Goal: Information Seeking & Learning: Understand process/instructions

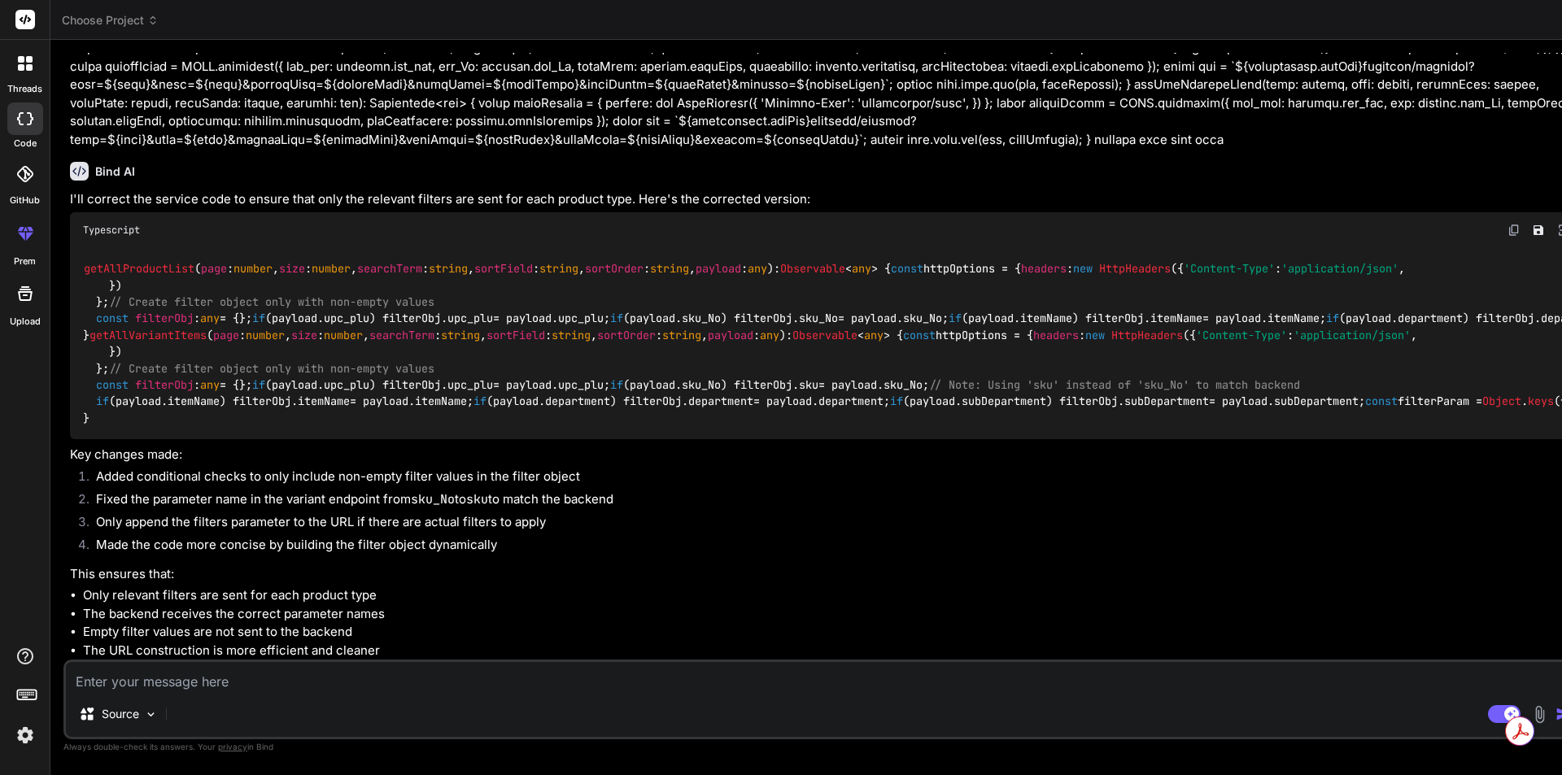
scroll to position [5919, 0]
drag, startPoint x: 283, startPoint y: 588, endPoint x: 407, endPoint y: 587, distance: 123.6
click at [407, 440] on div "getAllProductList ( page : number , size : number , searchTerm : string , sortF…" at bounding box center [827, 344] width 1514 height 192
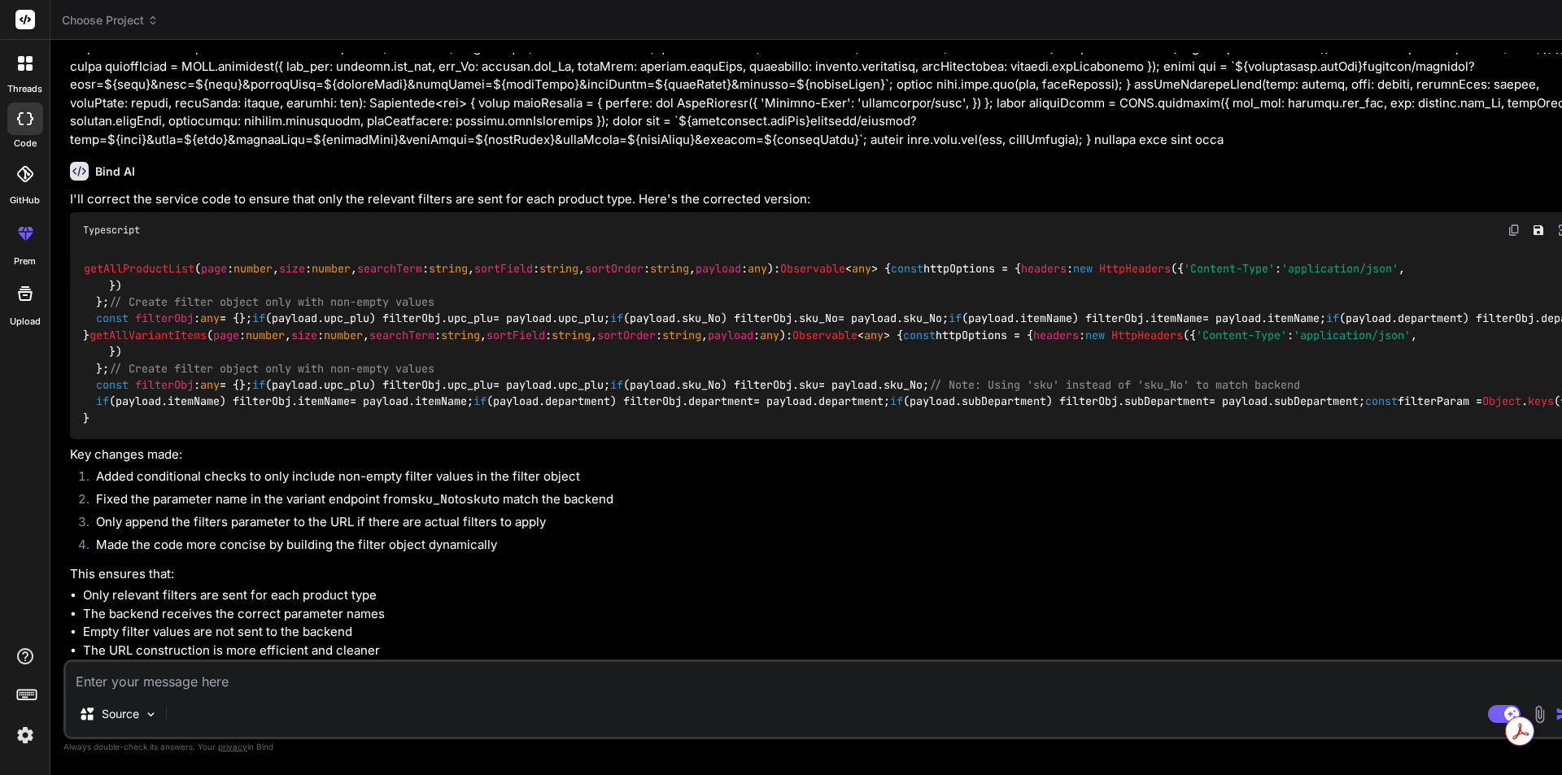
scroll to position [2991, 0]
drag, startPoint x: 332, startPoint y: 560, endPoint x: 87, endPoint y: 267, distance: 381.7
copy code "if ( this . selectedValue === 'standardProduct' ) { const { upc_plu, sku_No, it…"
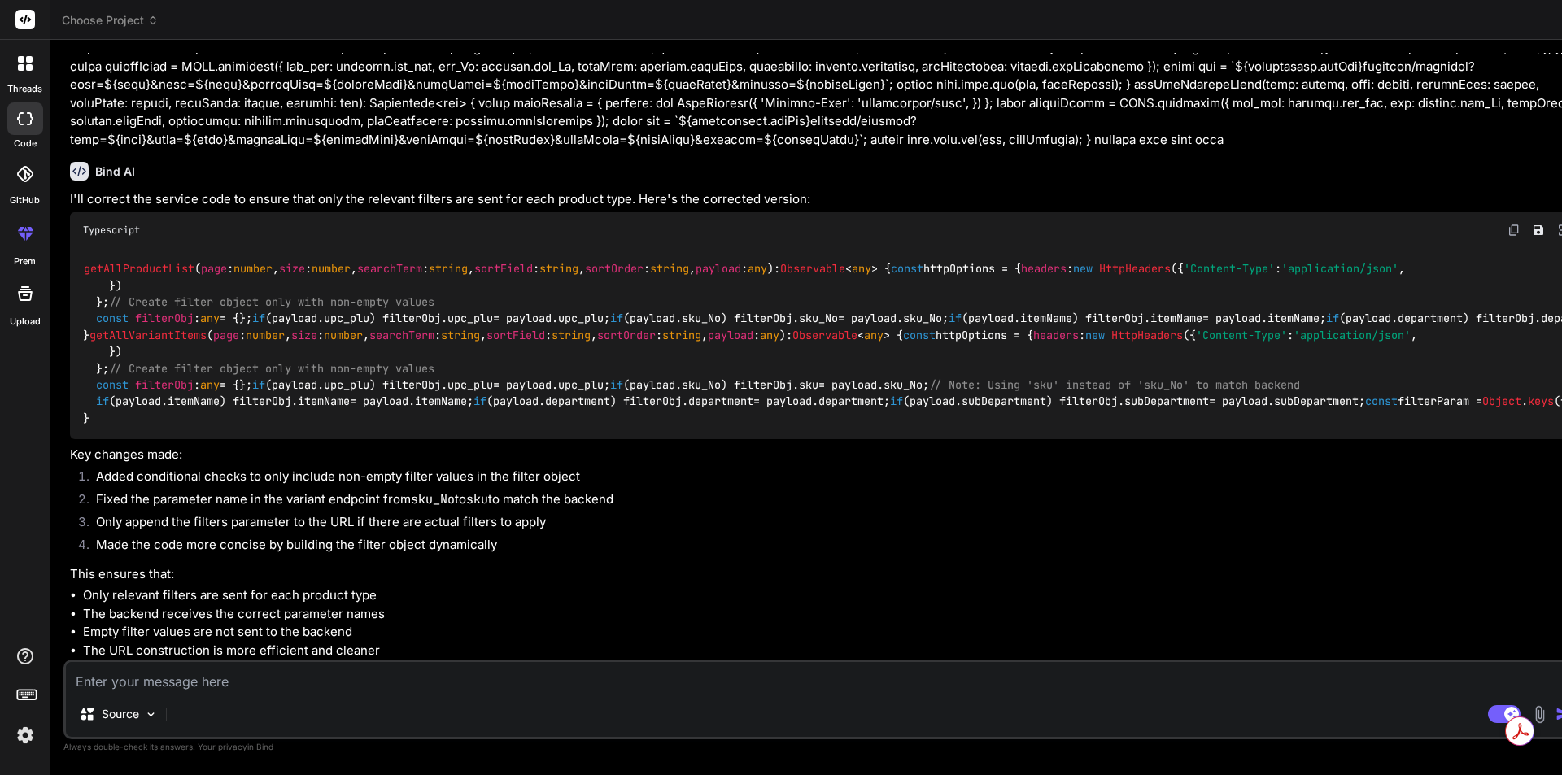
scroll to position [2828, 0]
click at [208, 686] on textarea at bounding box center [825, 676] width 1519 height 29
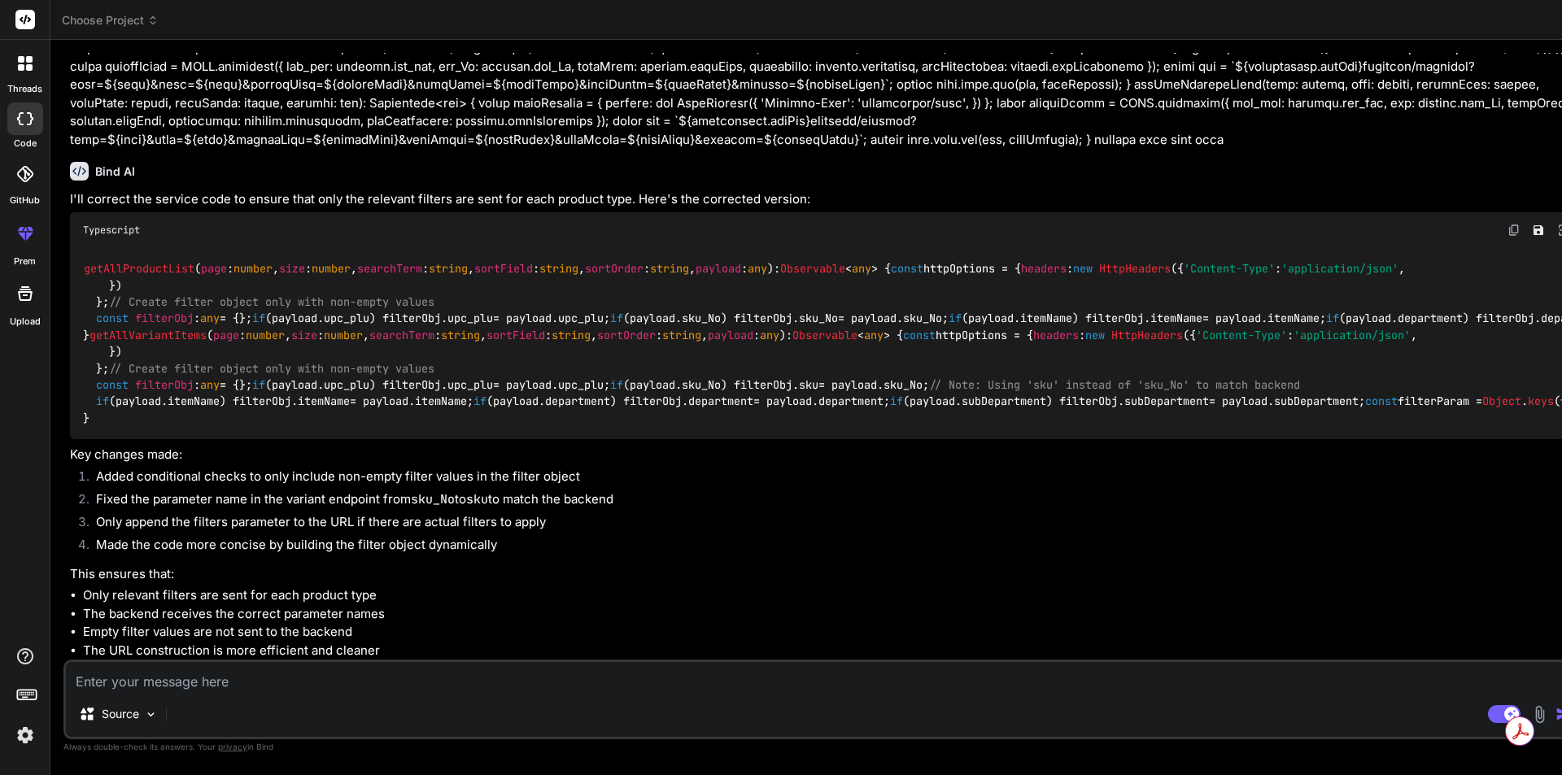
type textarea "m"
type textarea "x"
type textarea "my"
type textarea "x"
type textarea "my"
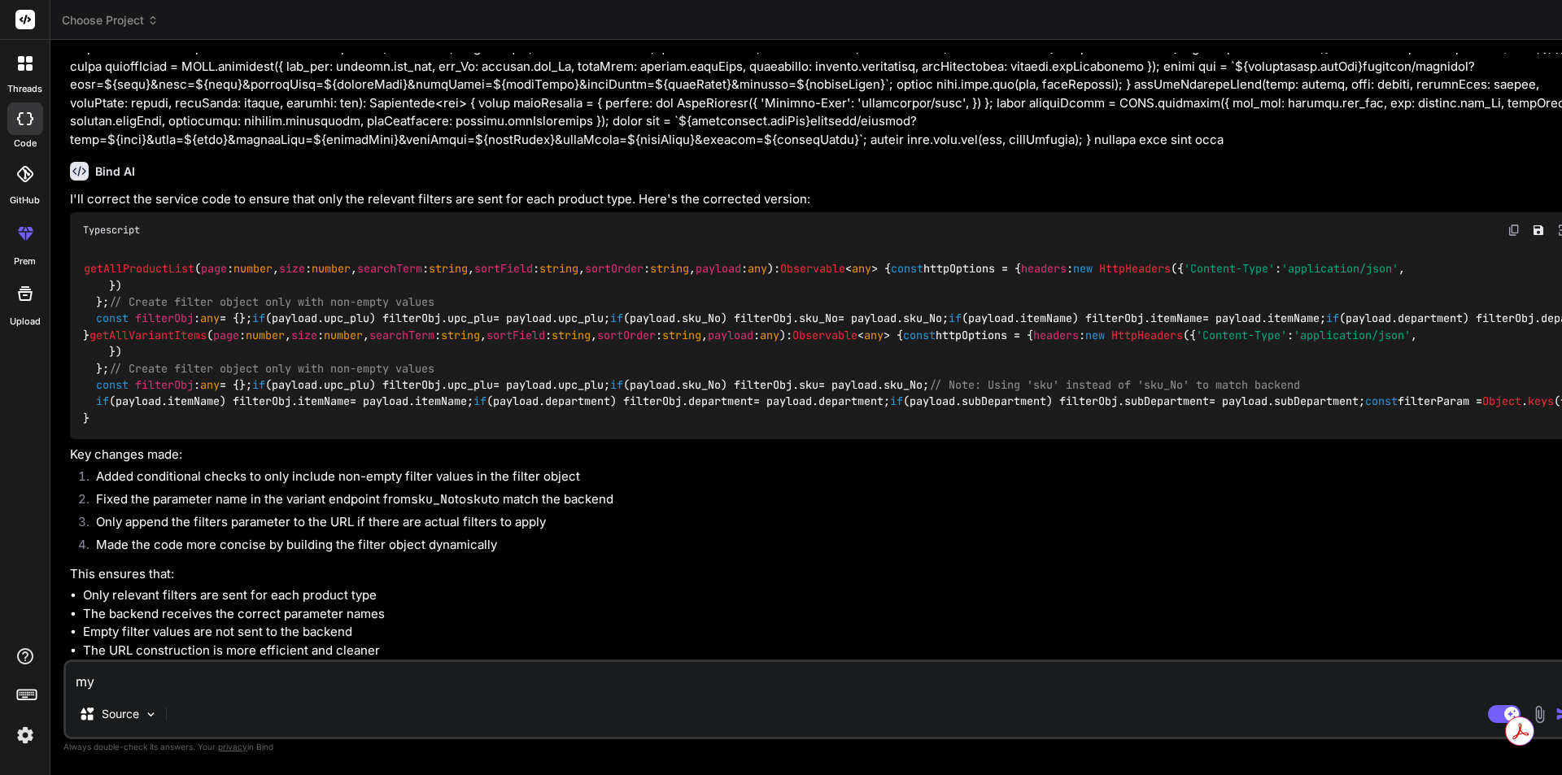
type textarea "x"
type textarea "my p"
type textarea "x"
type textarea "my pr"
type textarea "x"
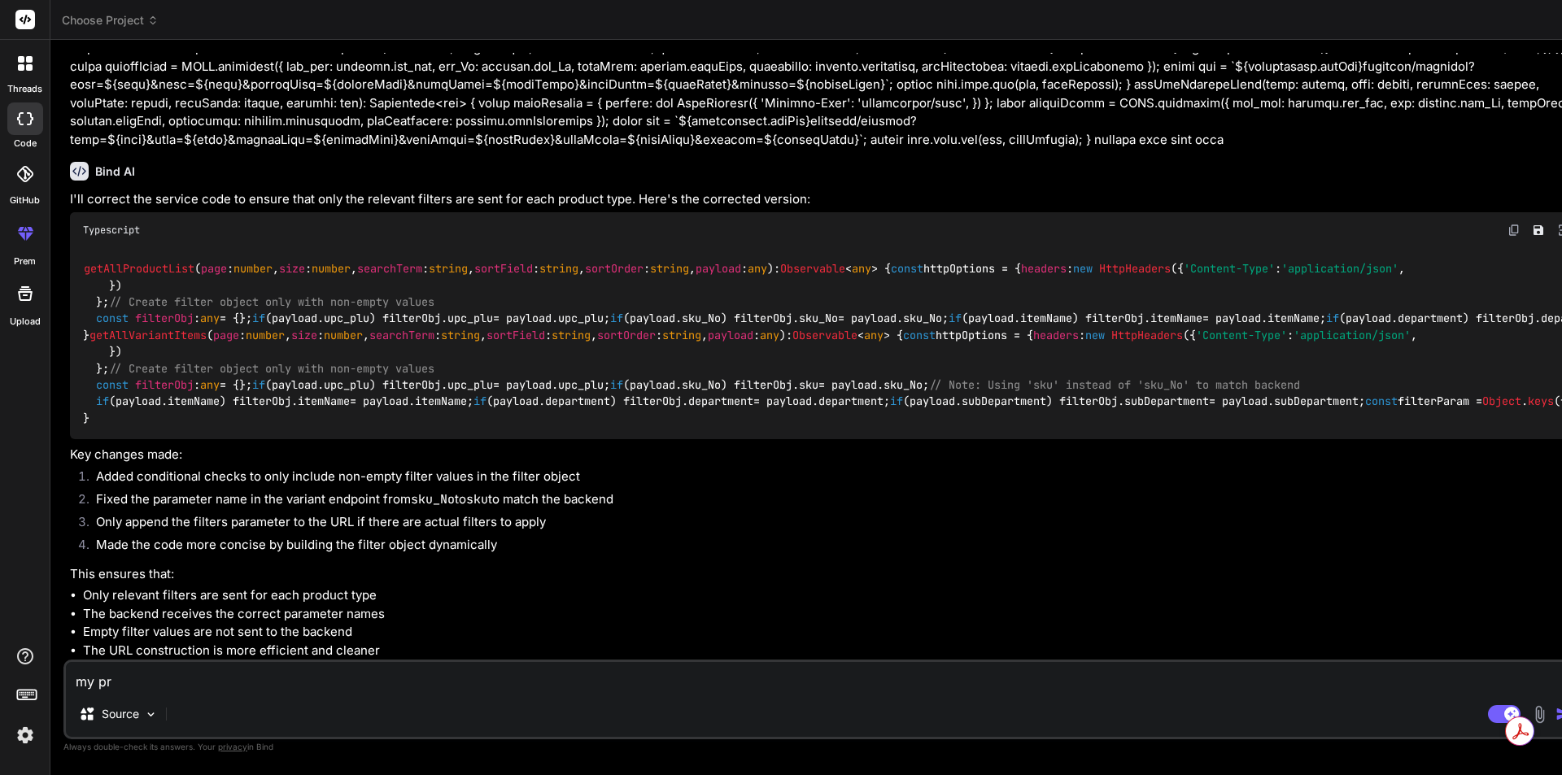
type textarea "my pro"
type textarea "x"
type textarea "my prod"
type textarea "x"
type textarea "my produ"
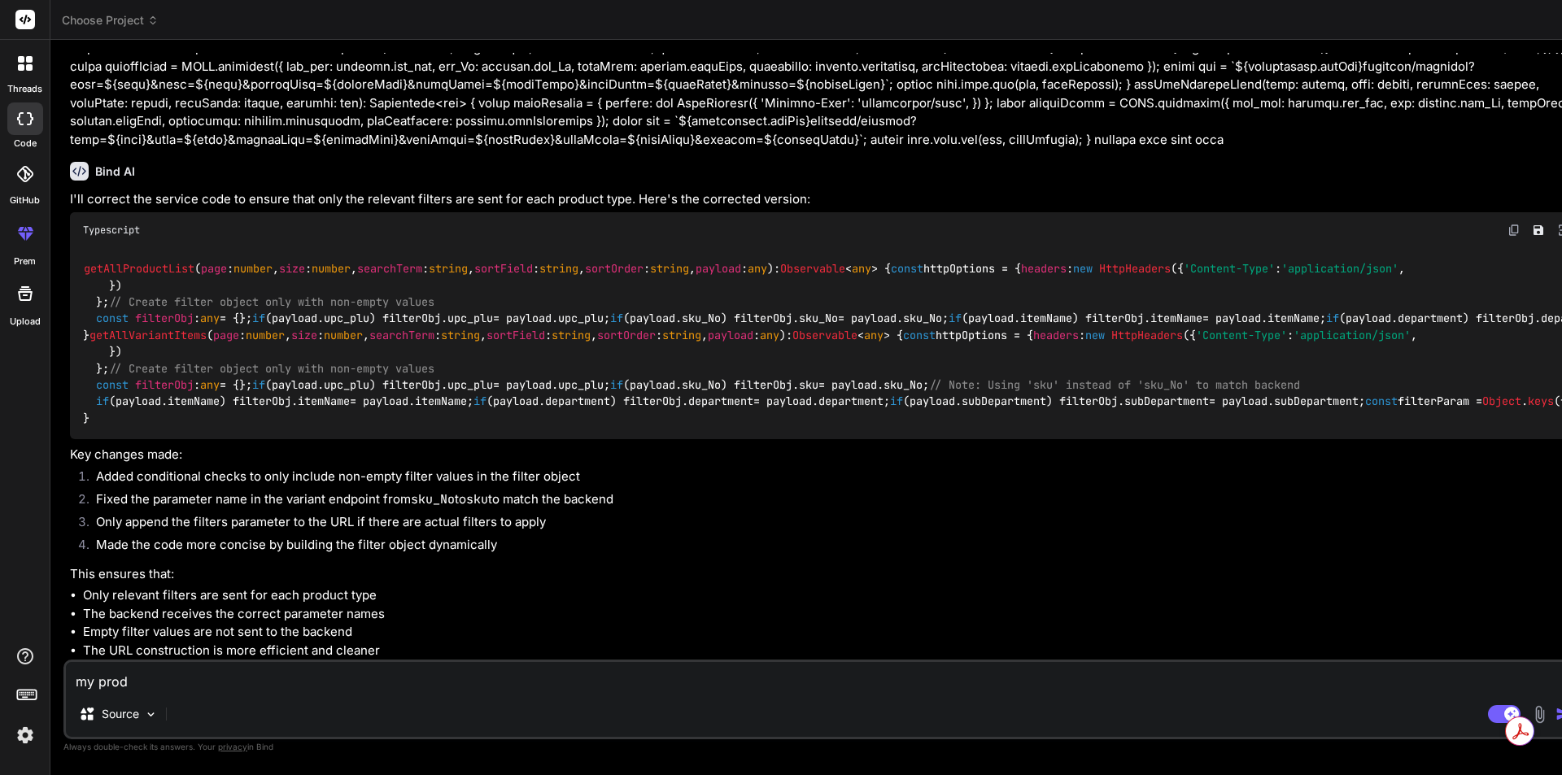
type textarea "x"
type textarea "my produc"
type textarea "x"
type textarea "my product"
type textarea "x"
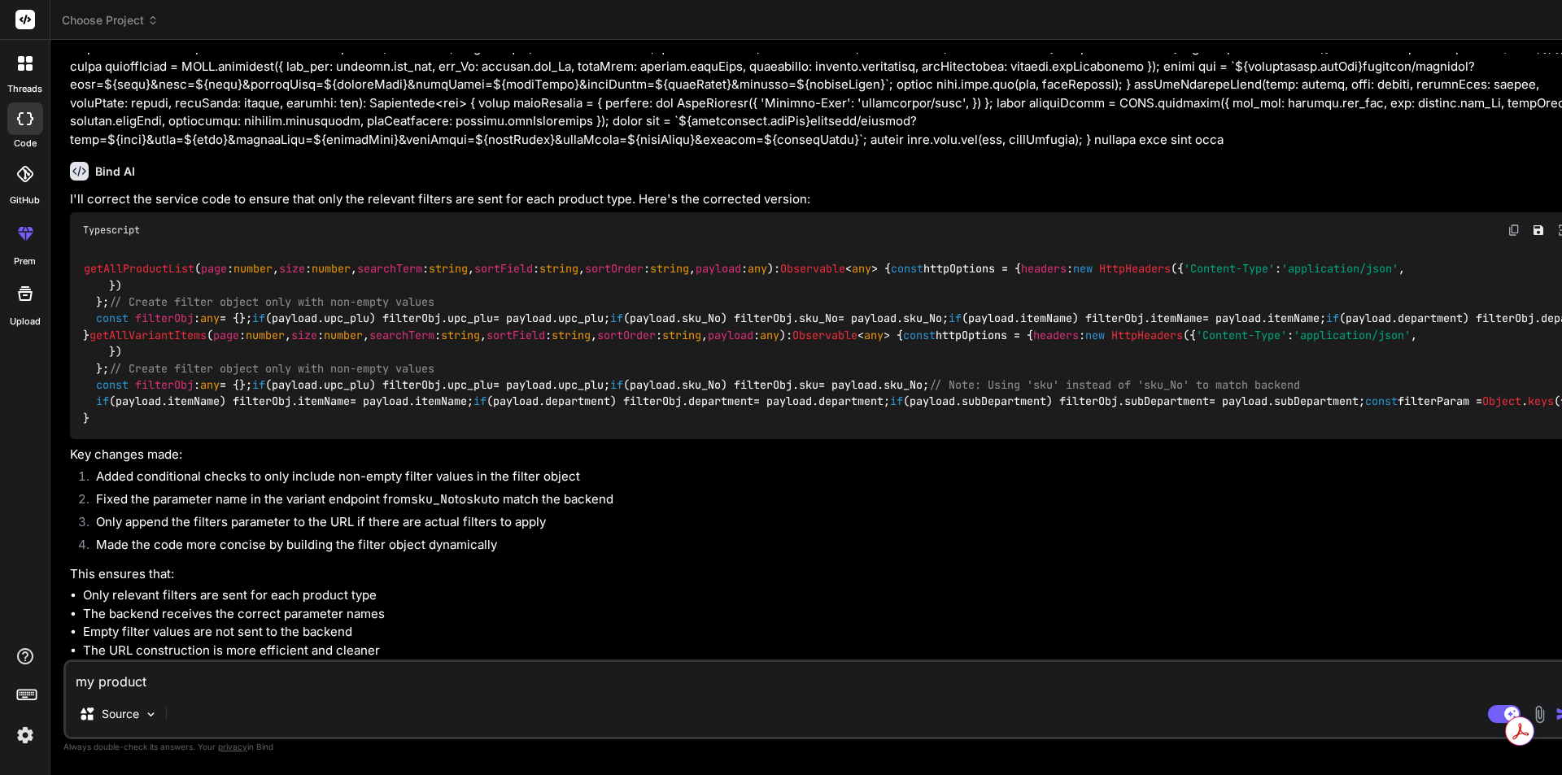
type textarea "my product"
type textarea "x"
type textarea "my product f"
type textarea "x"
type textarea "my product fi"
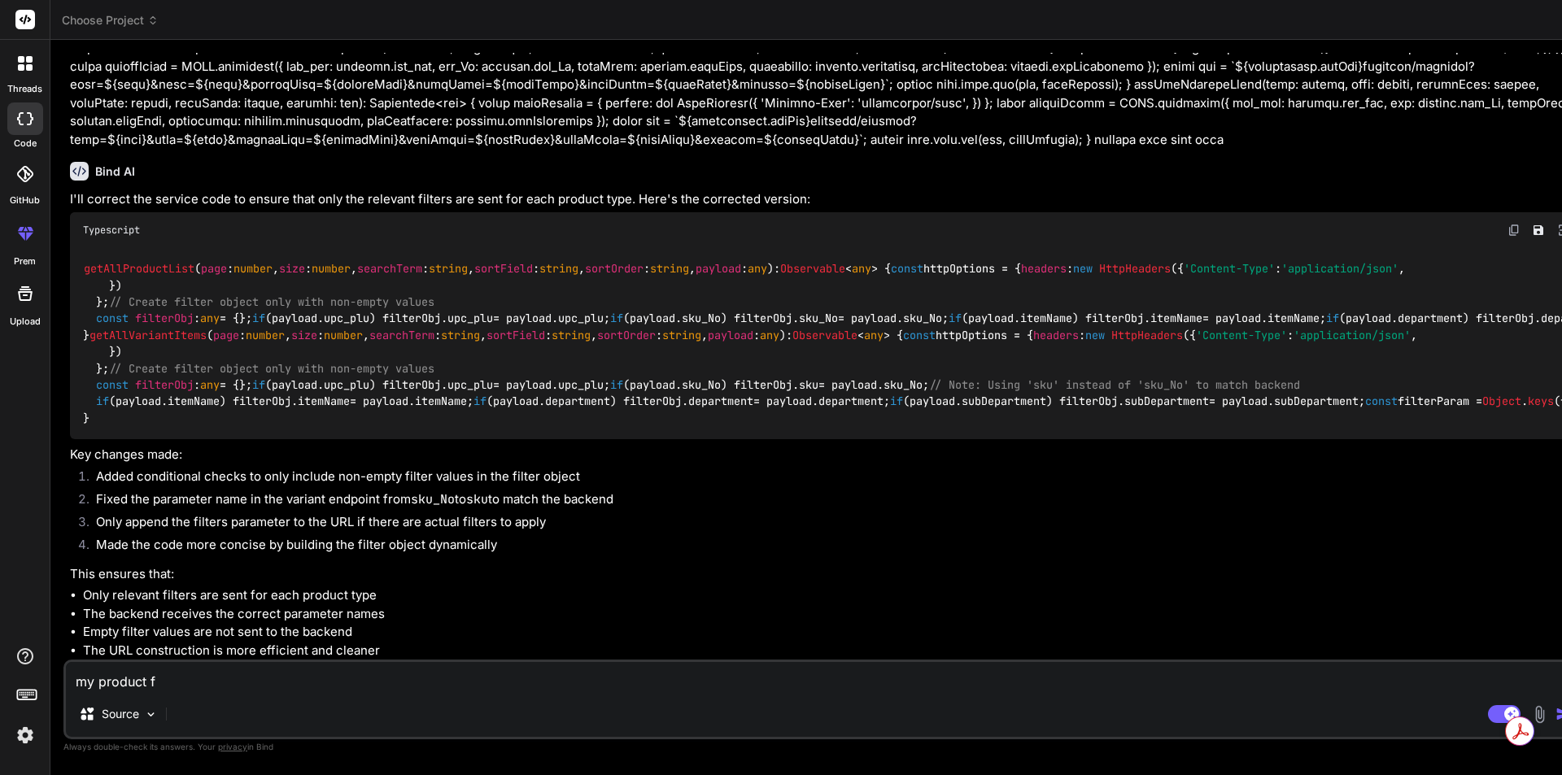
type textarea "x"
type textarea "my product fil"
type textarea "x"
type textarea "my product filt"
type textarea "x"
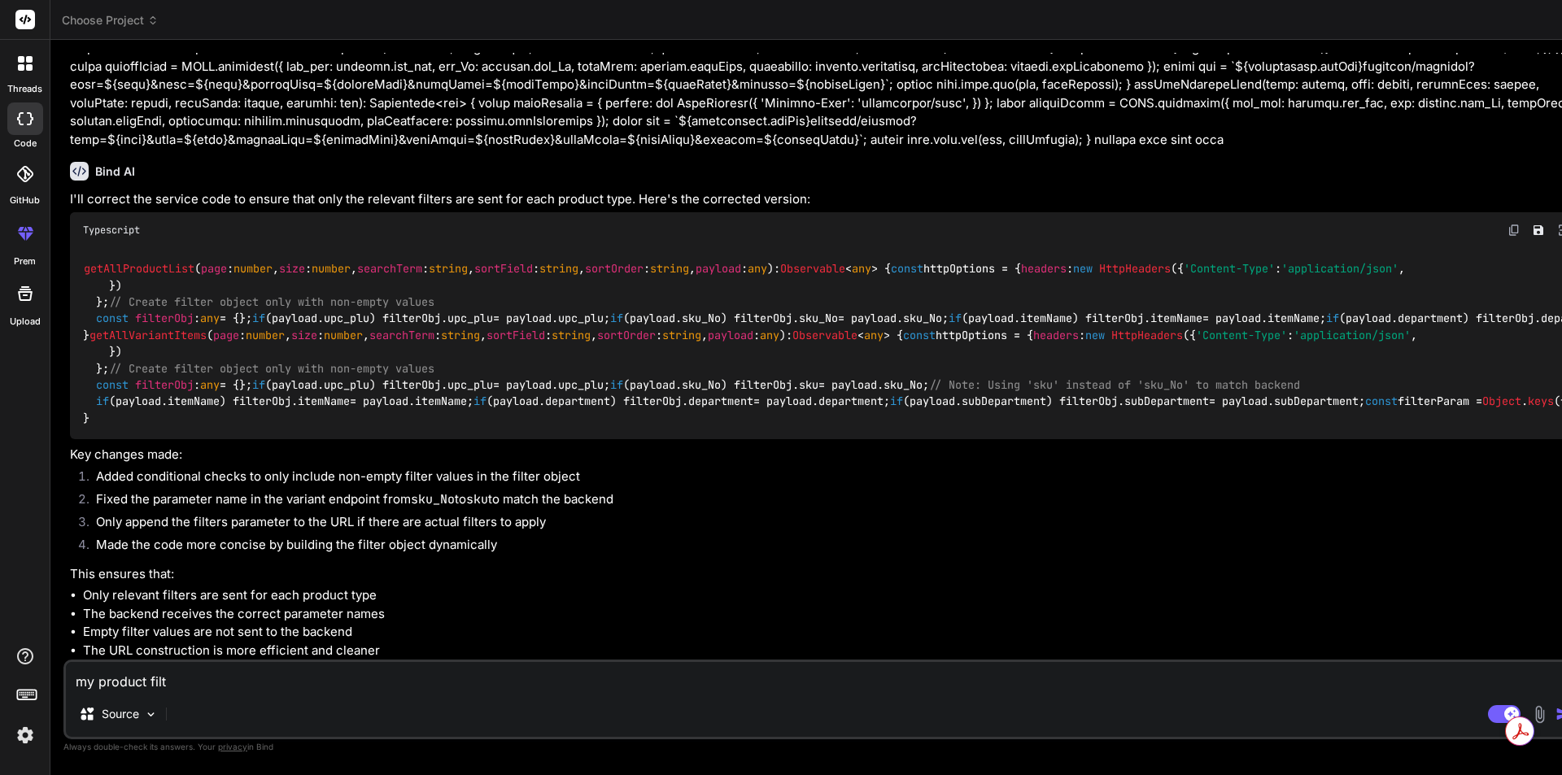
type textarea "my product filte"
type textarea "x"
type textarea "my product filter"
type textarea "x"
type textarea "my product filter"
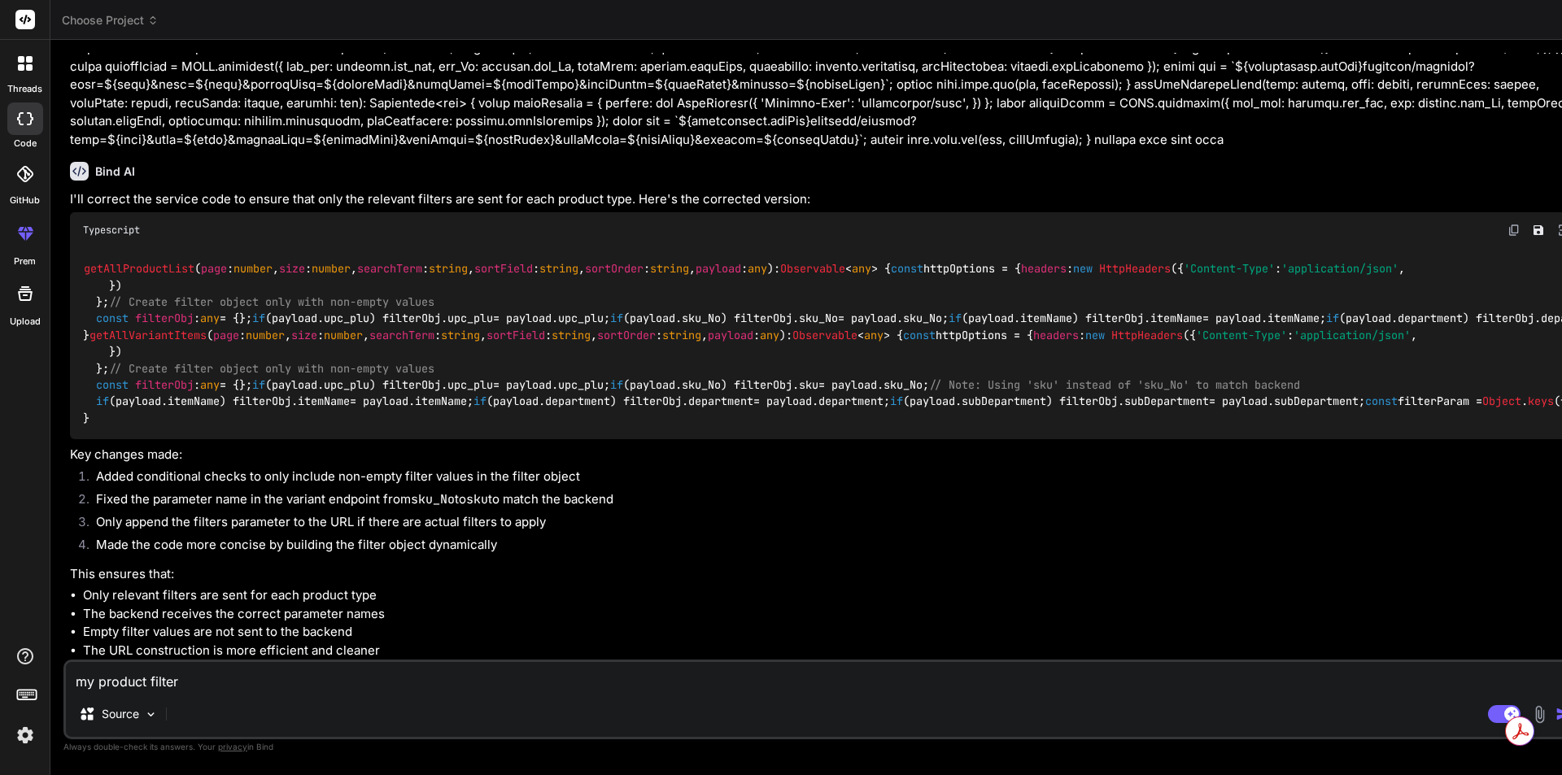
type textarea "x"
type textarea "my product filter"
type textarea "x"
type textarea "my product filte"
type textarea "x"
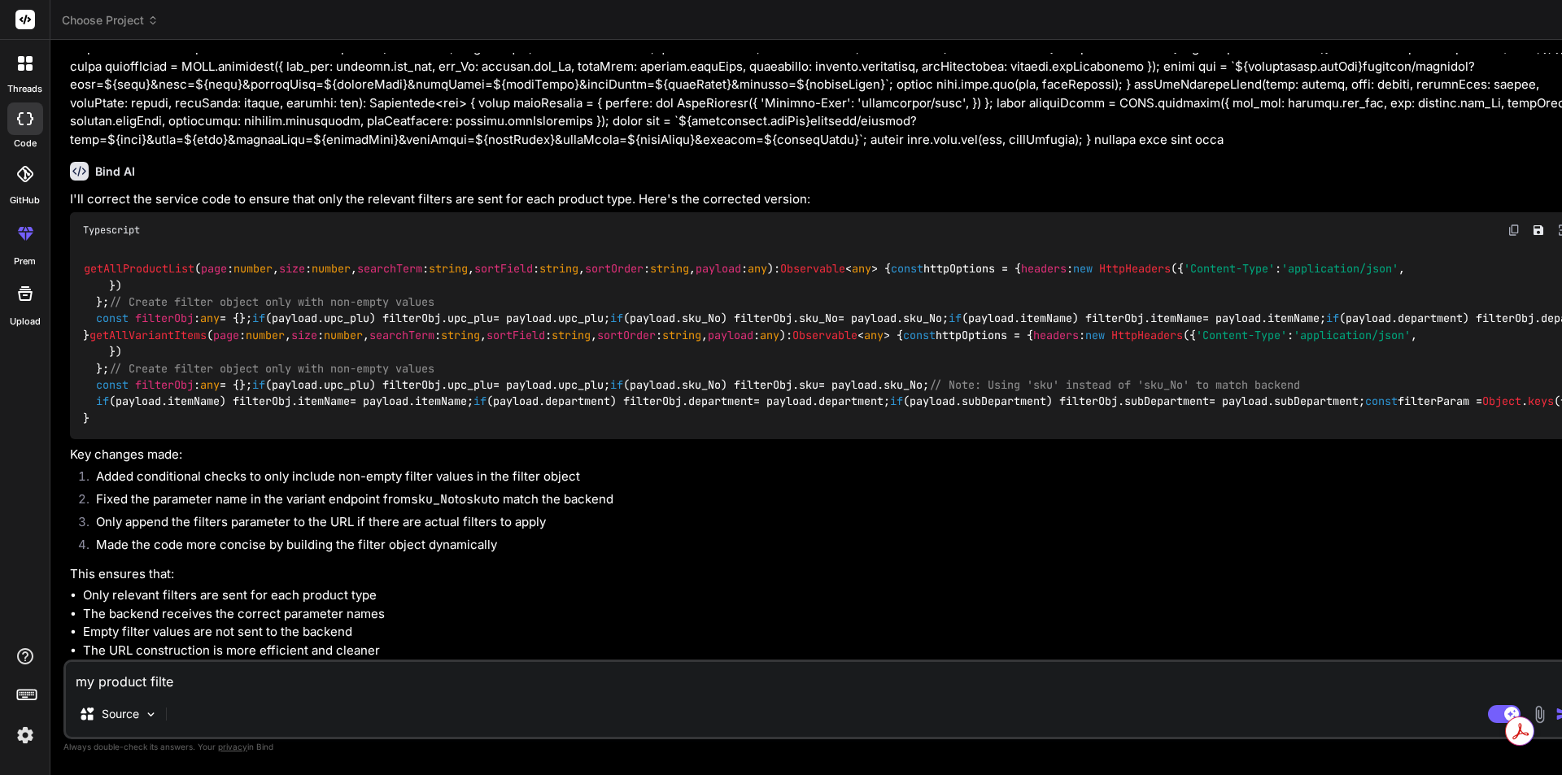
type textarea "my product filt"
type textarea "x"
type textarea "my product fil"
type textarea "x"
type textarea "my product fi"
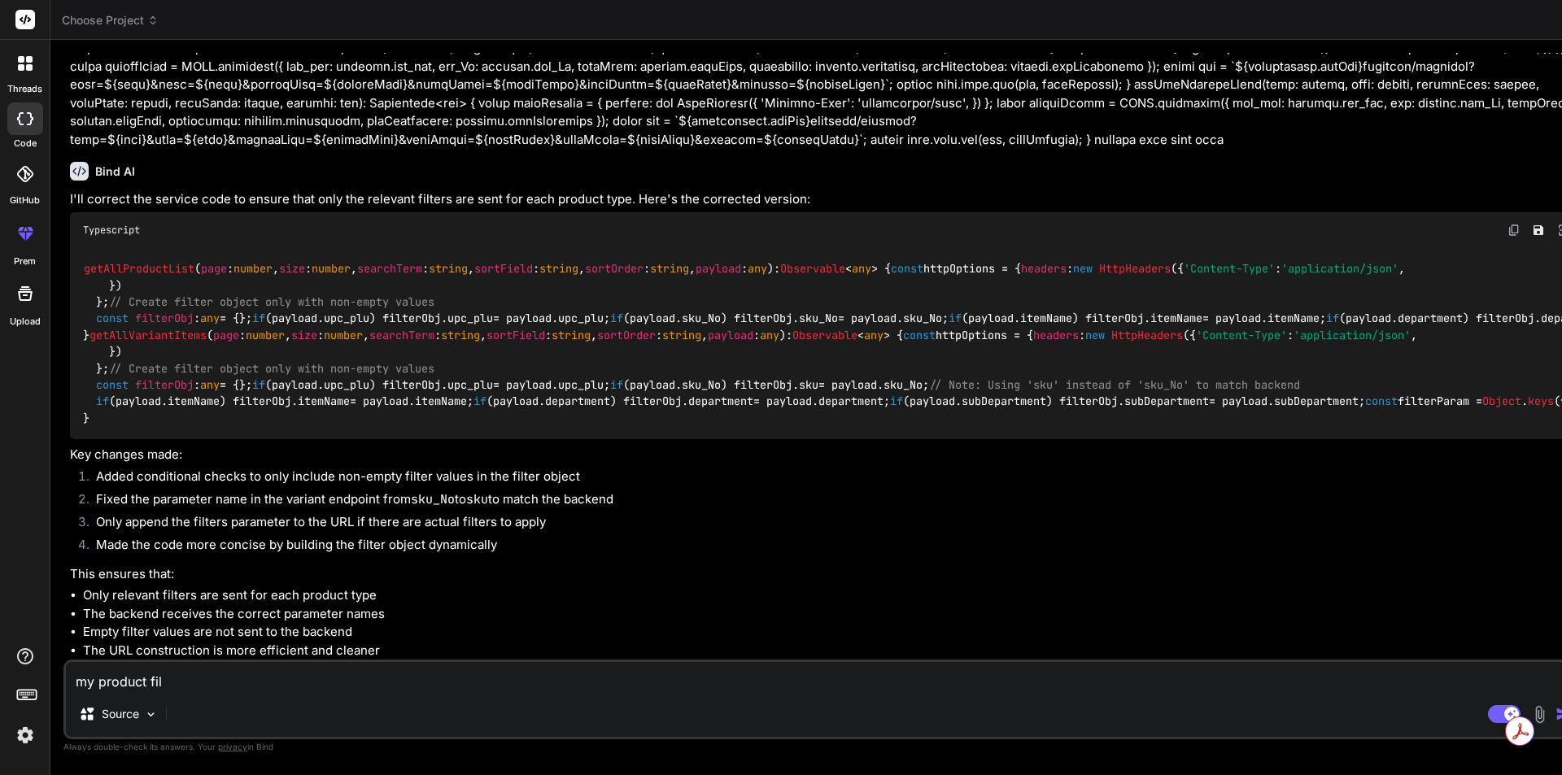
type textarea "x"
type textarea "my product f"
type textarea "x"
type textarea "my product"
type textarea "x"
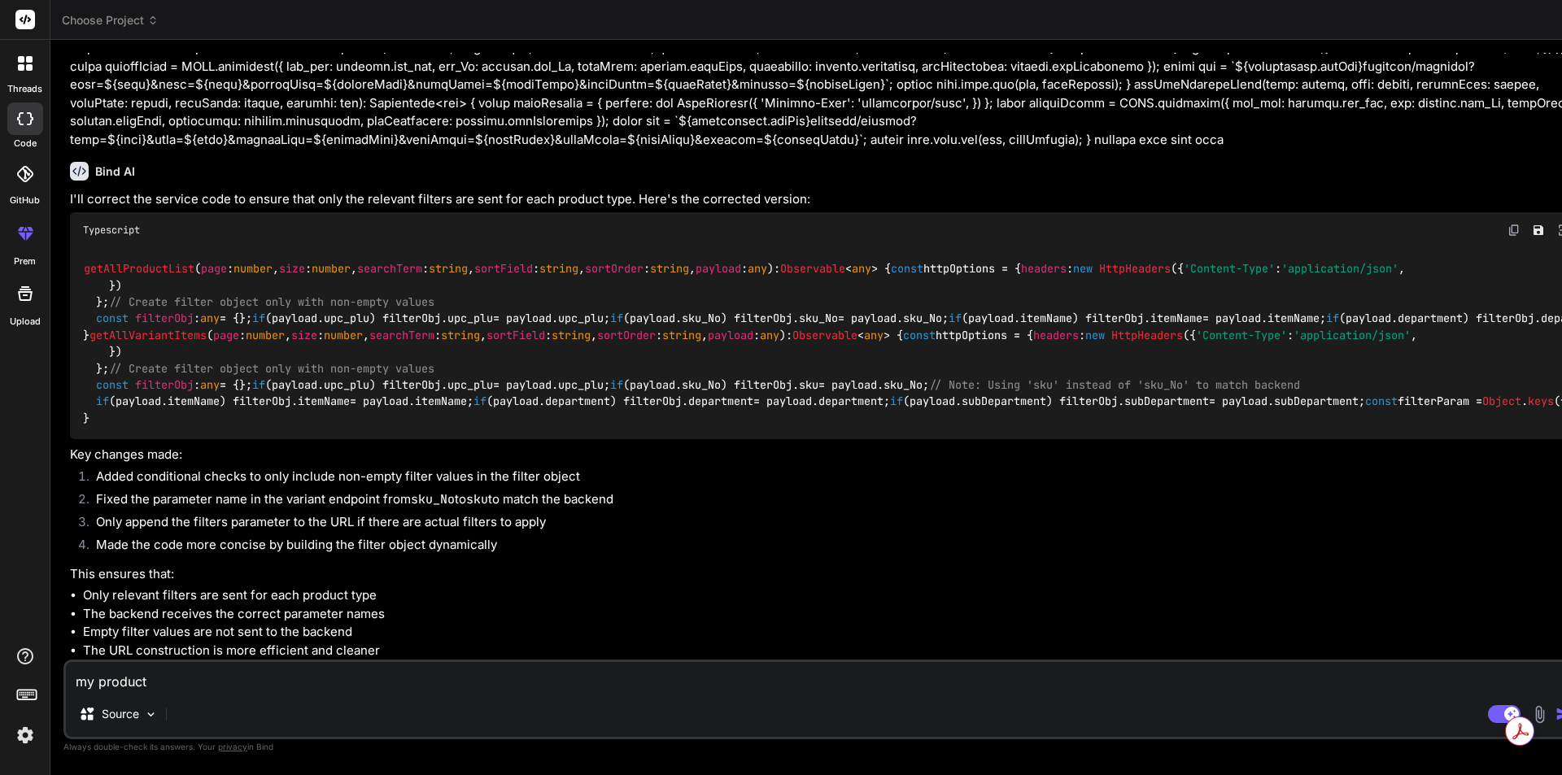
type textarea "my product"
type textarea "x"
type textarea "my produc"
type textarea "x"
type textarea "my produ"
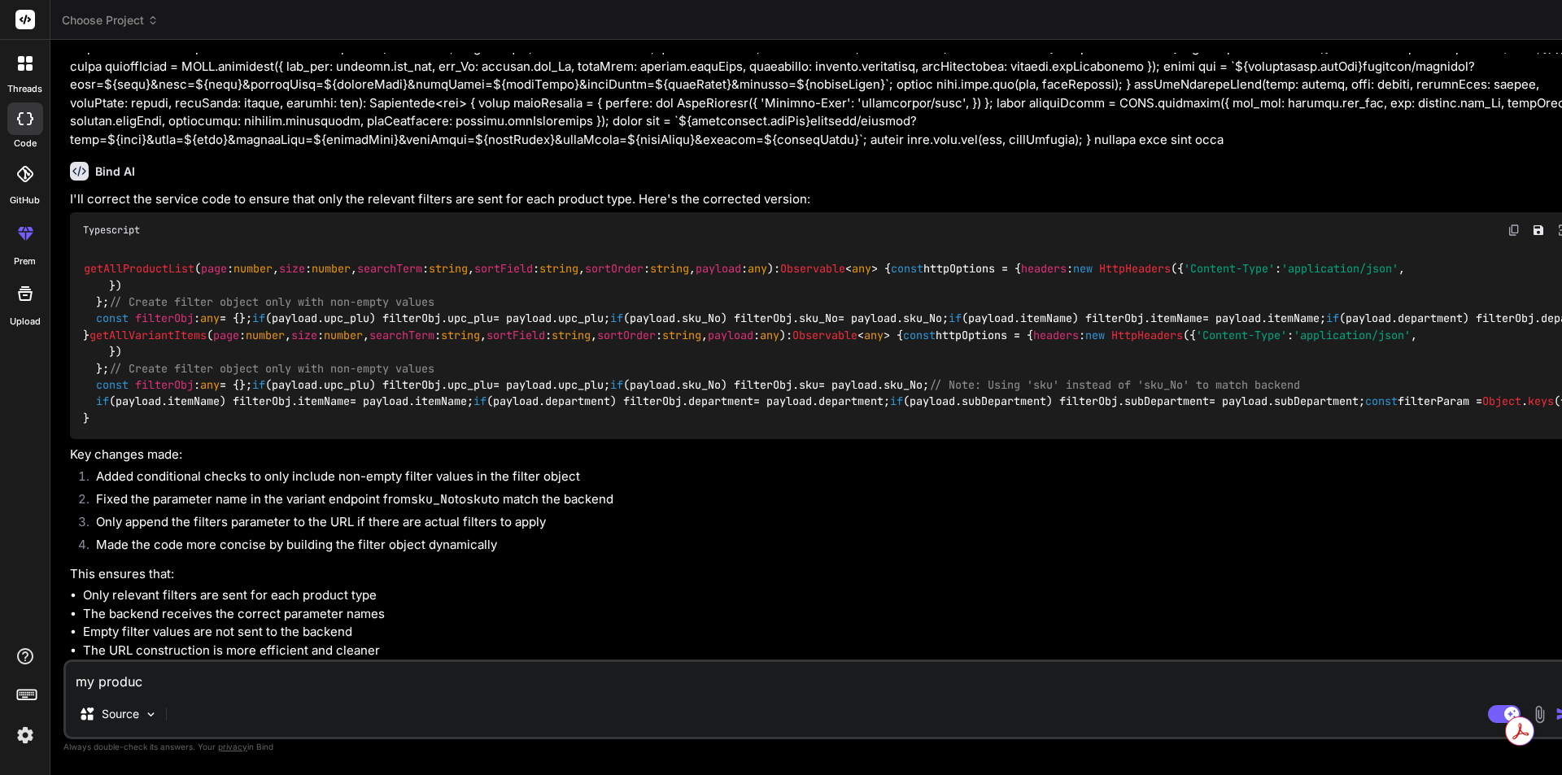
type textarea "x"
type textarea "my prod"
type textarea "x"
type textarea "my pro"
type textarea "x"
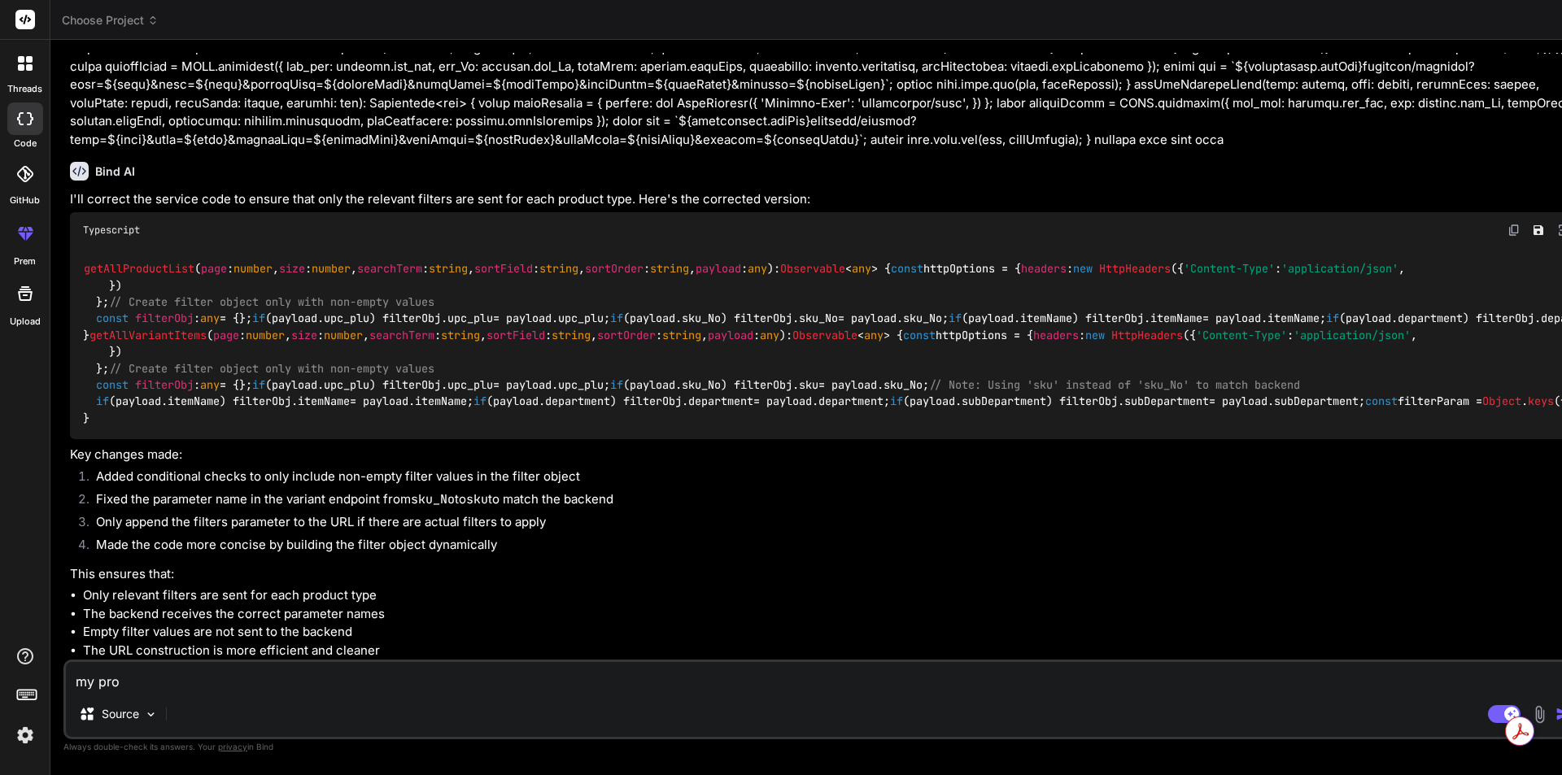
type textarea "my pr"
type textarea "x"
type textarea "my p"
type textarea "x"
type textarea "my"
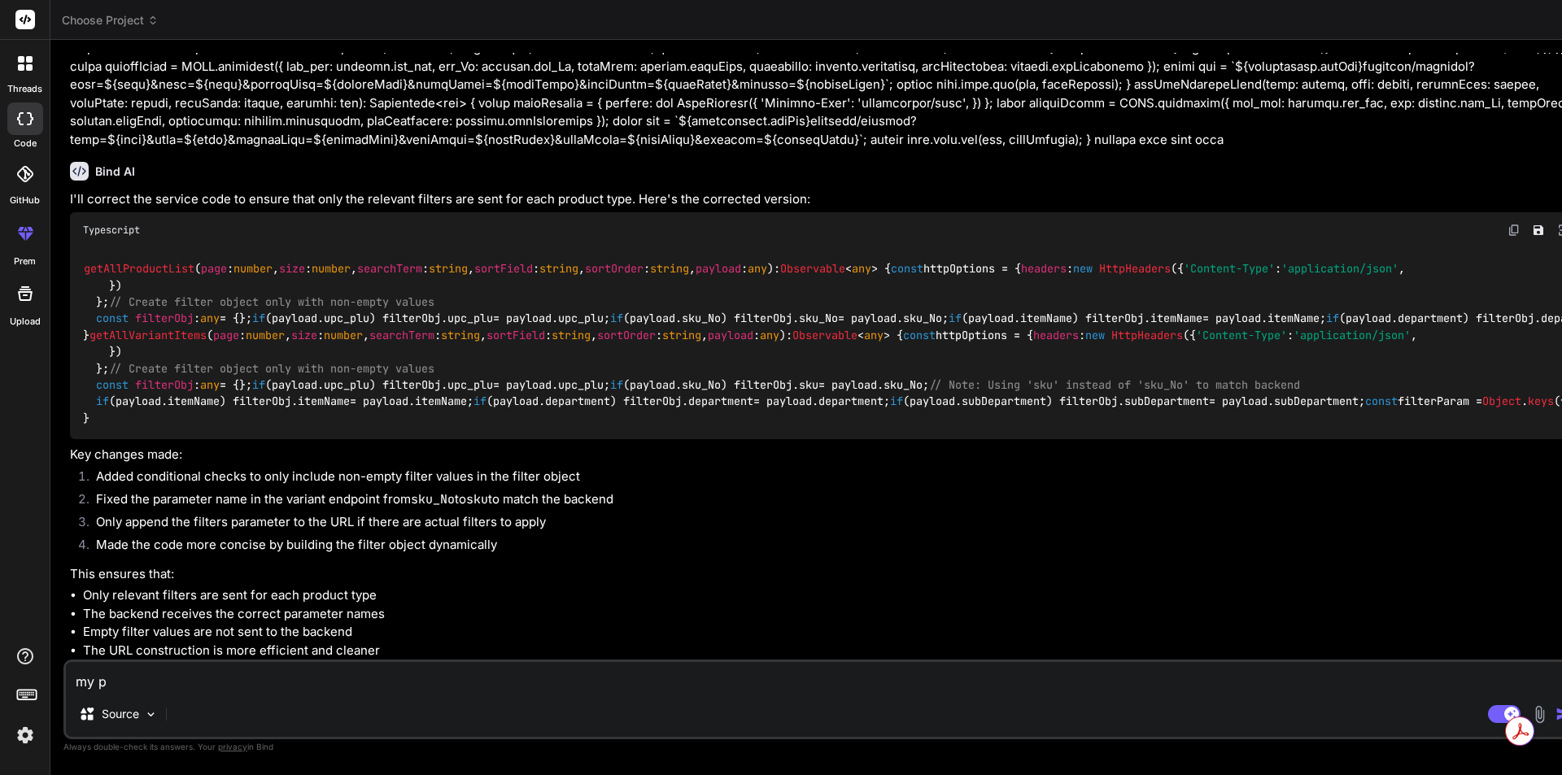
type textarea "x"
type textarea "my"
type textarea "x"
type textarea "m"
type textarea "x"
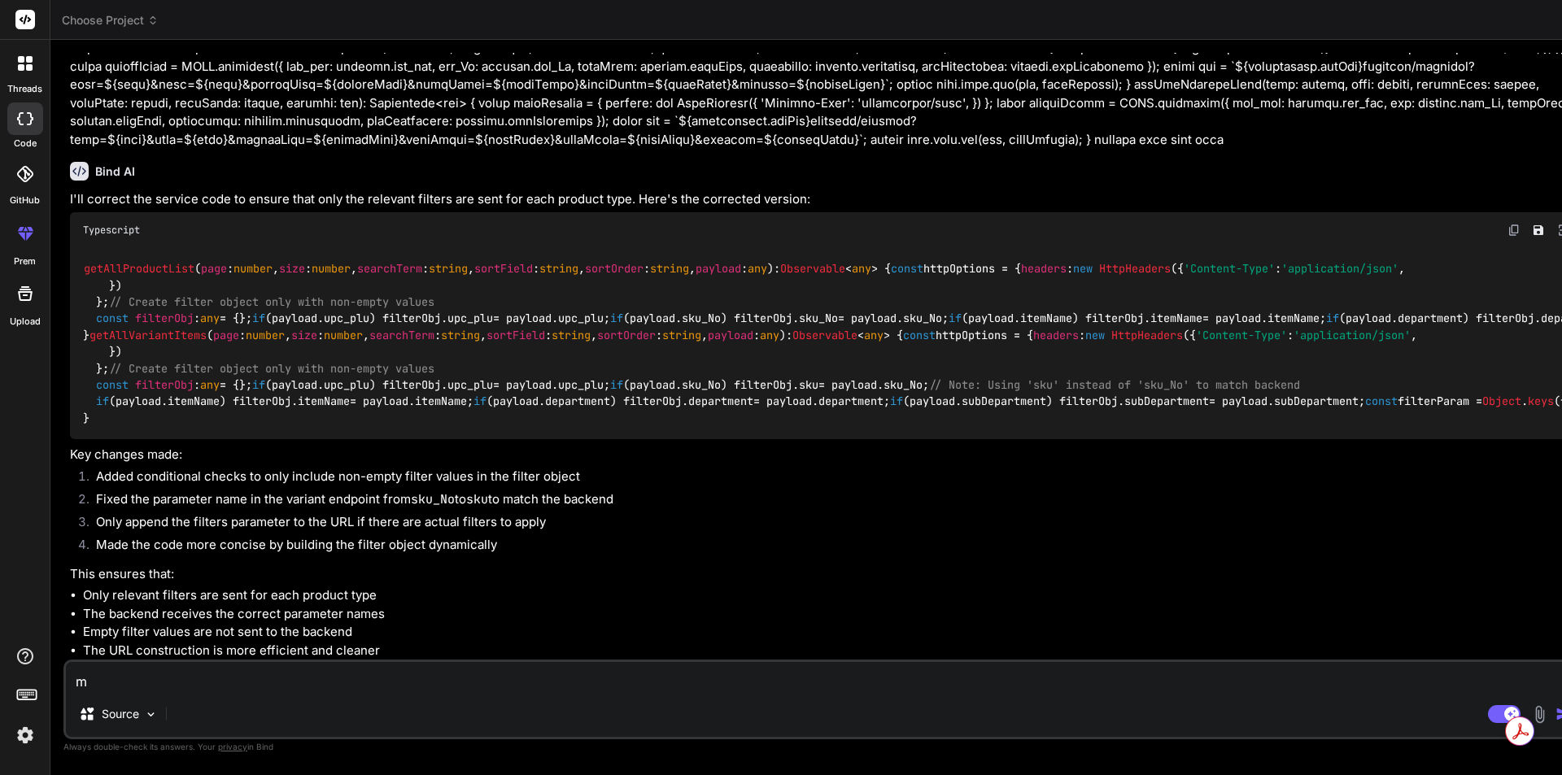
type textarea "x"
copy span "productFilterSubmit"
click at [130, 690] on textarea at bounding box center [825, 676] width 1519 height 29
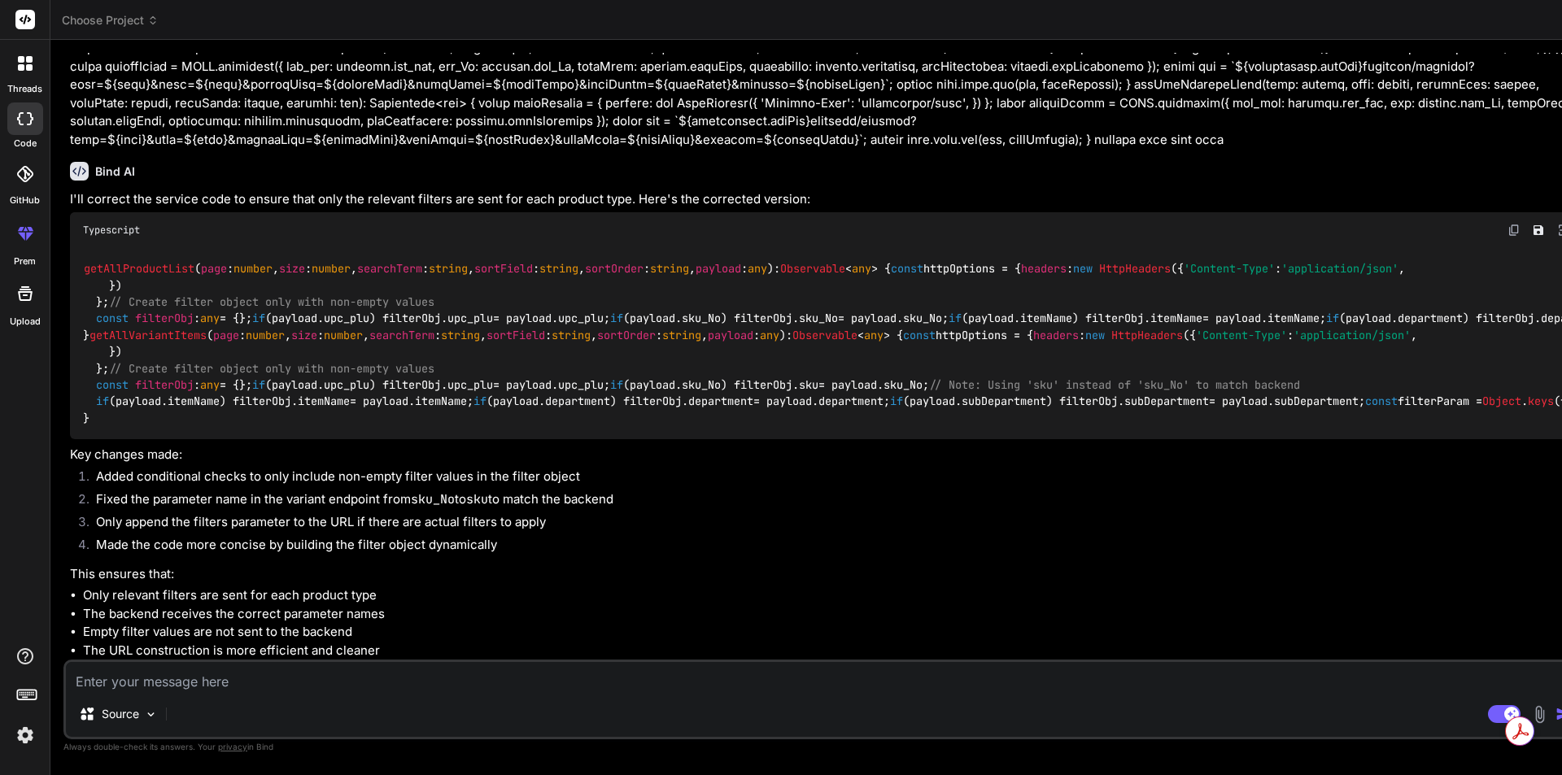
type textarea "m"
type textarea "x"
type textarea "my"
type textarea "x"
type textarea "my"
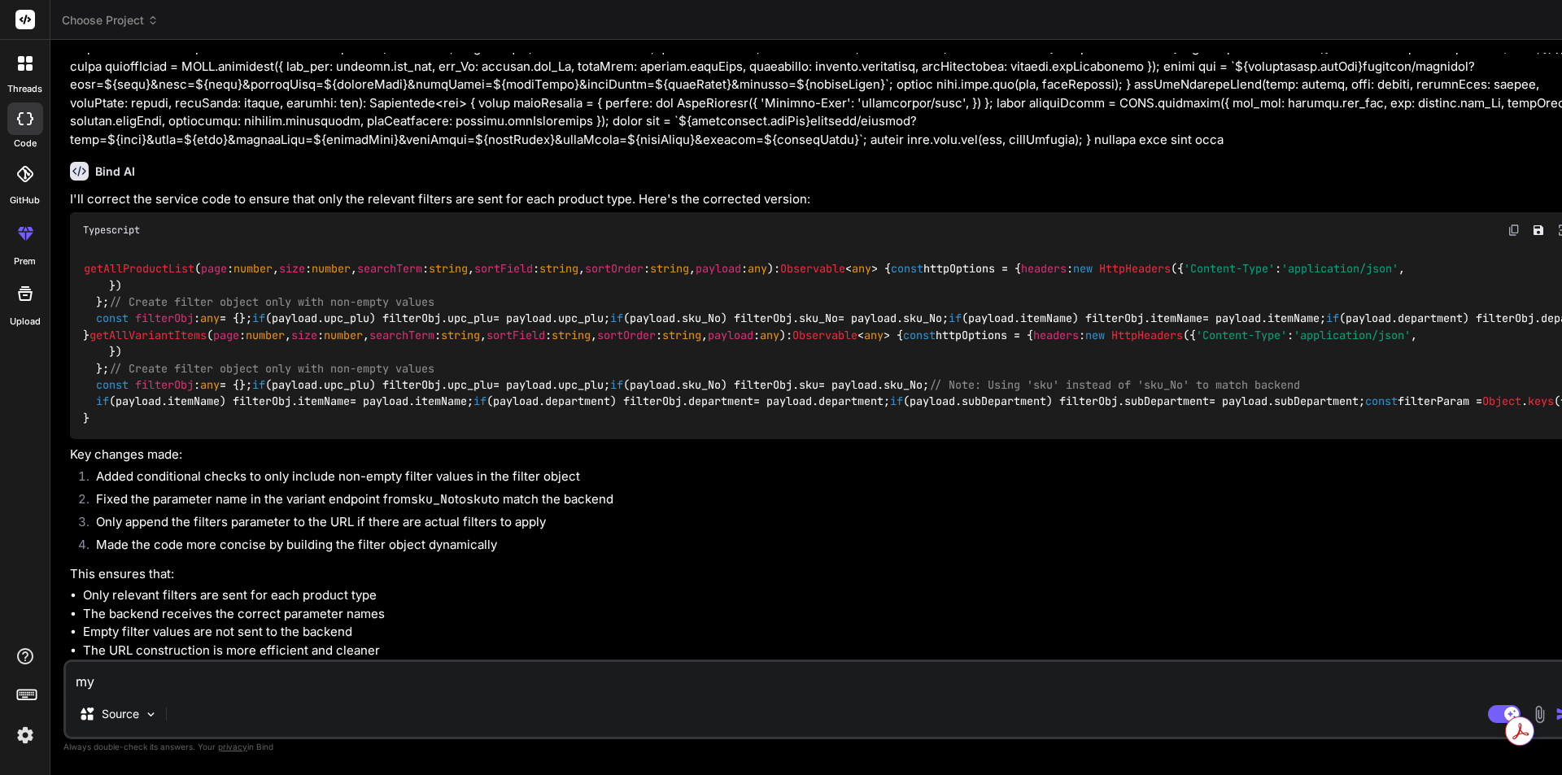
type textarea "x"
paste textarea "productFilterSubmit"
type textarea "my productFilterSubmit"
type textarea "x"
type textarea "my productFilterSubmit"
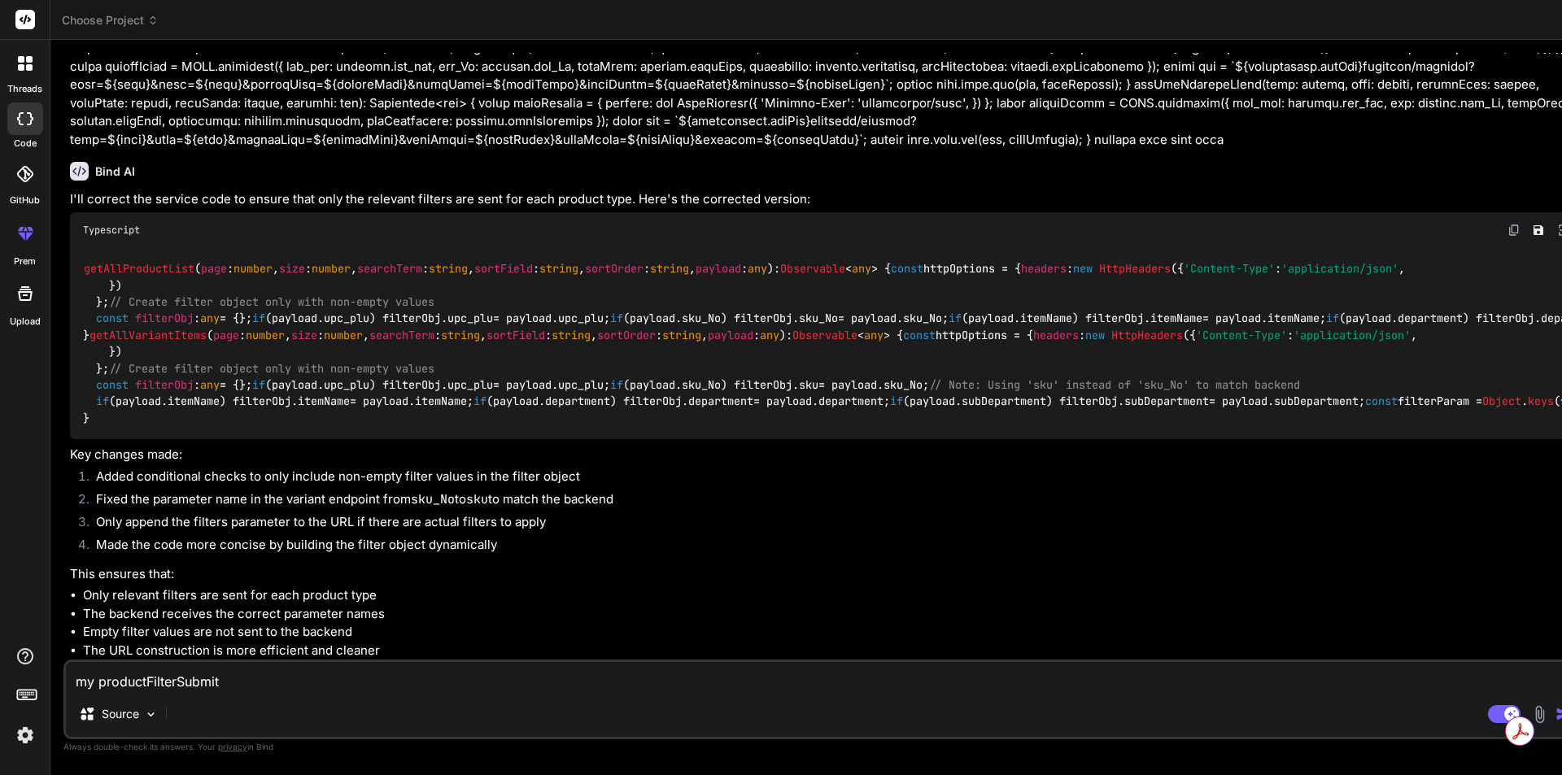
type textarea "x"
type textarea "my productFilterSubmit c"
type textarea "x"
type textarea "my productFilterSubmit co"
type textarea "x"
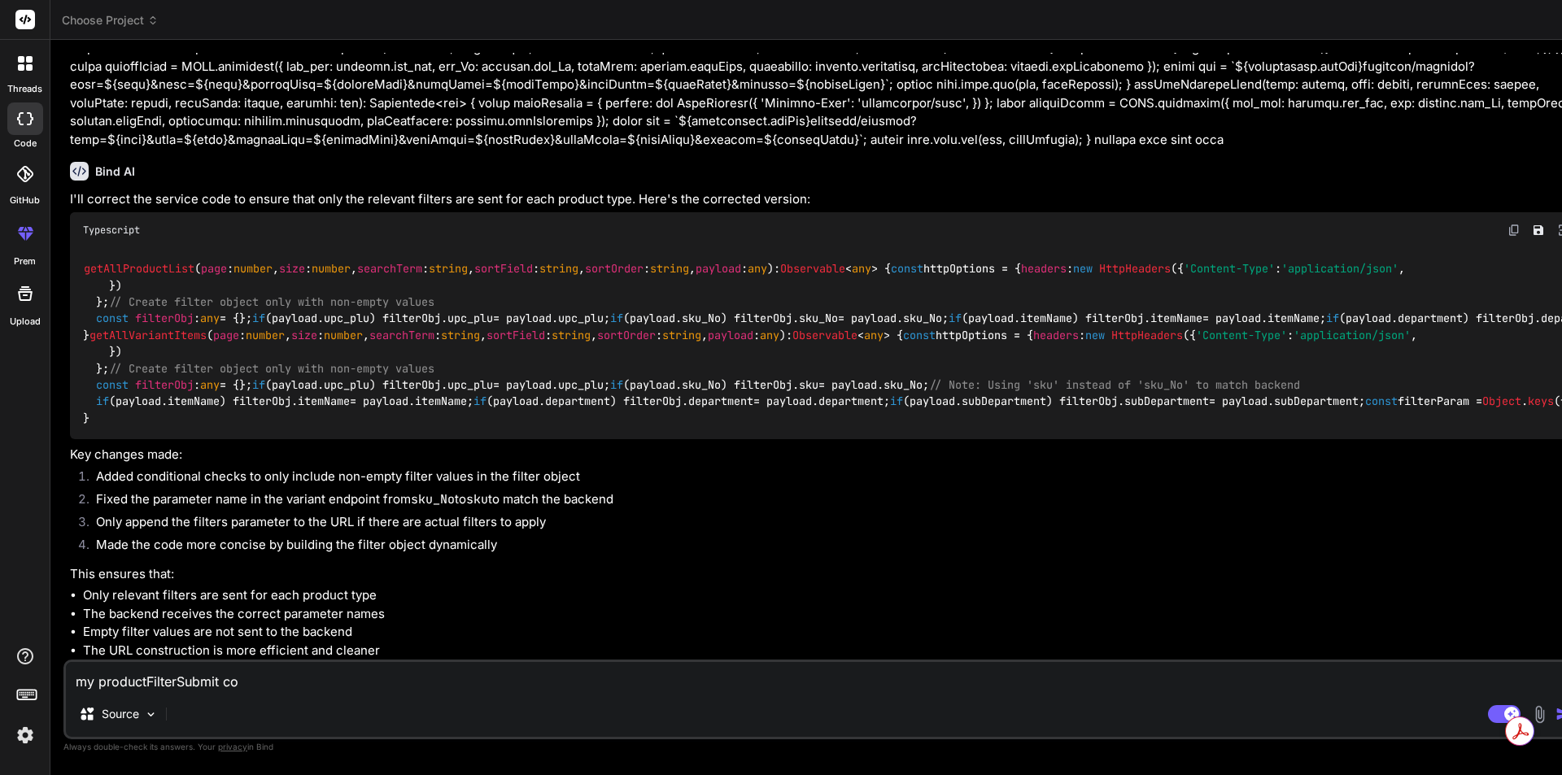
type textarea "my productFilterSubmit cod"
type textarea "x"
type textarea "my productFilterSubmit code"
type textarea "x"
type textarea "my productFilterSubmit code"
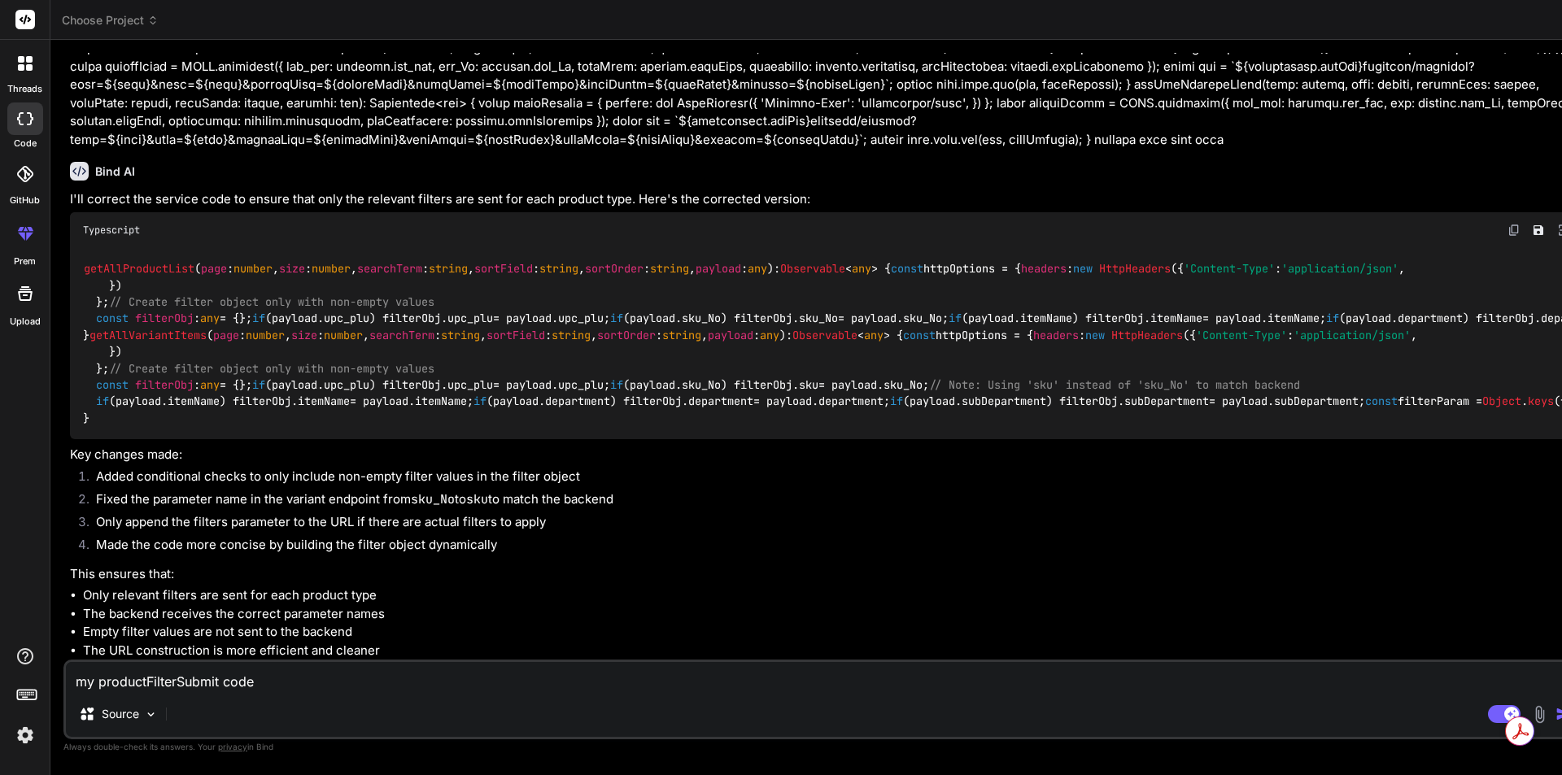
type textarea "x"
type textarea "my productFilterSubmit code i"
type textarea "x"
type textarea "my productFilterSubmit code is"
type textarea "x"
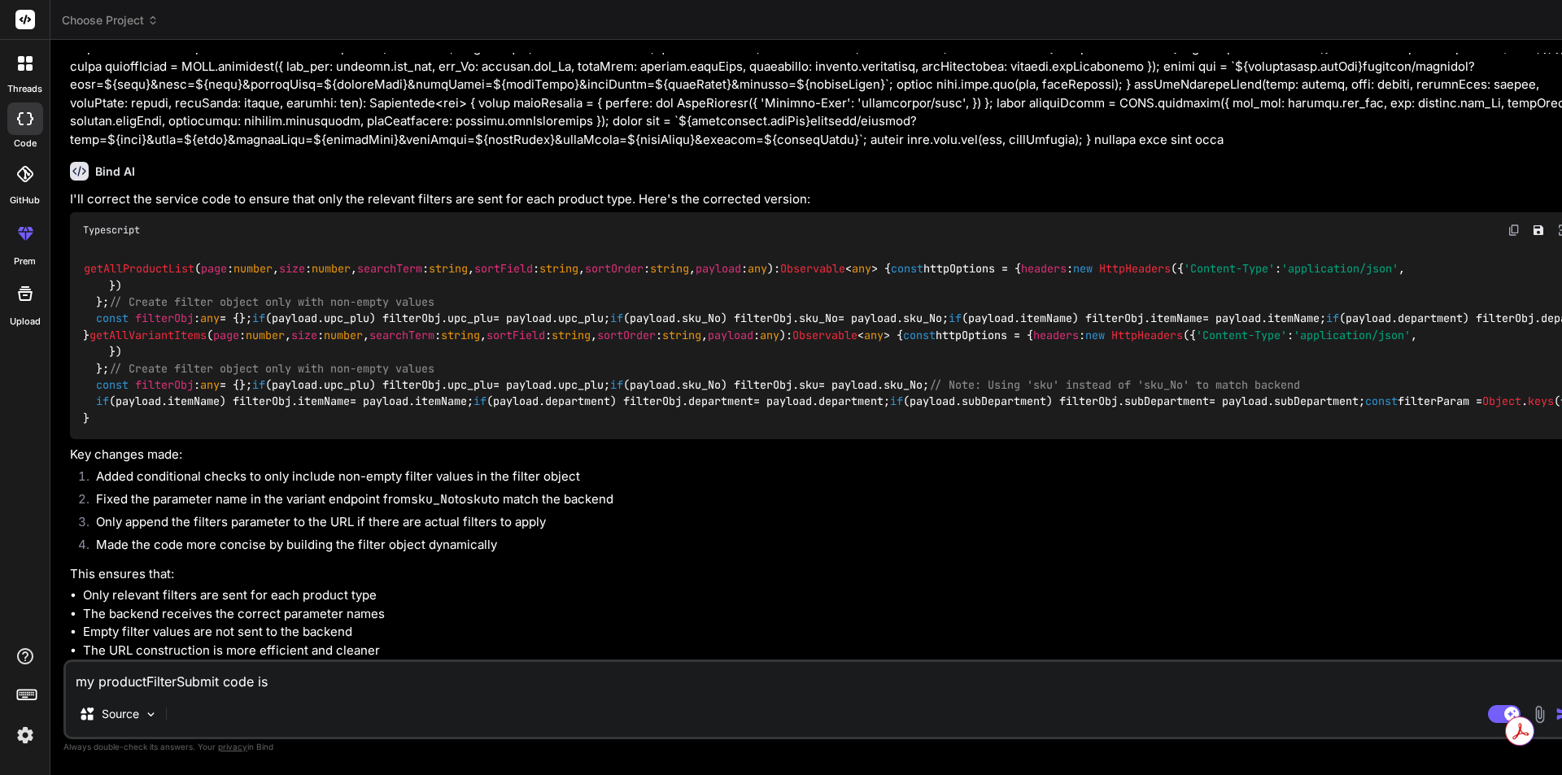
type textarea "my productFilterSubmit code is"
type textarea "x"
type textarea "my productFilterSubmit code is b"
type textarea "x"
type textarea "my productFilterSubmit code is be"
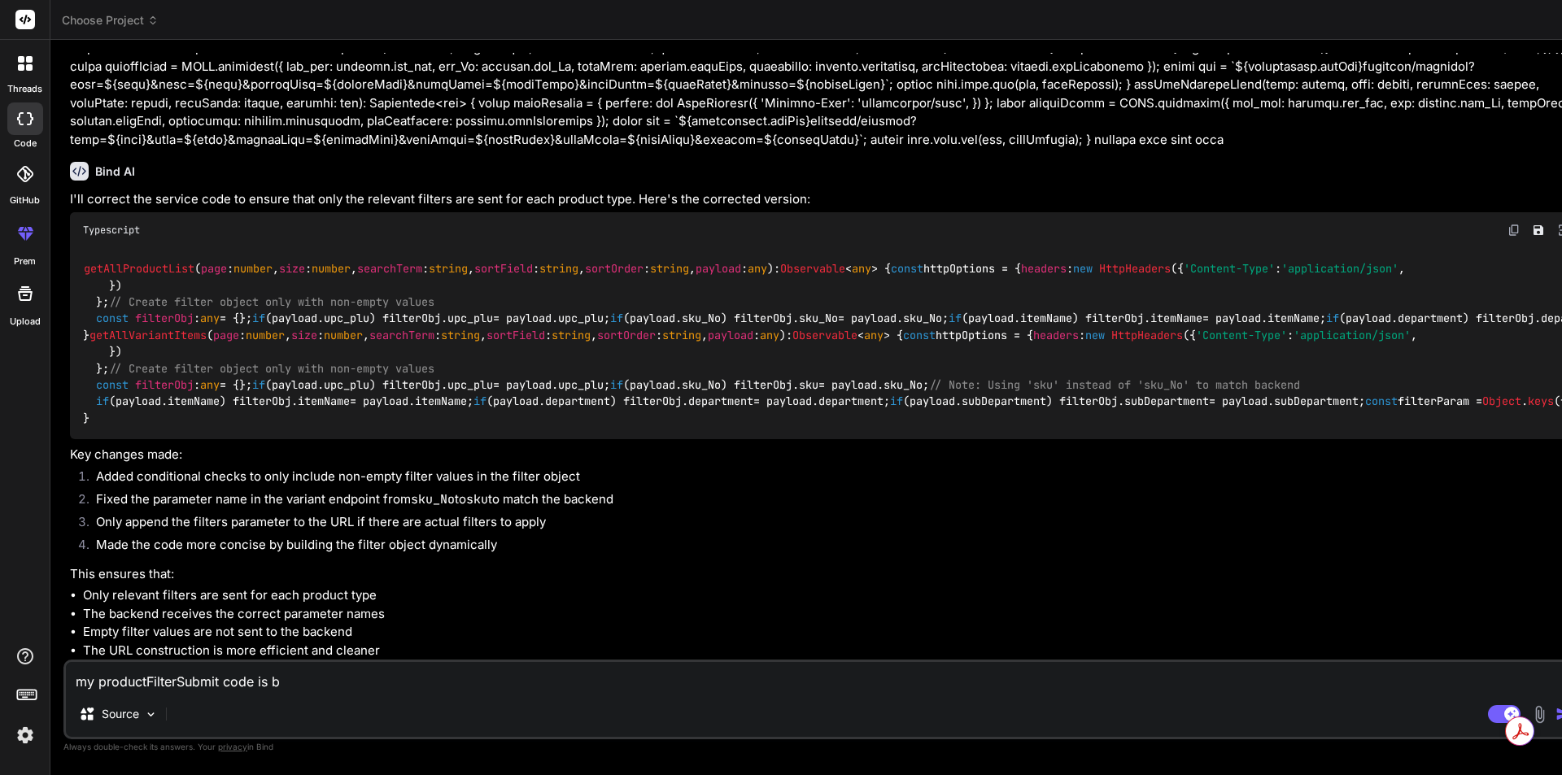
type textarea "x"
type textarea "my productFilterSubmit code is bel"
type textarea "x"
type textarea "my productFilterSubmit code is belo"
type textarea "x"
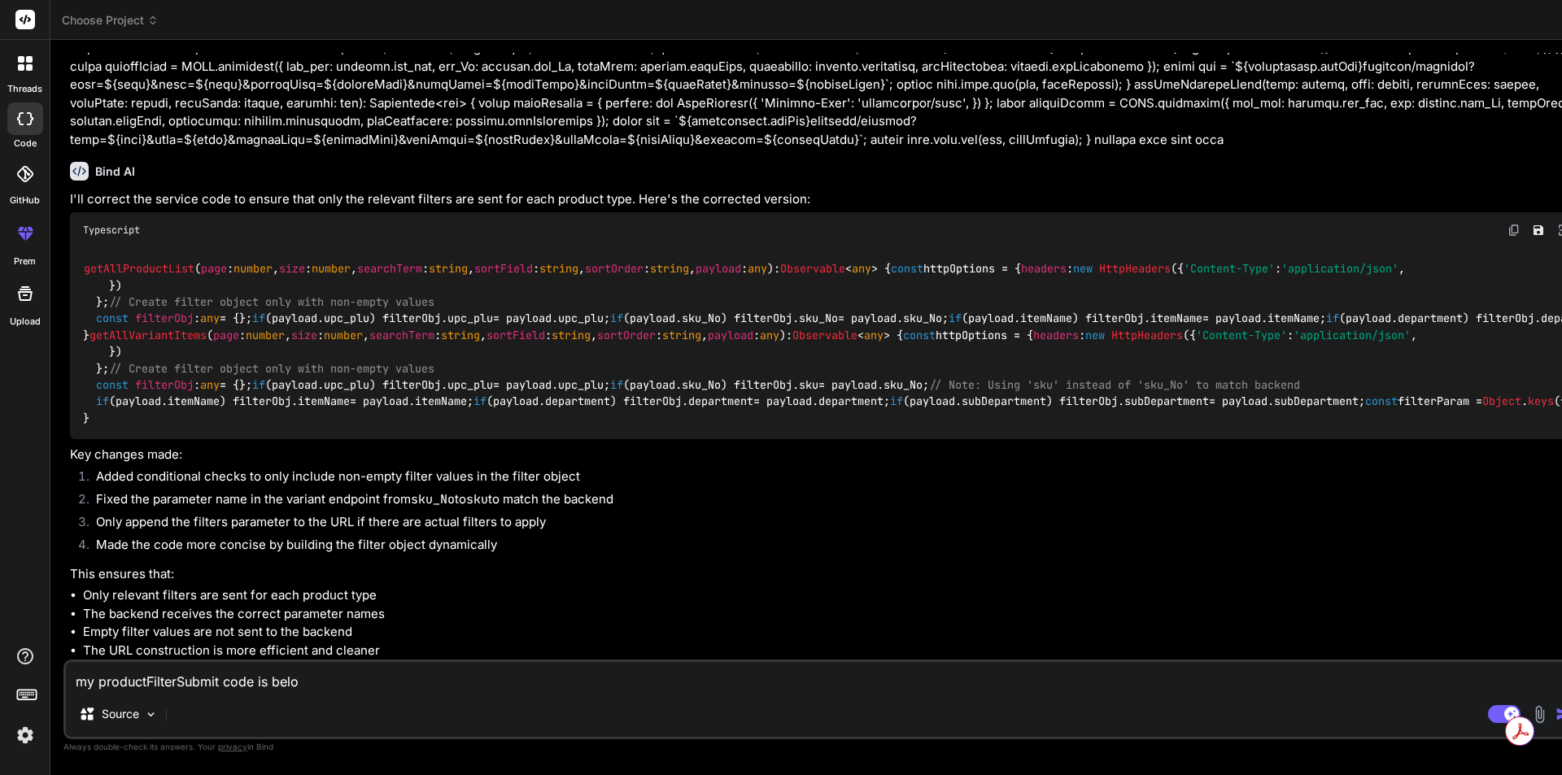
type textarea "my productFilterSubmit code is below"
type textarea "x"
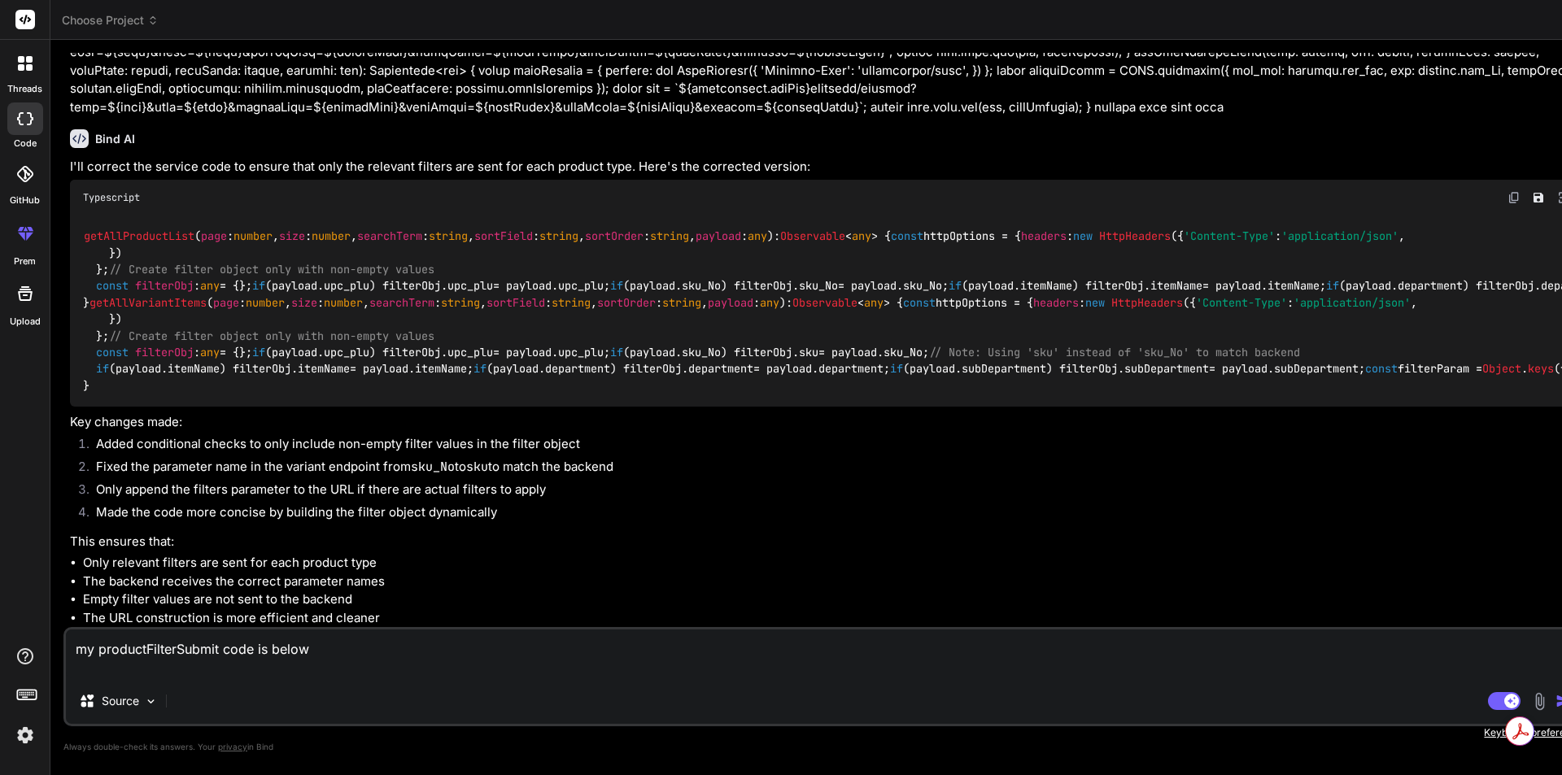
paste textarea "productFilterSubmit"
type textarea "my productFilterSubmit code is below productFilterSubmit"
type textarea "x"
drag, startPoint x: 207, startPoint y: 669, endPoint x: 13, endPoint y: 666, distance: 194.4
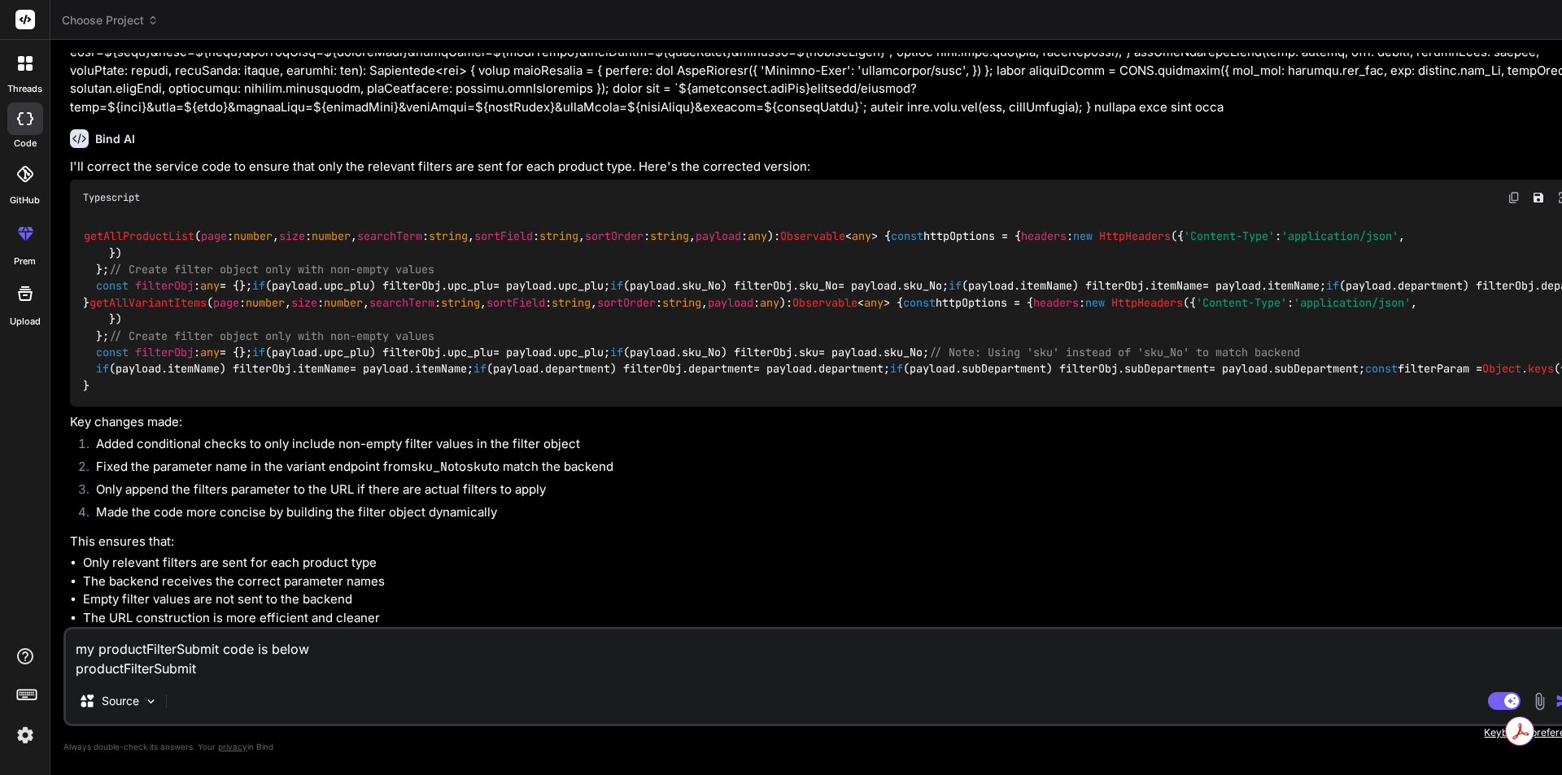
click at [13, 666] on div "threads code GitHub prem Upload Choose Project Created with Pixso. Bind AI Web …" at bounding box center [781, 387] width 1562 height 775
type textarea "my productFilterSubmit code is below"
type textarea "x"
paste textarea "productFilterSubmit() { const { upc_plu, sku_No, itemName, department, subDepar…"
type textarea "my productFilterSubmit code is below productFilterSubmit() { const { upc_plu, s…"
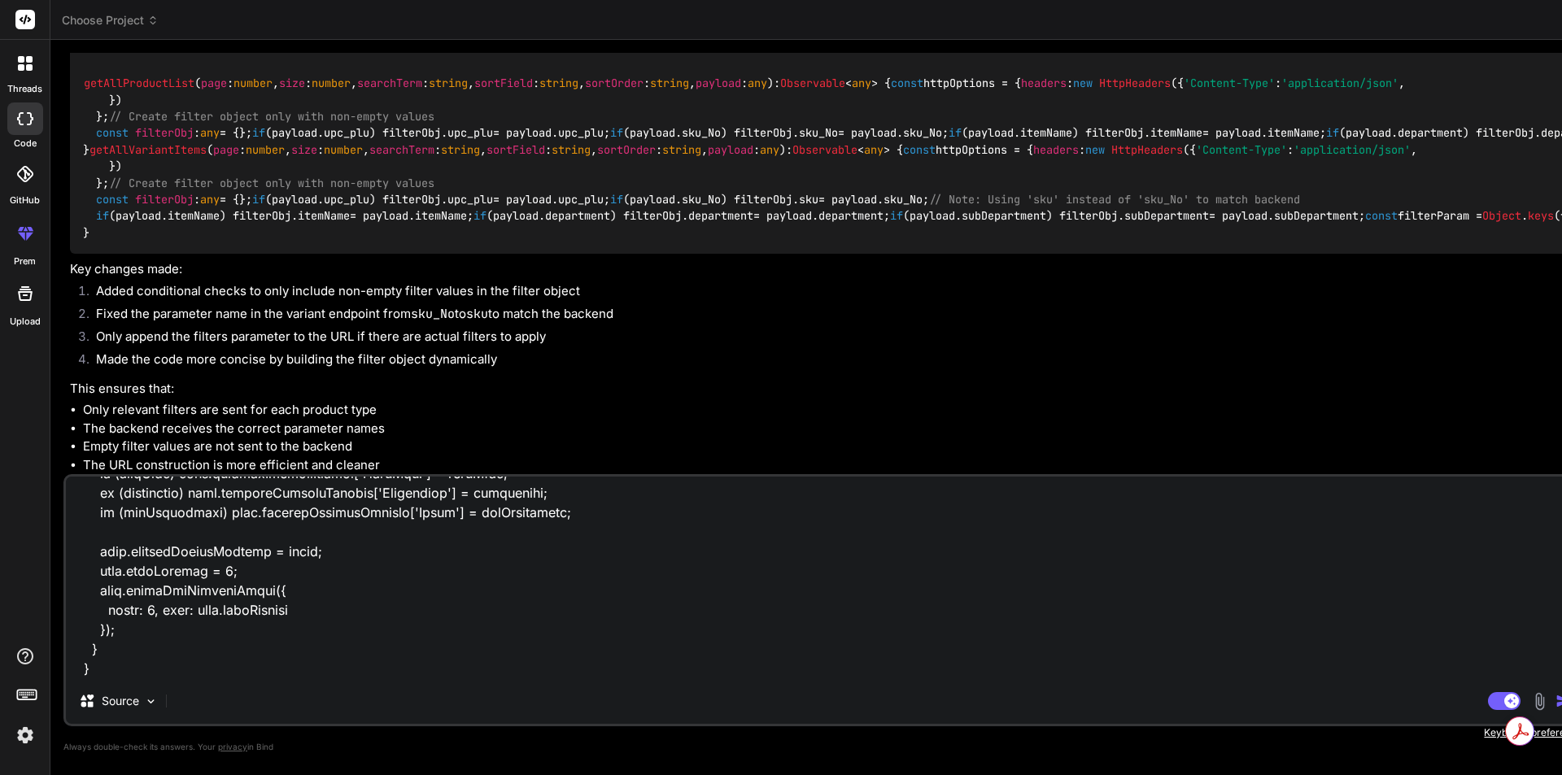
scroll to position [511, 0]
type textarea "x"
type textarea "my productFilterSubmit code is below productFilterSubmit() { const { upc_plu, s…"
type textarea "x"
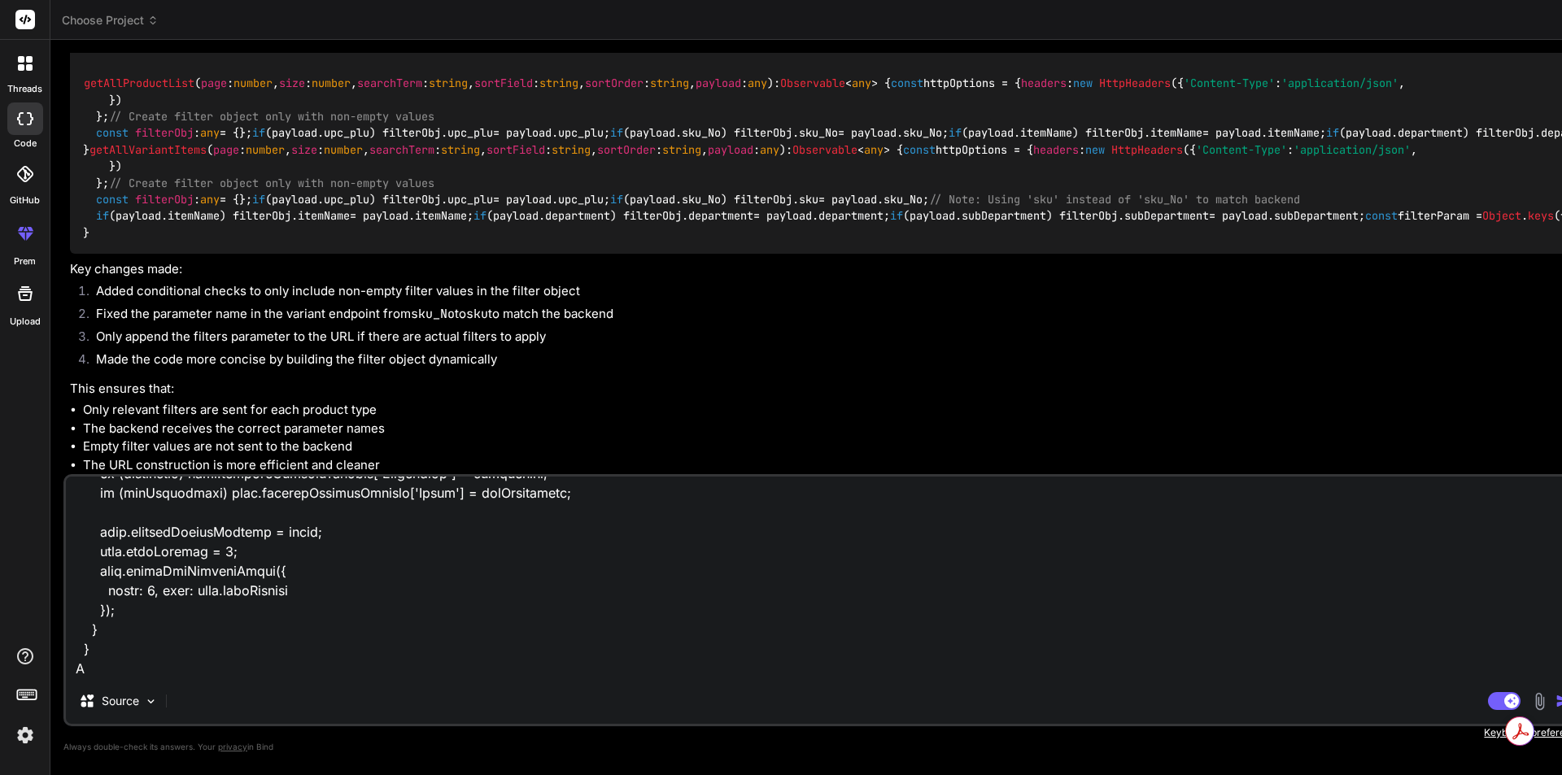
scroll to position [529, 0]
type textarea "my productFilterSubmit code is below productFilterSubmit() { const { upc_plu, s…"
type textarea "x"
type textarea "my productFilterSubmit code is below productFilterSubmit() { const { upc_plu, s…"
type textarea "x"
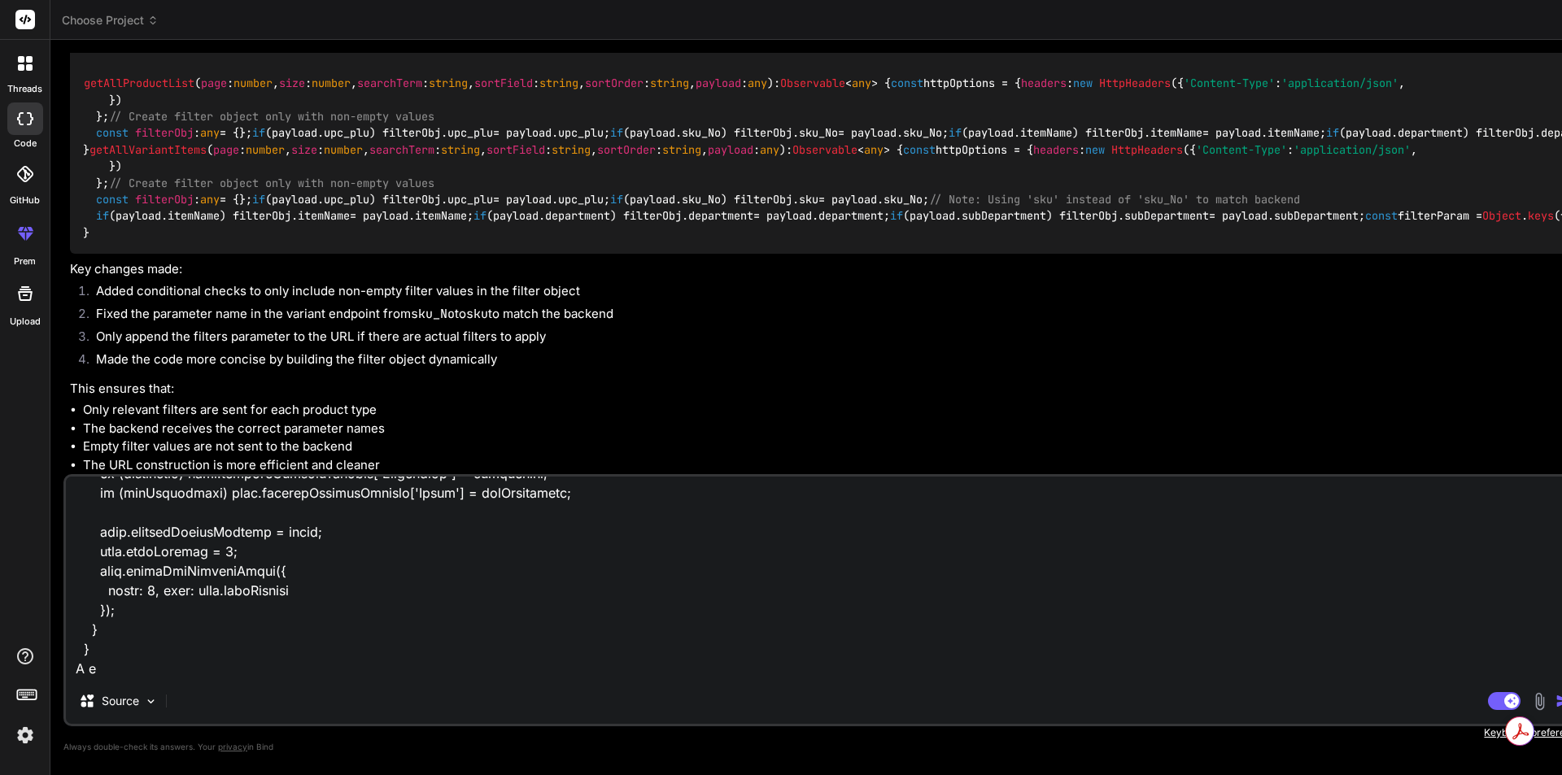
type textarea "my productFilterSubmit code is below productFilterSubmit() { const { upc_plu, s…"
type textarea "x"
type textarea "my productFilterSubmit code is below productFilterSubmit() { const { upc_plu, s…"
type textarea "x"
type textarea "my productFilterSubmit code is below productFilterSubmit() { const { upc_plu, s…"
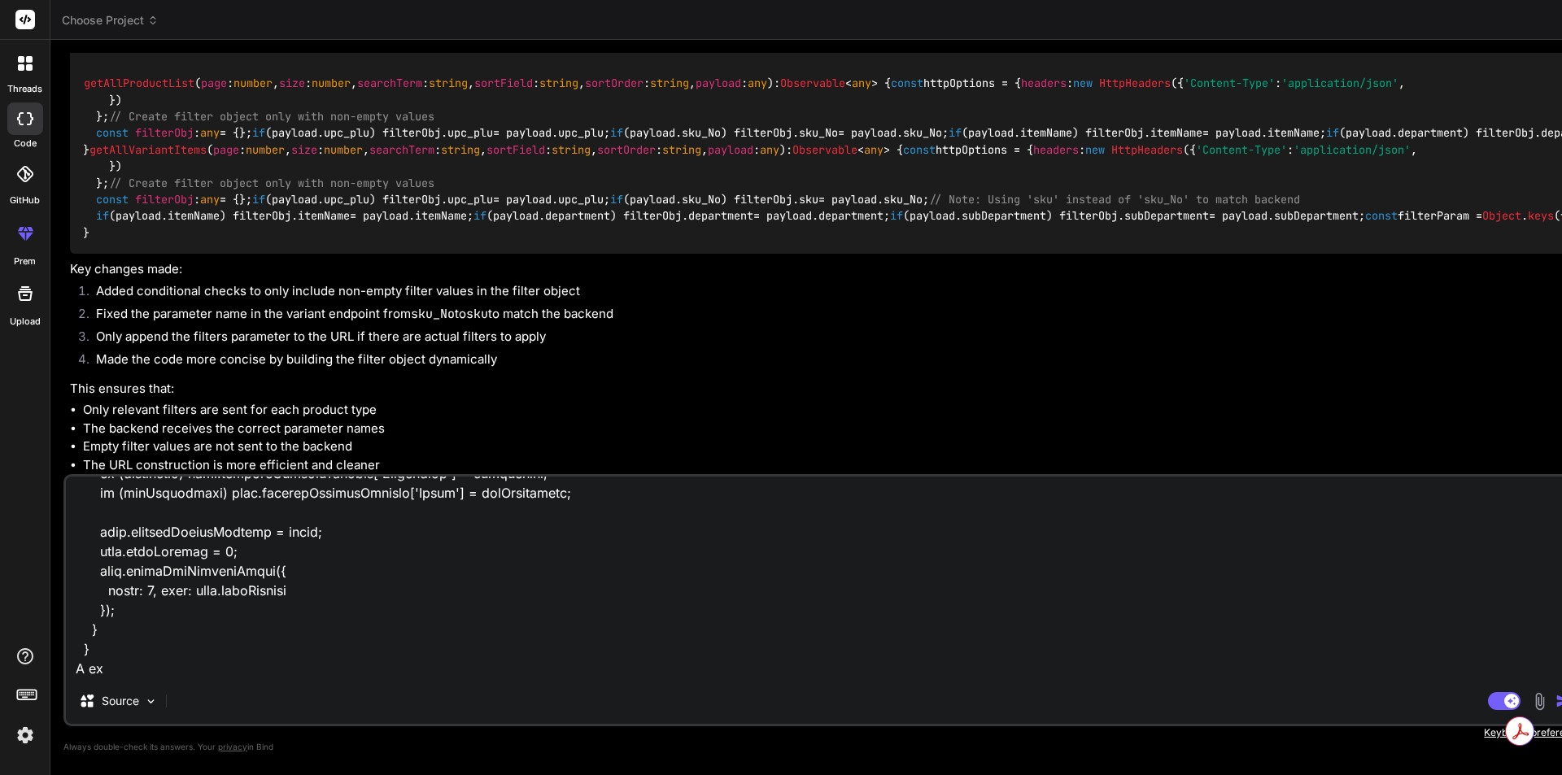
type textarea "x"
type textarea "my productFilterSubmit code is below productFilterSubmit() { const { upc_plu, s…"
type textarea "x"
type textarea "my productFilterSubmit code is below productFilterSubmit() { const { upc_plu, s…"
type textarea "x"
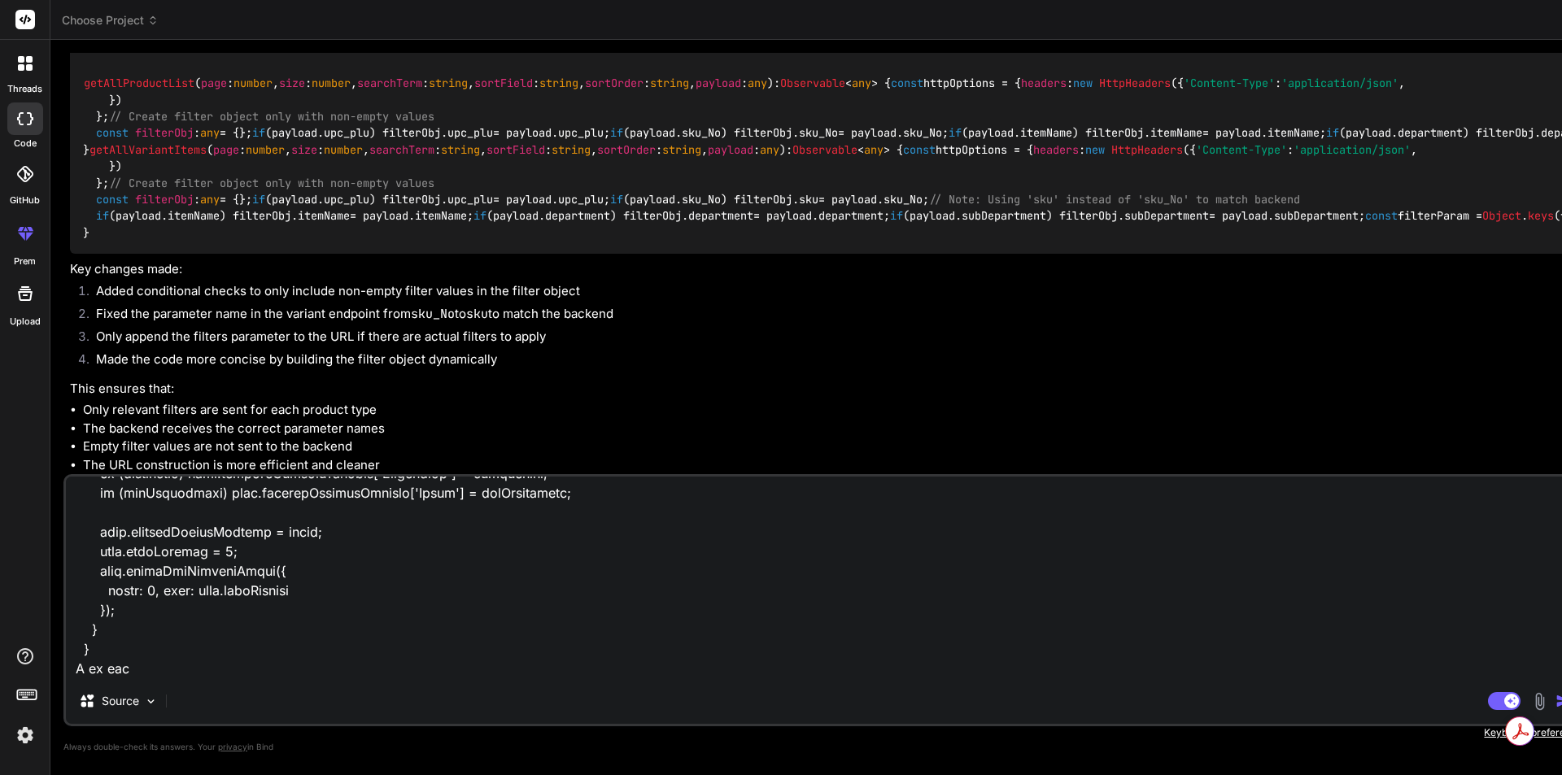
type textarea "my productFilterSubmit code is below productFilterSubmit() { const { upc_plu, s…"
type textarea "x"
type textarea "my productFilterSubmit code is below productFilterSubmit() { const { upc_plu, s…"
type textarea "x"
type textarea "my productFilterSubmit code is below productFilterSubmit() { const { upc_plu, s…"
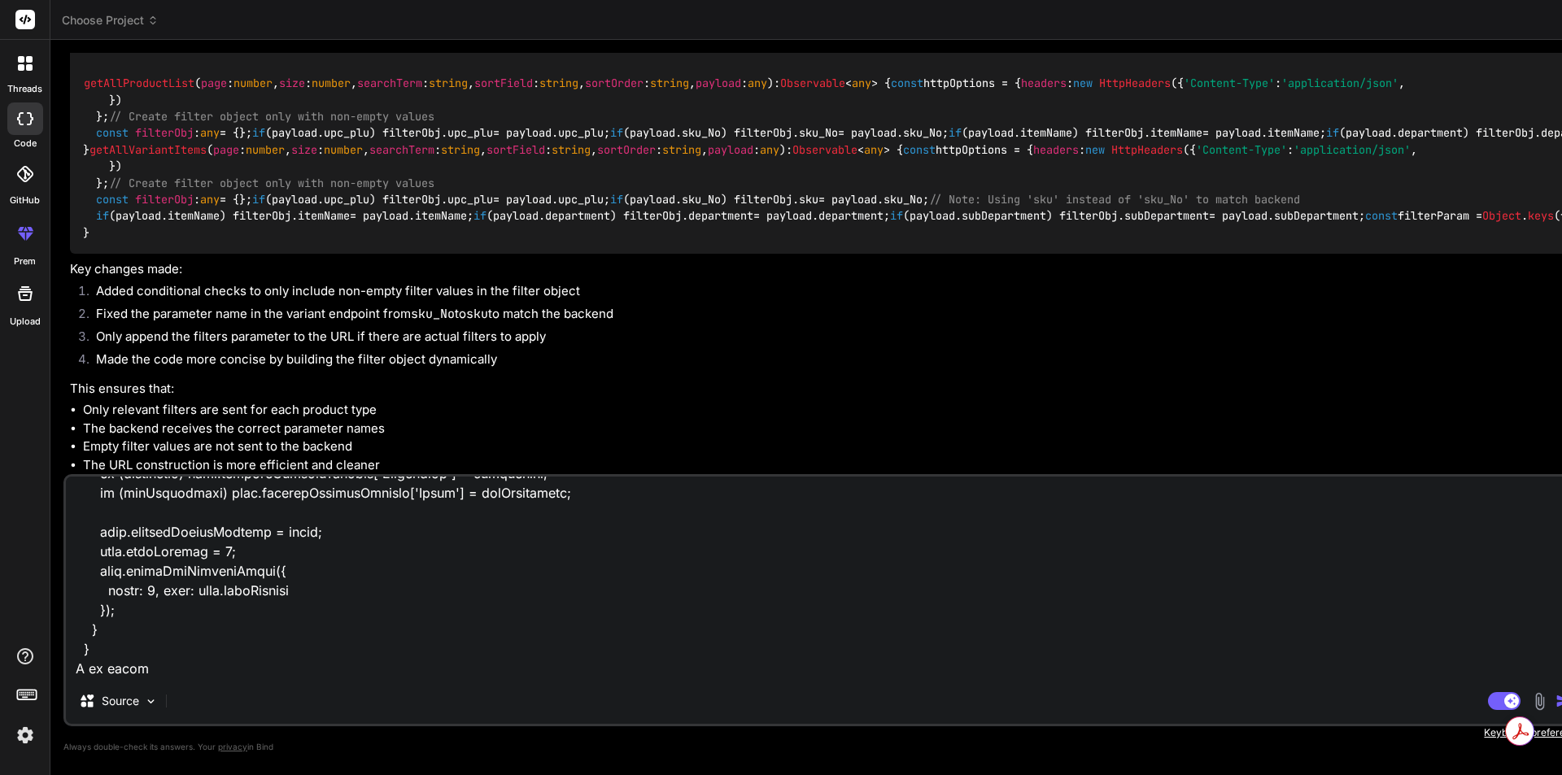
type textarea "x"
type textarea "my productFilterSubmit code is below productFilterSubmit() { const { upc_plu, s…"
type textarea "x"
type textarea "my productFilterSubmit code is below productFilterSubmit() { const { upc_plu, s…"
type textarea "x"
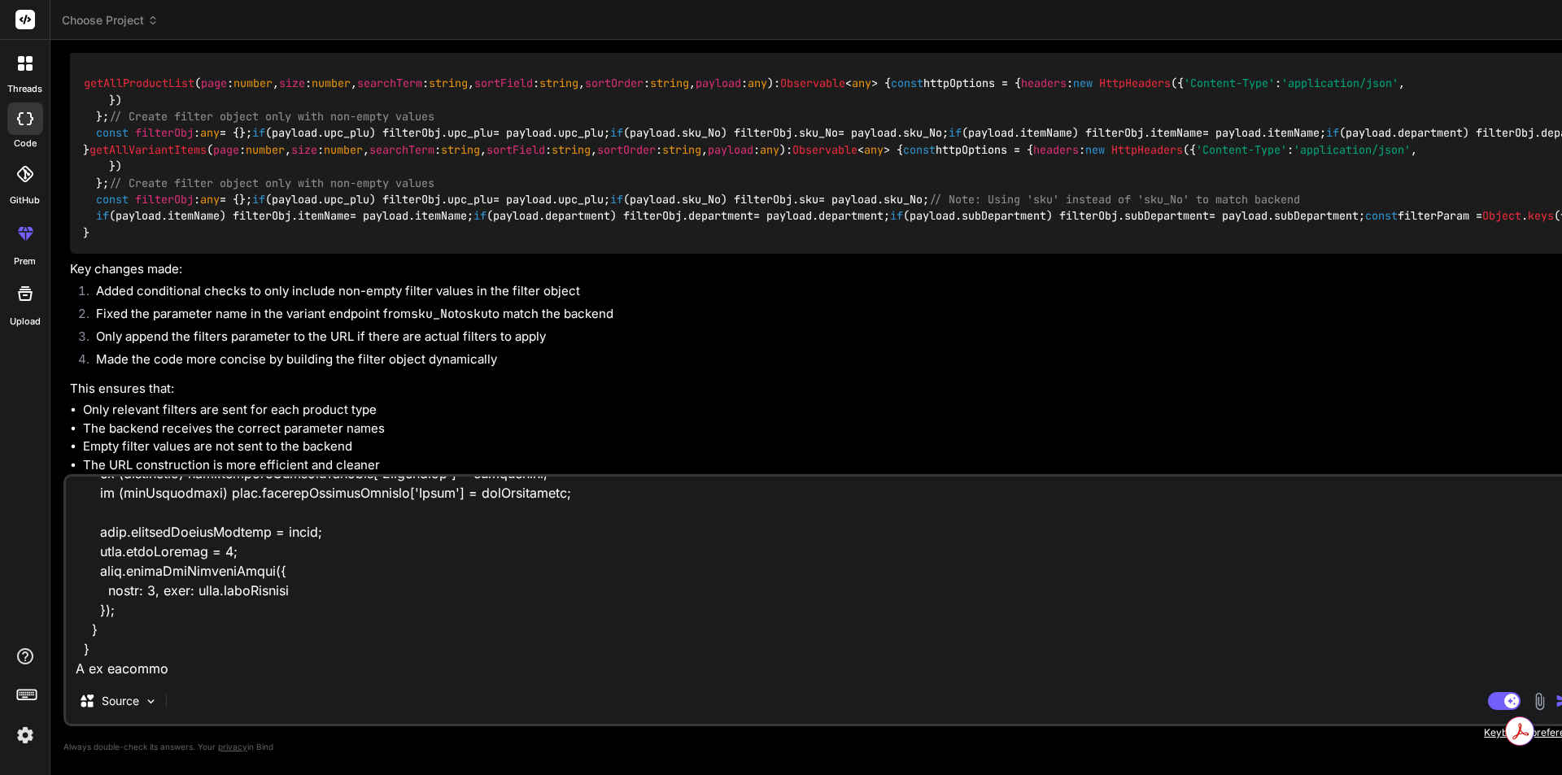
type textarea "my productFilterSubmit code is below productFilterSubmit() { const { upc_plu, s…"
type textarea "x"
type textarea "my productFilterSubmit code is below productFilterSubmit() { const { upc_plu, s…"
type textarea "x"
type textarea "my productFilterSubmit code is below productFilterSubmit() { const { upc_plu, s…"
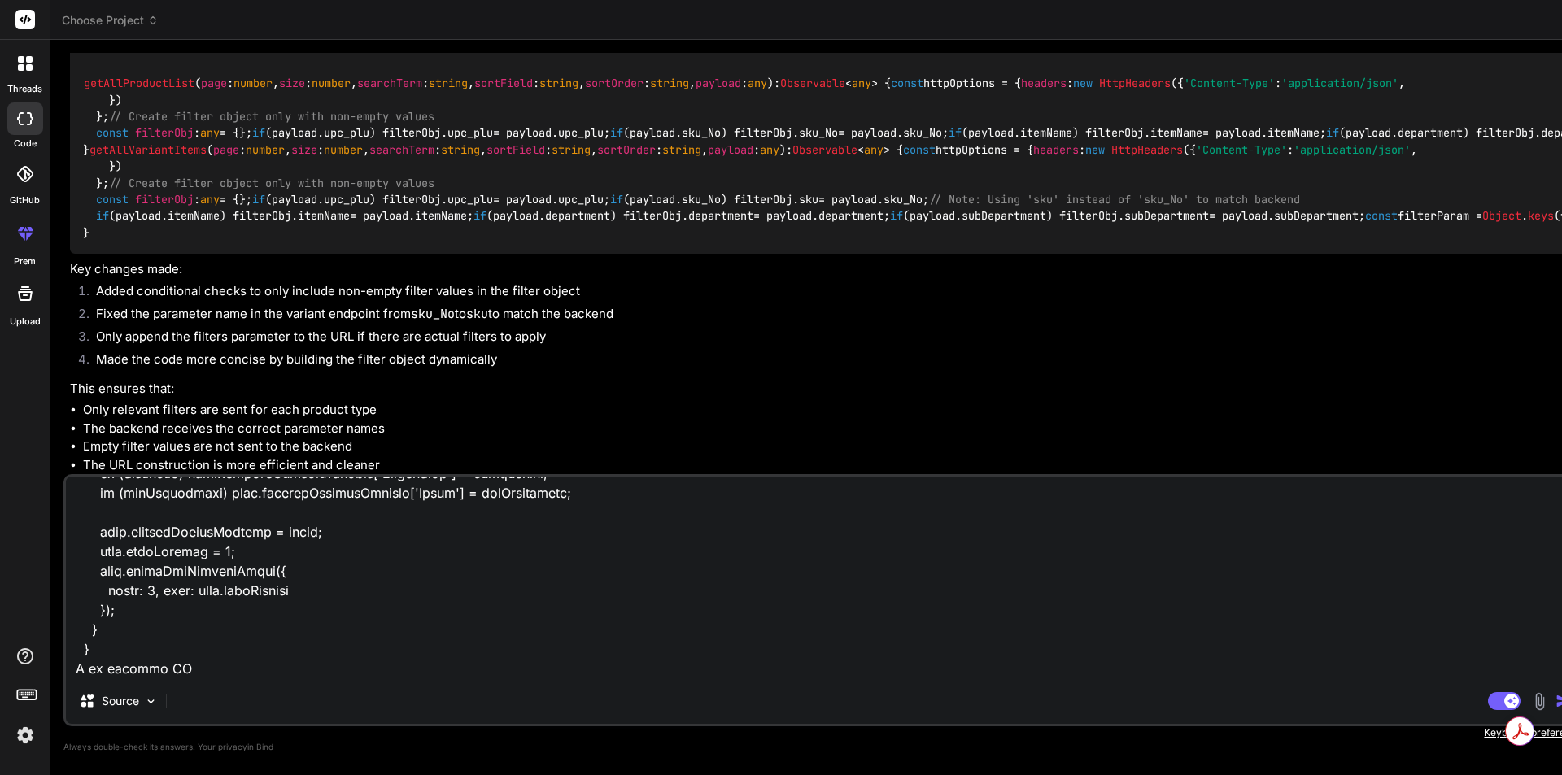
type textarea "x"
type textarea "my productFilterSubmit code is below productFilterSubmit() { const { upc_plu, s…"
type textarea "x"
type textarea "my productFilterSubmit code is below productFilterSubmit() { const { upc_plu, s…"
type textarea "x"
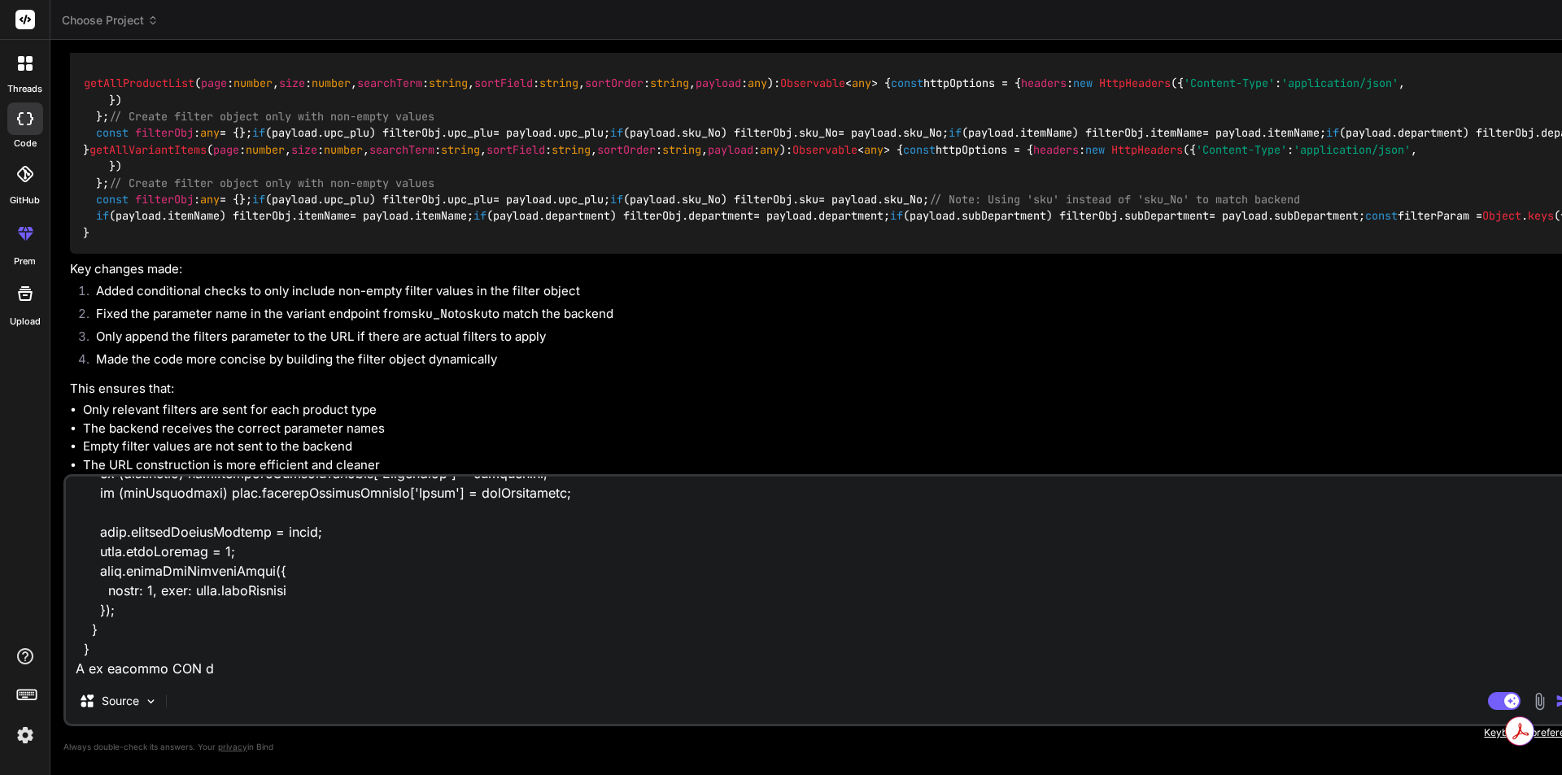
type textarea "my productFilterSubmit code is below productFilterSubmit() { const { upc_plu, s…"
type textarea "x"
type textarea "my productFilterSubmit code is below productFilterSubmit() { const { upc_plu, s…"
type textarea "x"
type textarea "my productFilterSubmit code is below productFilterSubmit() { const { upc_plu, s…"
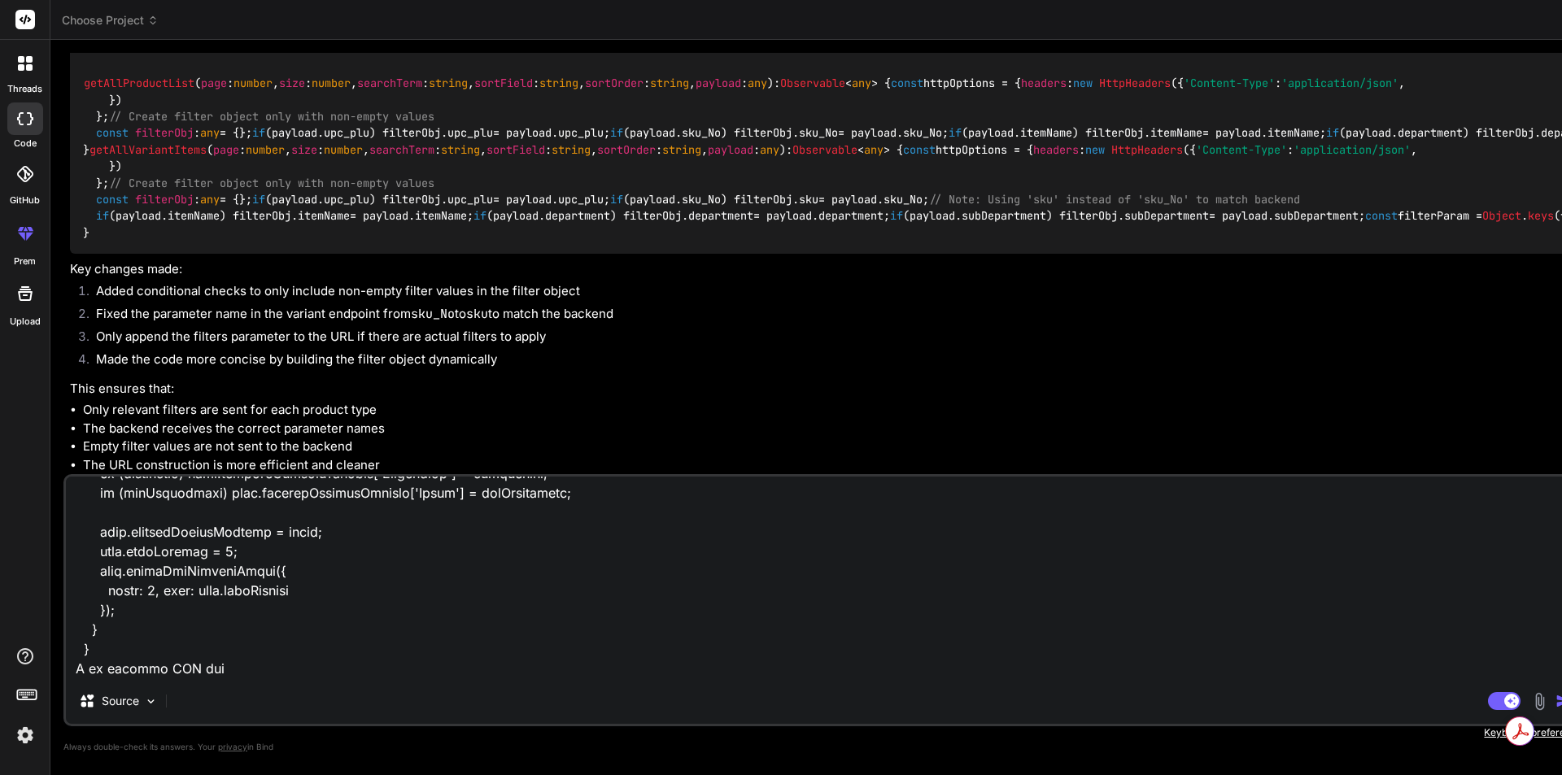
type textarea "x"
type textarea "my productFilterSubmit code is below productFilterSubmit() { const { upc_plu, s…"
type textarea "x"
type textarea "my productFilterSubmit code is below productFilterSubmit() { const { upc_plu, s…"
type textarea "x"
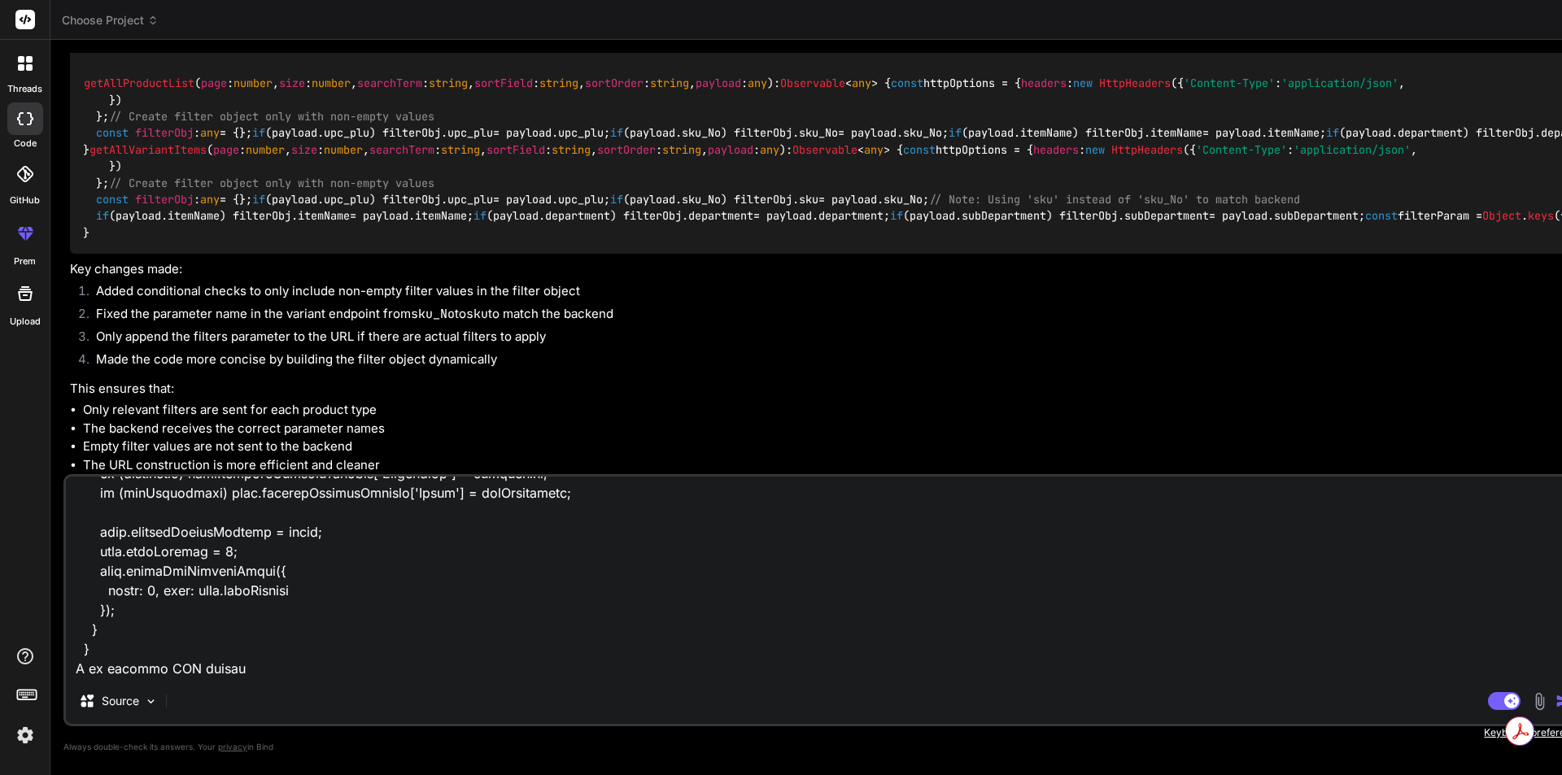
type textarea "my productFilterSubmit code is below productFilterSubmit() { const { upc_plu, s…"
type textarea "x"
type textarea "my productFilterSubmit code is below productFilterSubmit() { const { upc_plu, s…"
type textarea "x"
type textarea "my productFilterSubmit code is below productFilterSubmit() { const { upc_plu, s…"
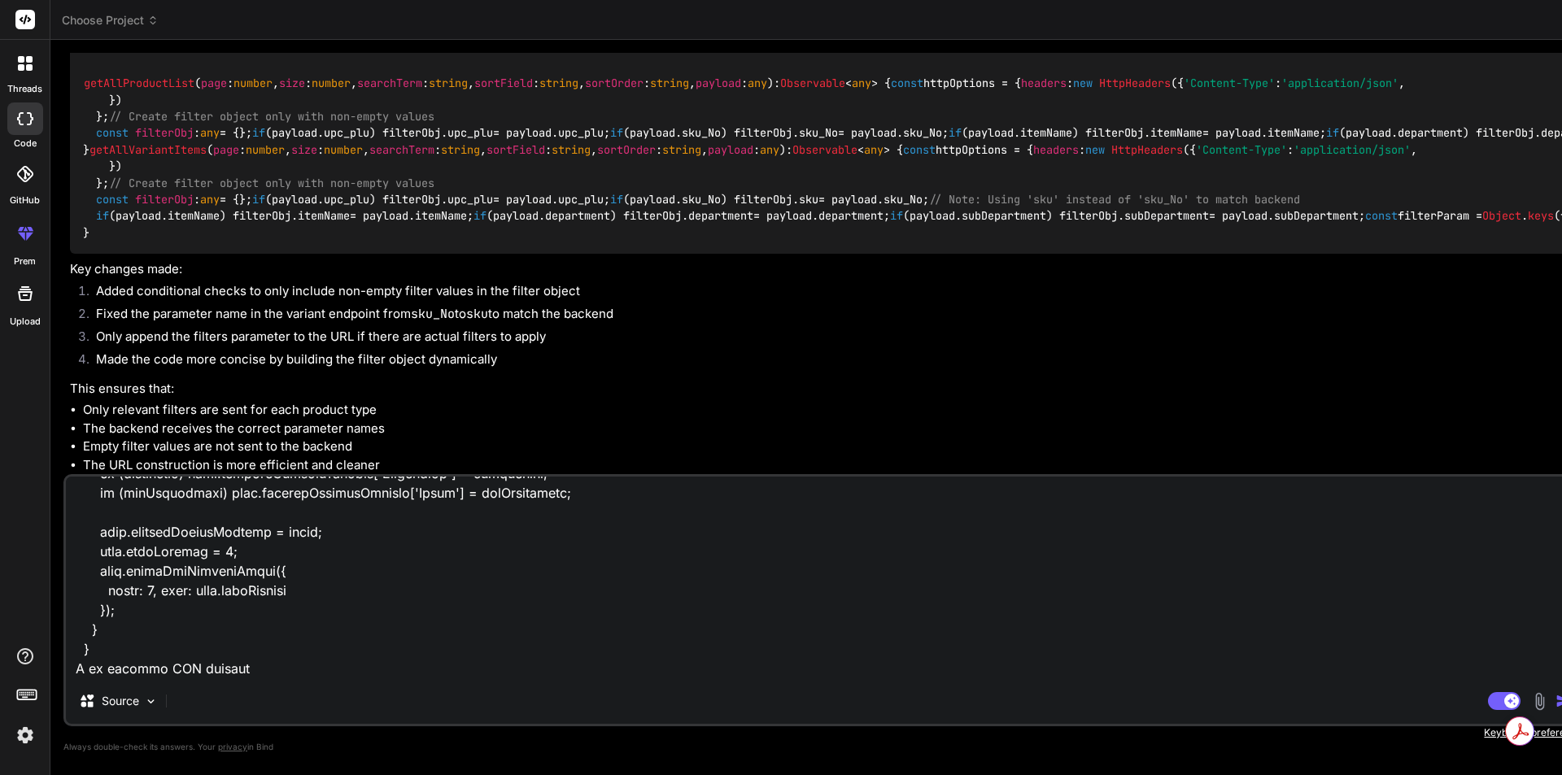
type textarea "x"
type textarea "my productFilterSubmit code is below productFilterSubmit() { const { upc_plu, s…"
type textarea "x"
type textarea "my productFilterSubmit code is below productFilterSubmit() { const { upc_plu, s…"
type textarea "x"
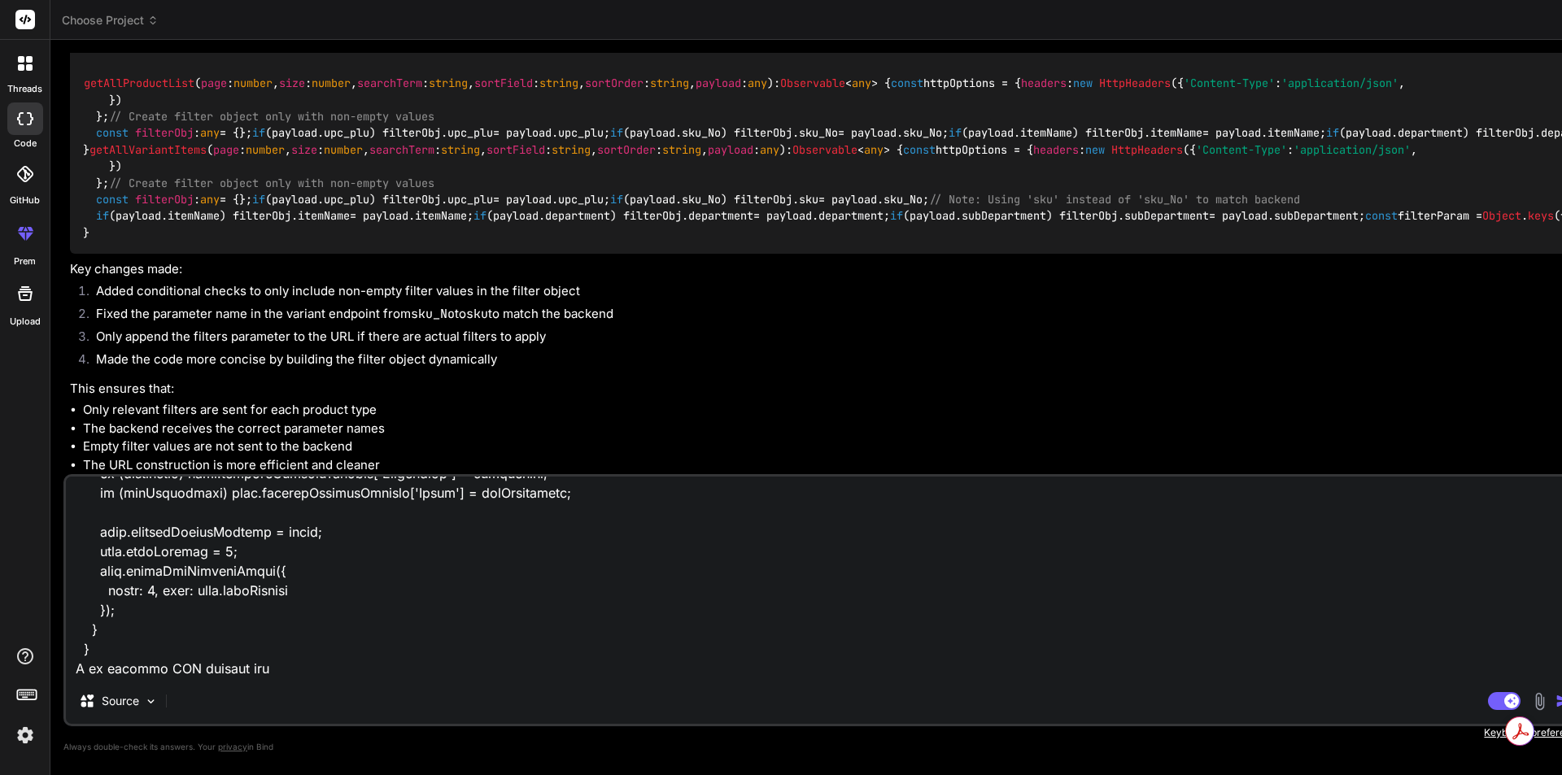
type textarea "my productFilterSubmit code is below productFilterSubmit() { const { upc_plu, s…"
type textarea "x"
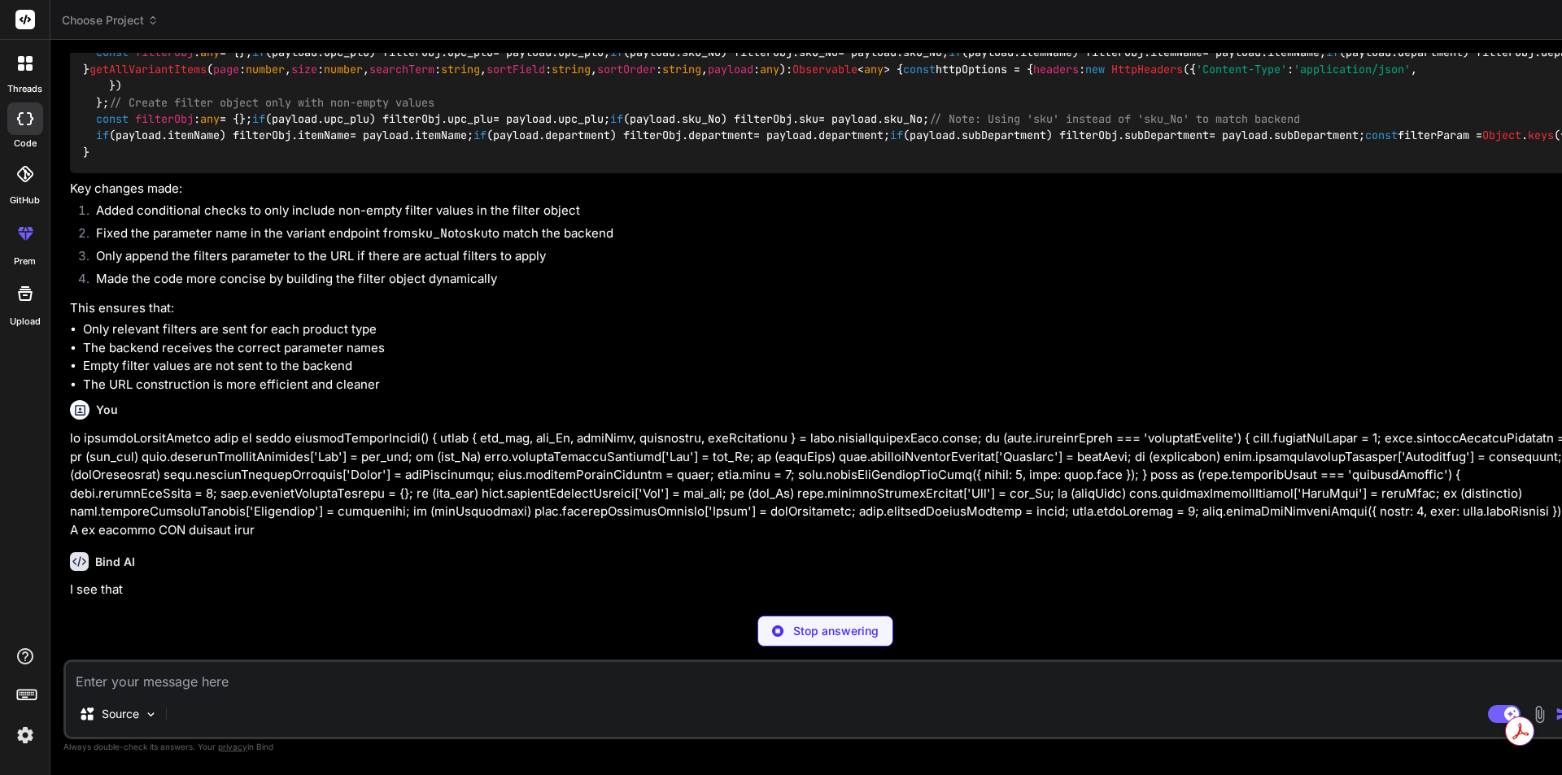
scroll to position [6507, 0]
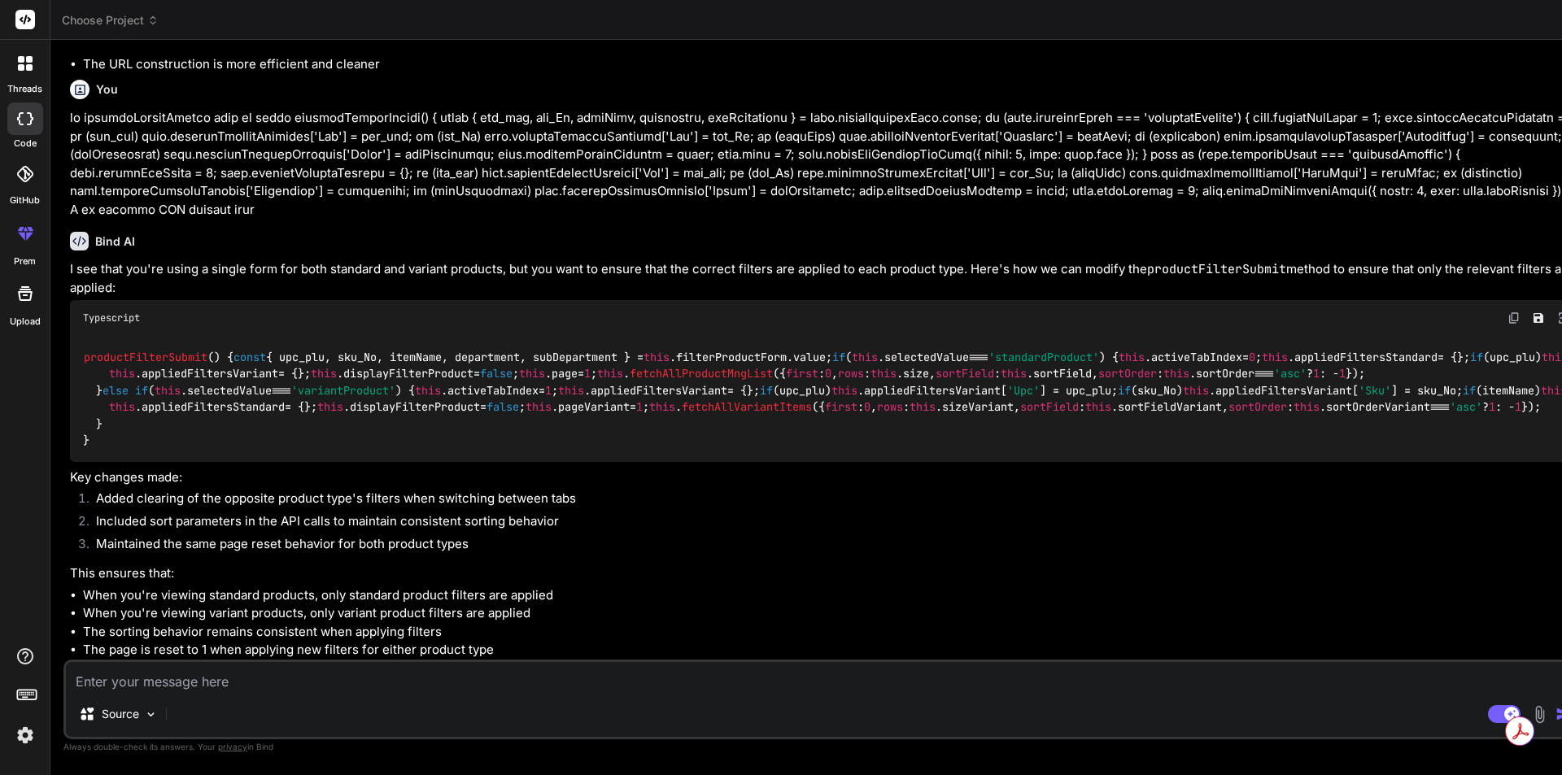
type textarea "x"
click at [129, 350] on span "productFilterSubmit" at bounding box center [146, 357] width 124 height 15
click at [252, 336] on div "productFilterSubmit ( ) { const { upc_plu, sku_No, itemName, department, subDep…" at bounding box center [827, 398] width 1514 height 125
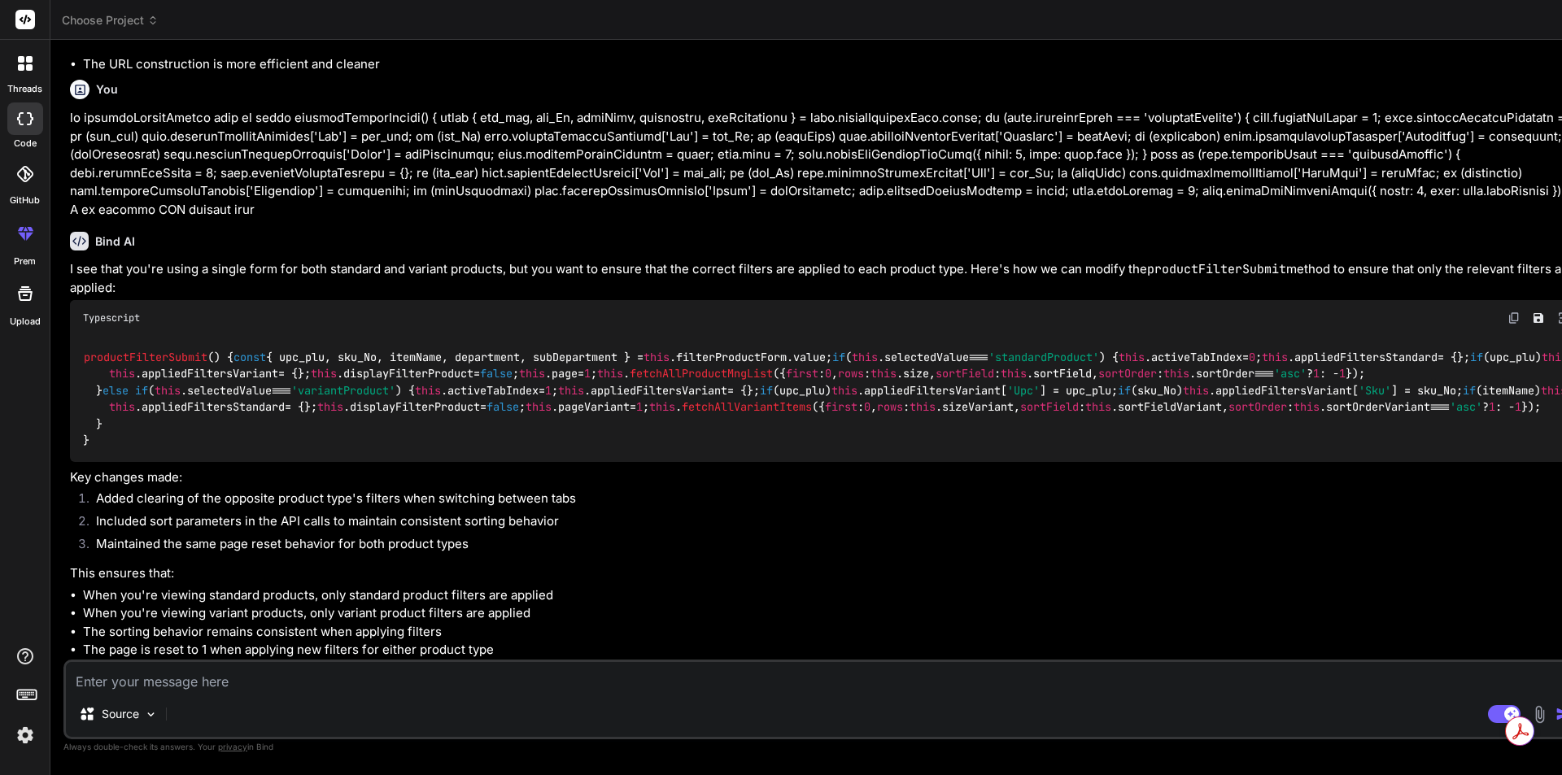
scroll to position [7022, 0]
click at [119, 350] on span "productFilterSubmit" at bounding box center [146, 357] width 124 height 15
click at [239, 336] on div "productFilterSubmit ( ) { const { upc_plu, sku_No, itemName, department, subDep…" at bounding box center [827, 398] width 1514 height 125
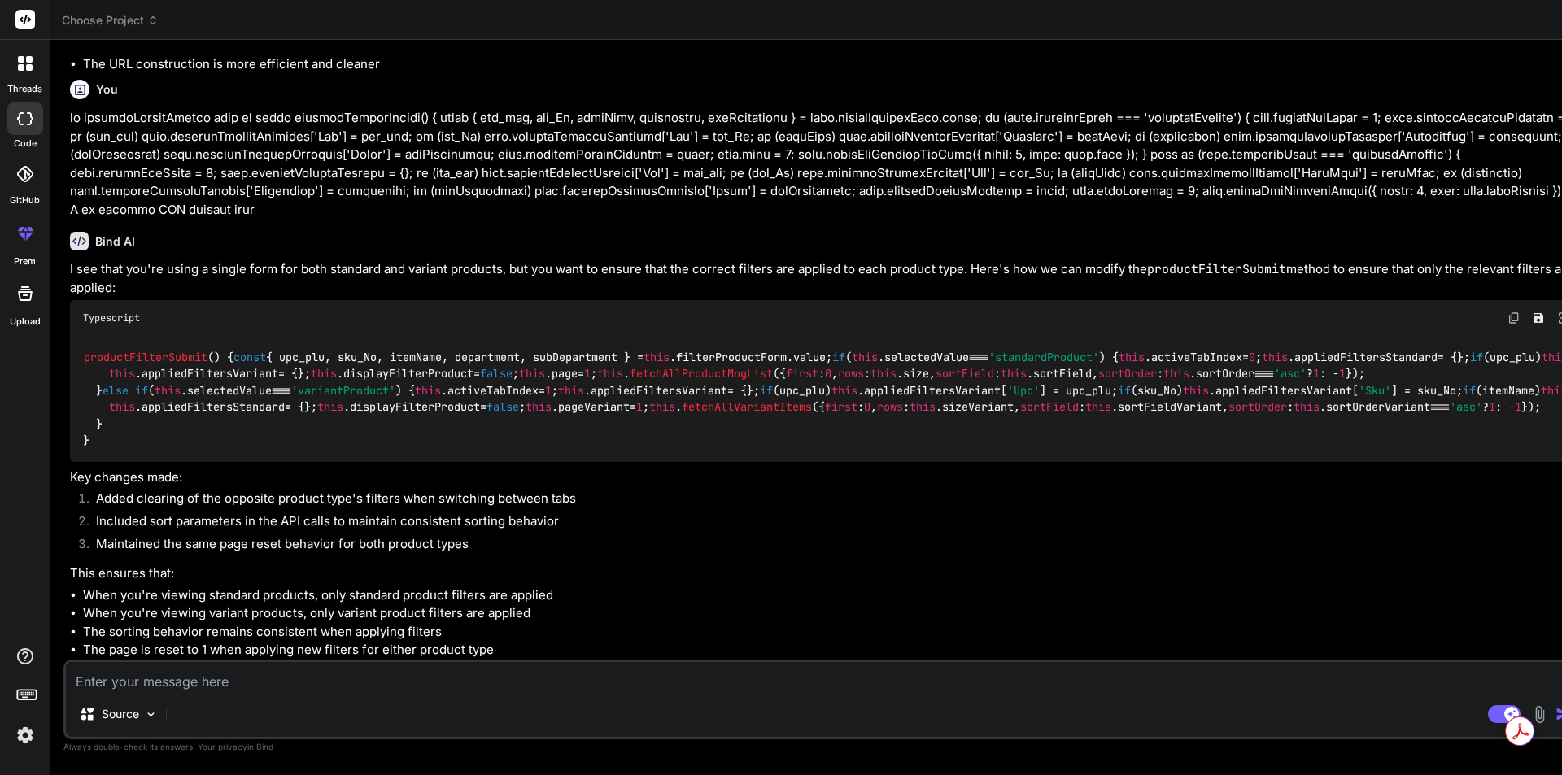
click at [209, 687] on textarea at bounding box center [825, 676] width 1519 height 29
paste textarea "clearFilters(): void { if (this.selectedValue === 'standardProduct') { this.act…"
type textarea "clearFilters(): void { if (this.selectedValue === 'standardProduct') { this.act…"
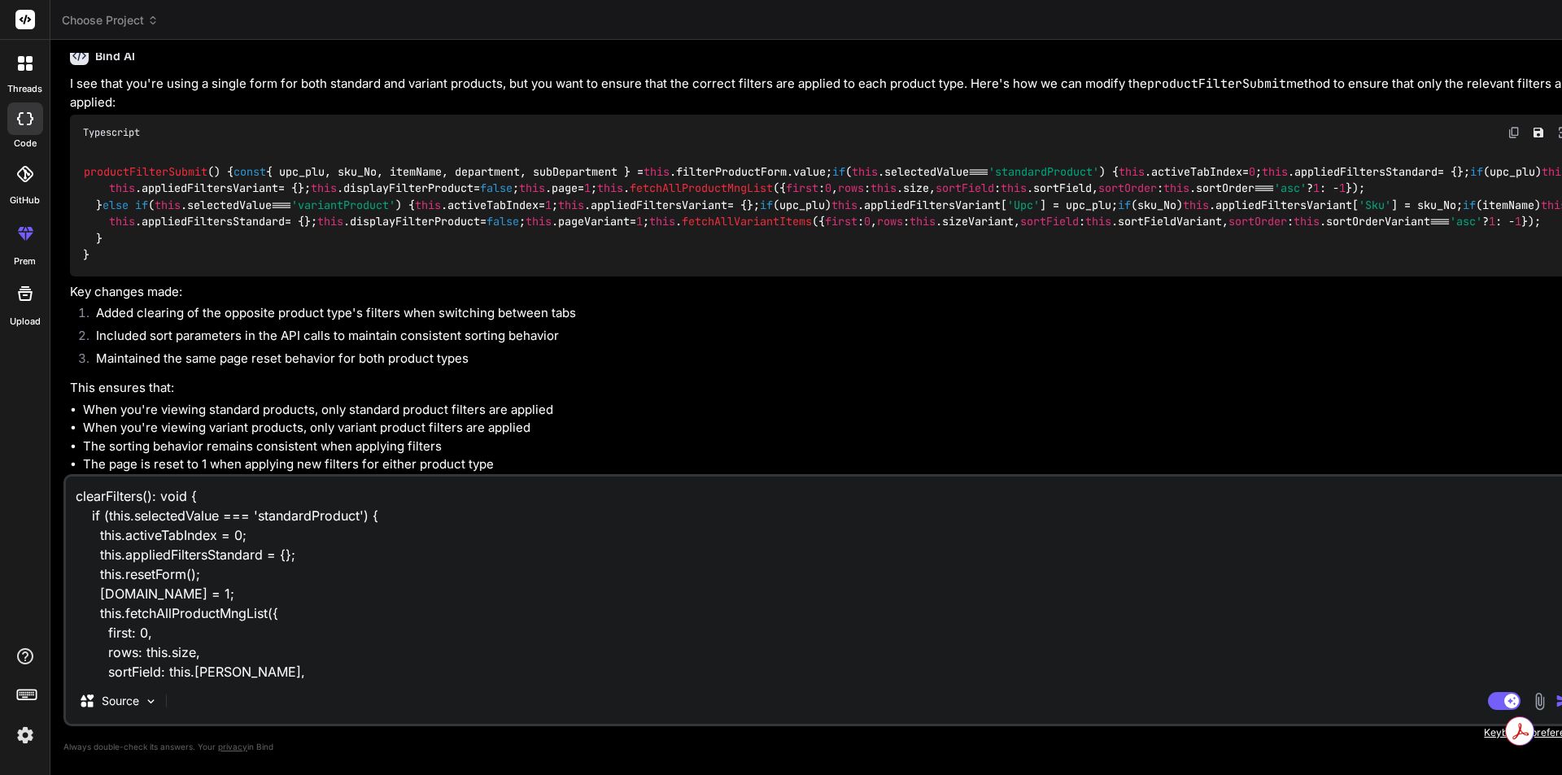
scroll to position [294, 0]
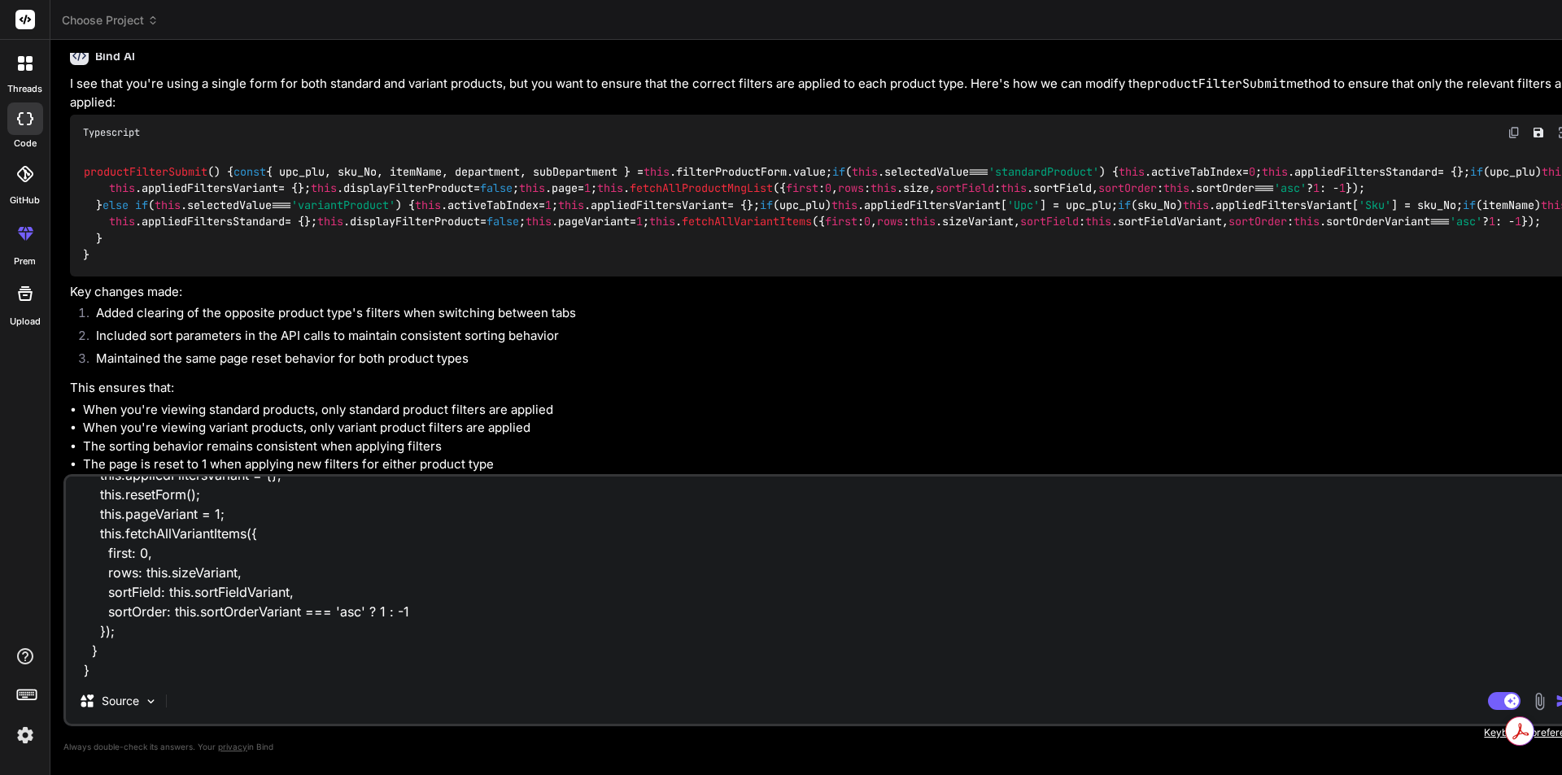
type textarea "x"
type textarea "clearFilters(): void { if (this.selectedValue === 'standardProduct') { this.act…"
type textarea "x"
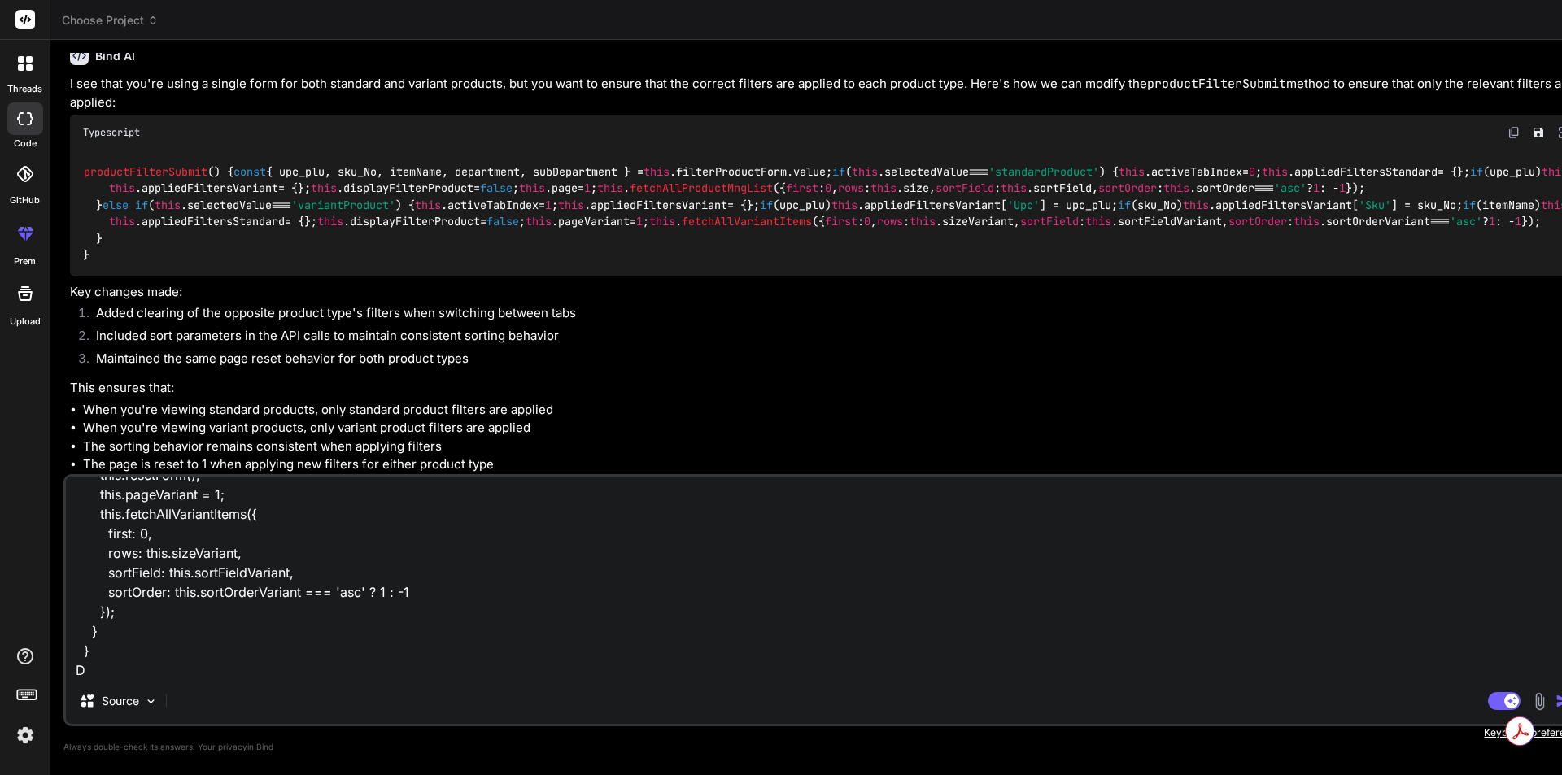
type textarea "clearFilters(): void { if (this.selectedValue === 'standardProduct') { this.act…"
type textarea "x"
type textarea "clearFilters(): void { if (this.selectedValue === 'standardProduct') { this.act…"
type textarea "x"
type textarea "clearFilters(): void { if (this.selectedValue === 'standardProduct') { this.act…"
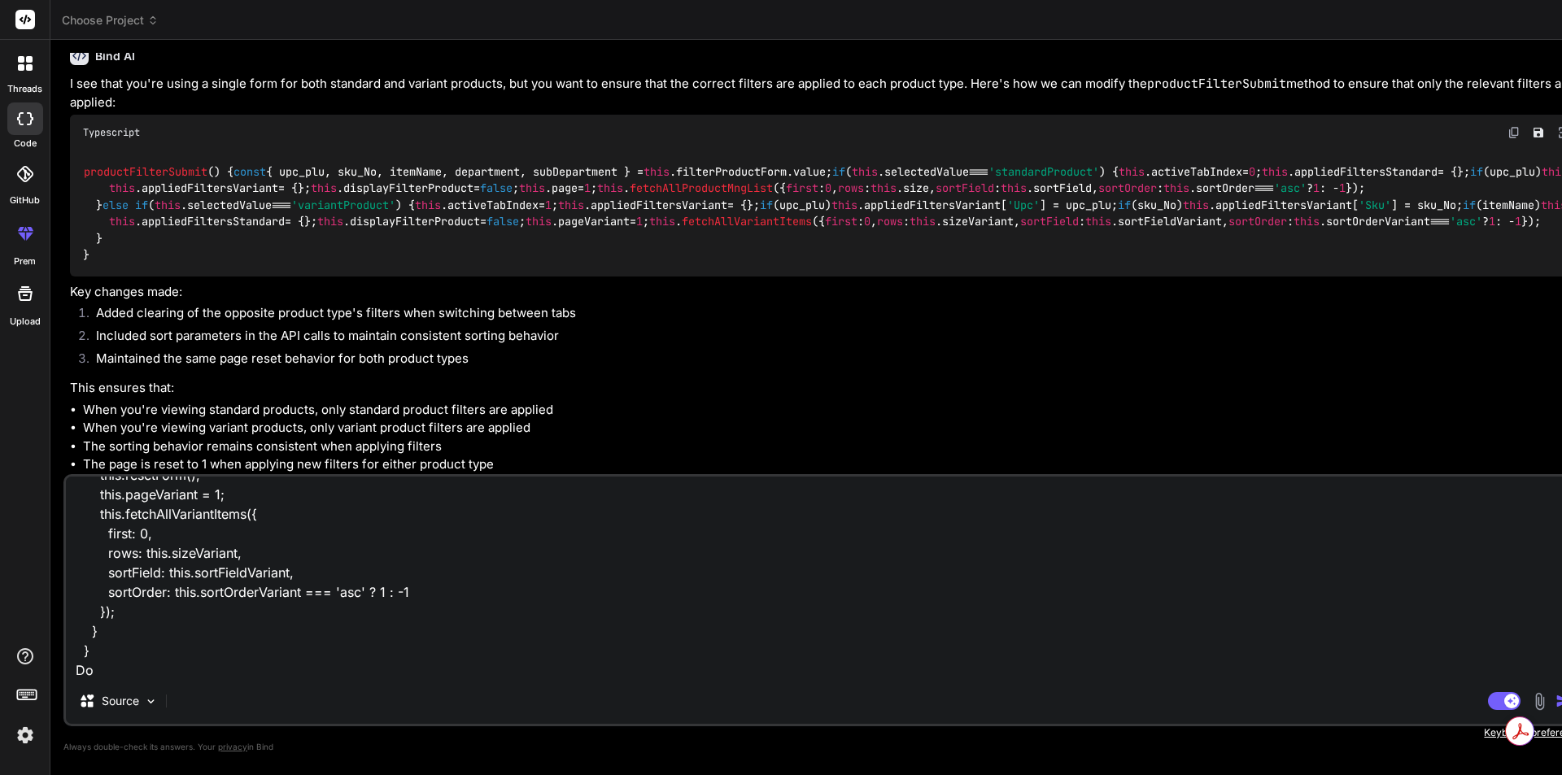
type textarea "x"
type textarea "clearFilters(): void { if (this.selectedValue === 'standardProduct') { this.act…"
type textarea "x"
type textarea "clearFilters(): void { if (this.selectedValue === 'standardProduct') { this.act…"
type textarea "x"
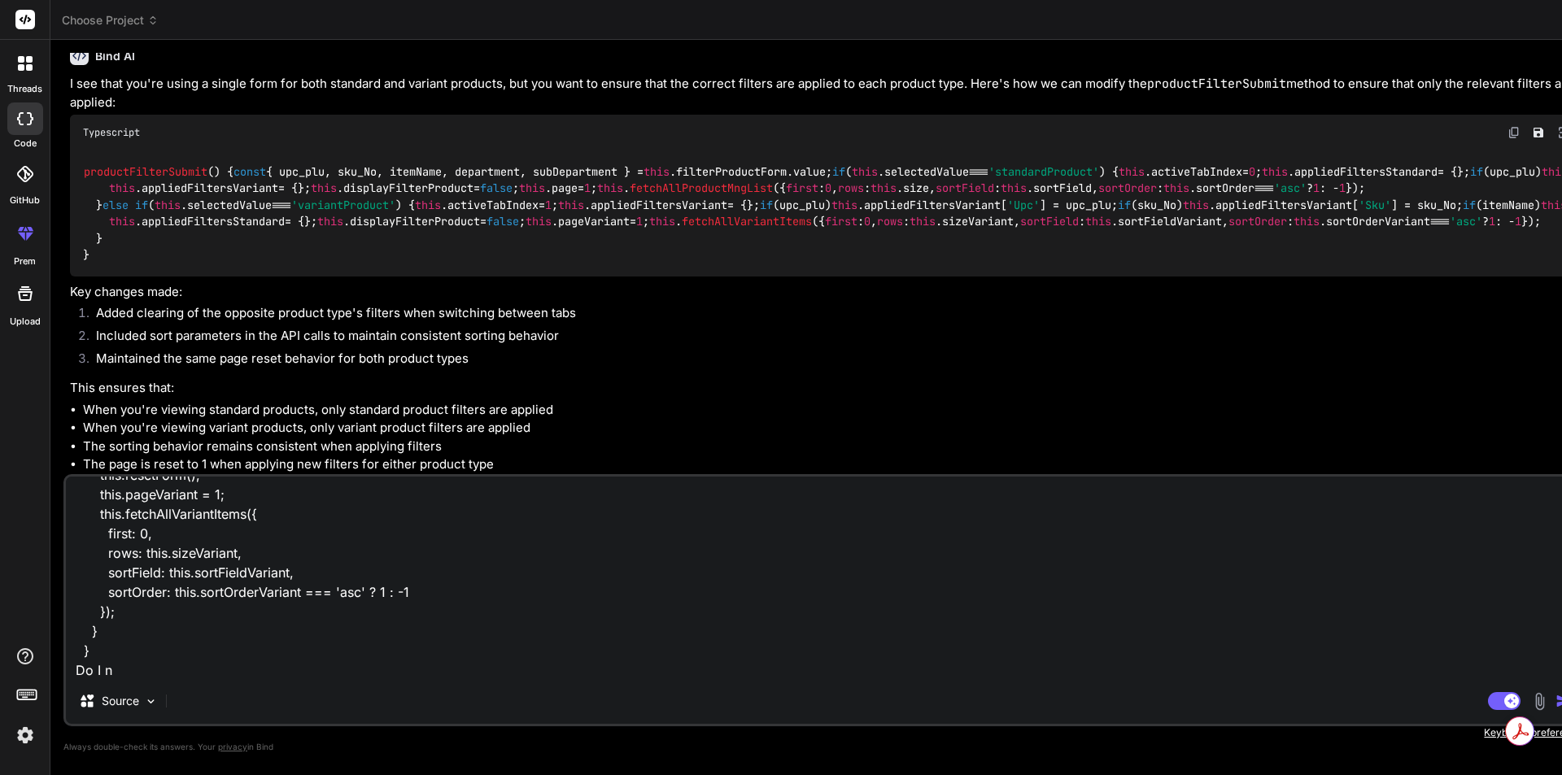
type textarea "clearFilters(): void { if (this.selectedValue === 'standardProduct') { this.act…"
type textarea "x"
type textarea "clearFilters(): void { if (this.selectedValue === 'standardProduct') { this.act…"
type textarea "x"
type textarea "clearFilters(): void { if (this.selectedValue === 'standardProduct') { this.act…"
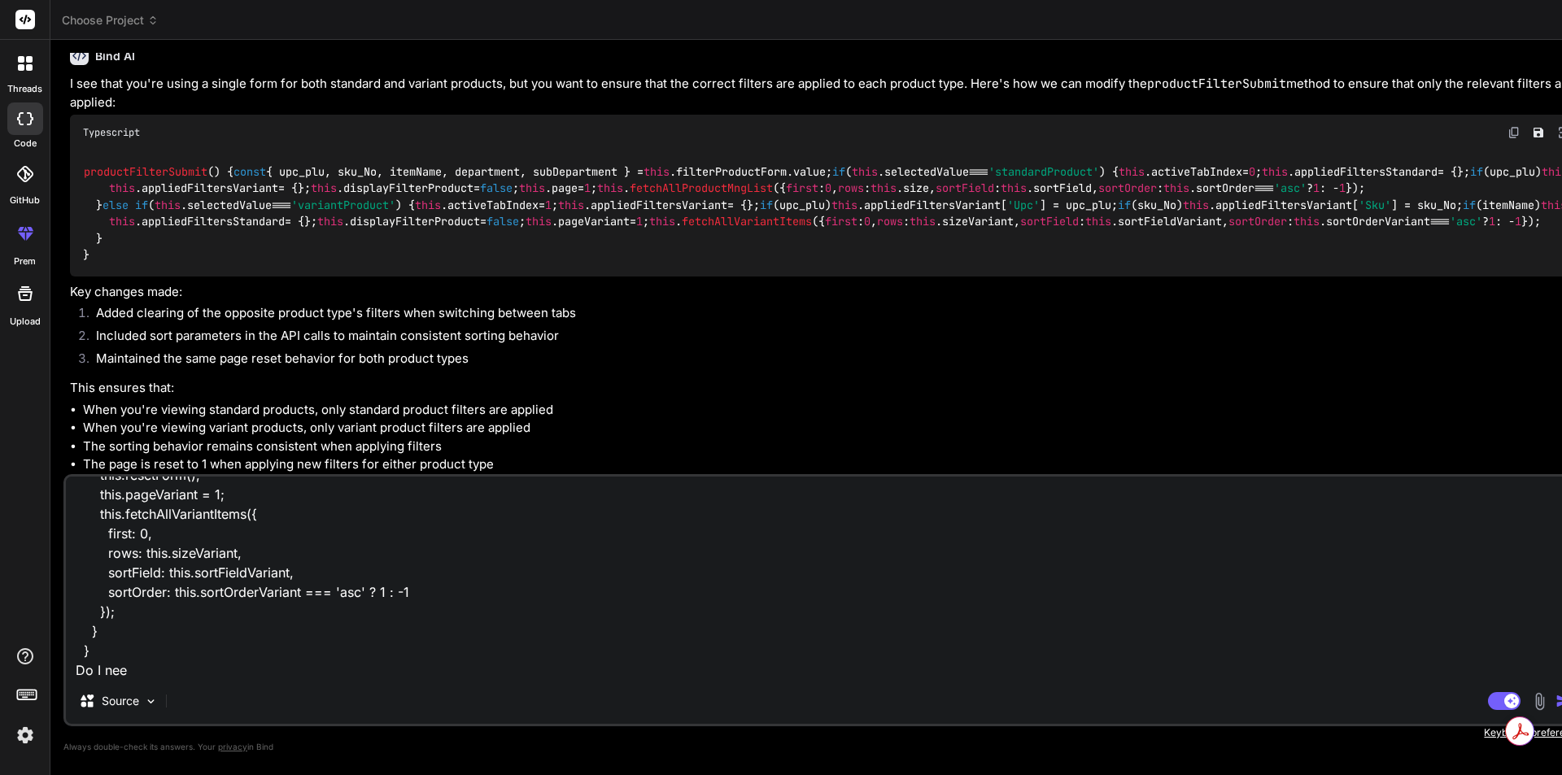
type textarea "x"
type textarea "clearFilters(): void { if (this.selectedValue === 'standardProduct') { this.act…"
type textarea "x"
type textarea "clearFilters(): void { if (this.selectedValue === 'standardProduct') { this.act…"
type textarea "x"
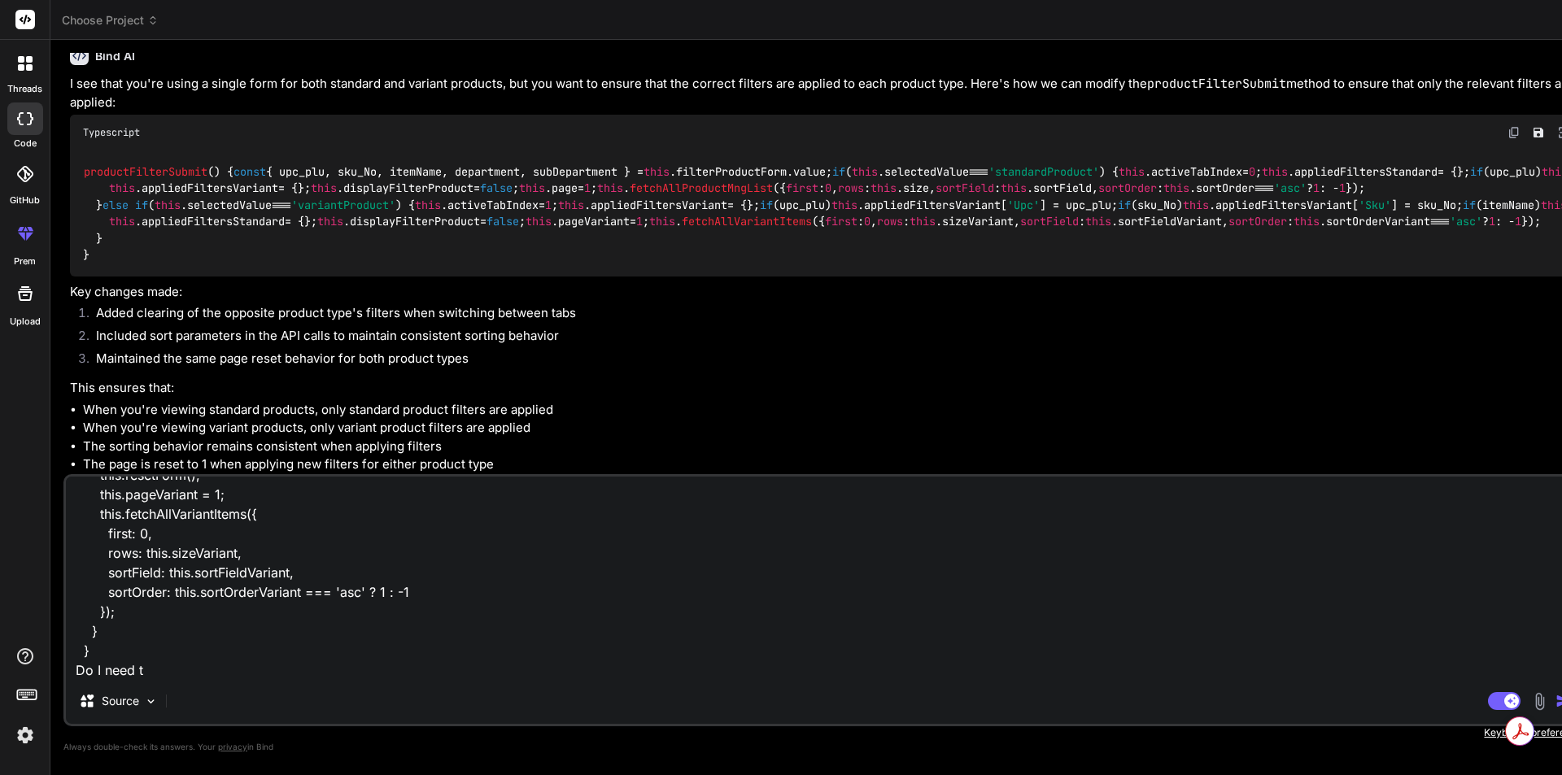
type textarea "clearFilters(): void { if (this.selectedValue === 'standardProduct') { this.act…"
type textarea "x"
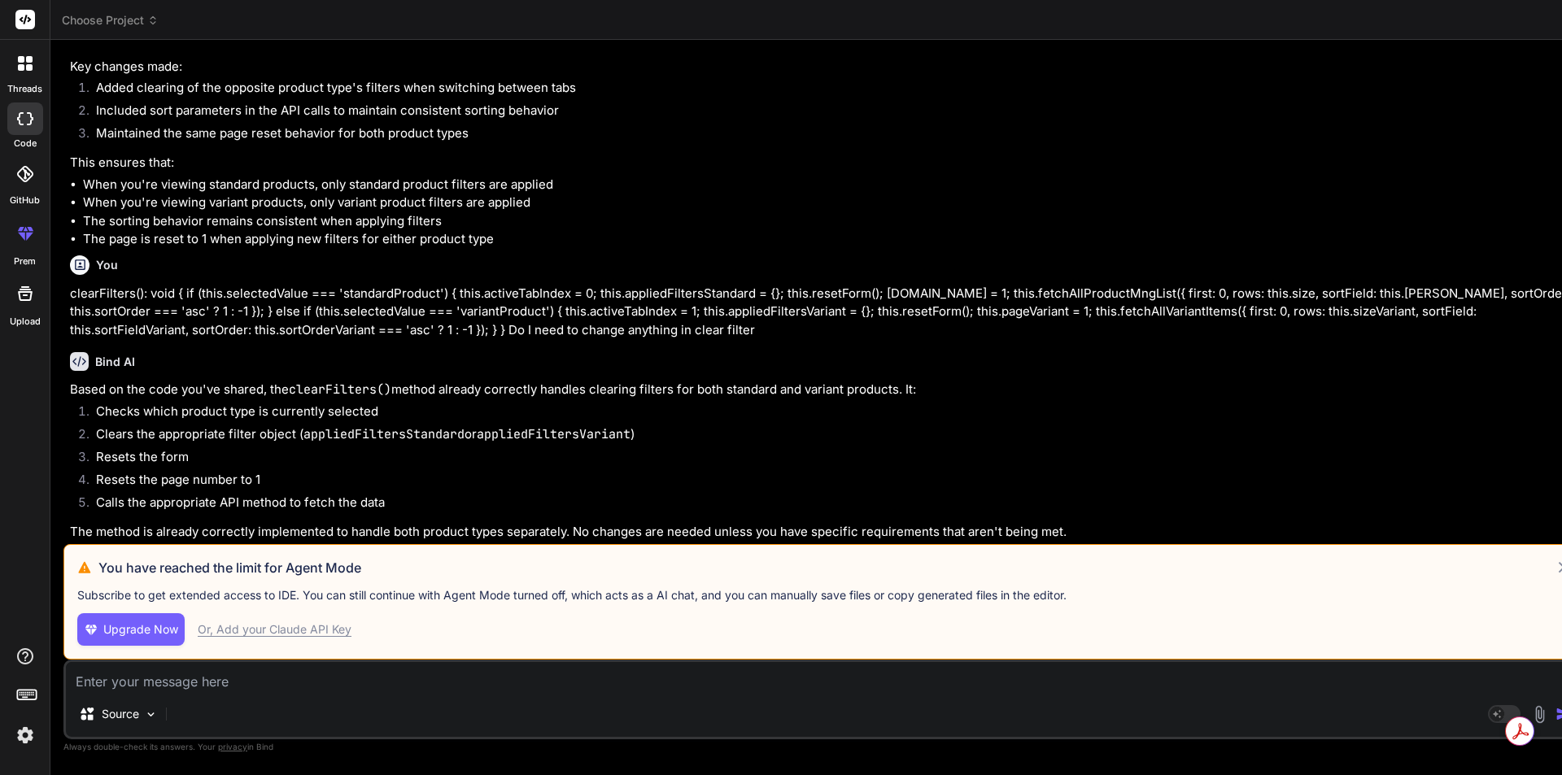
scroll to position [8047, 0]
click at [1559, 562] on icon at bounding box center [1564, 567] width 11 height 11
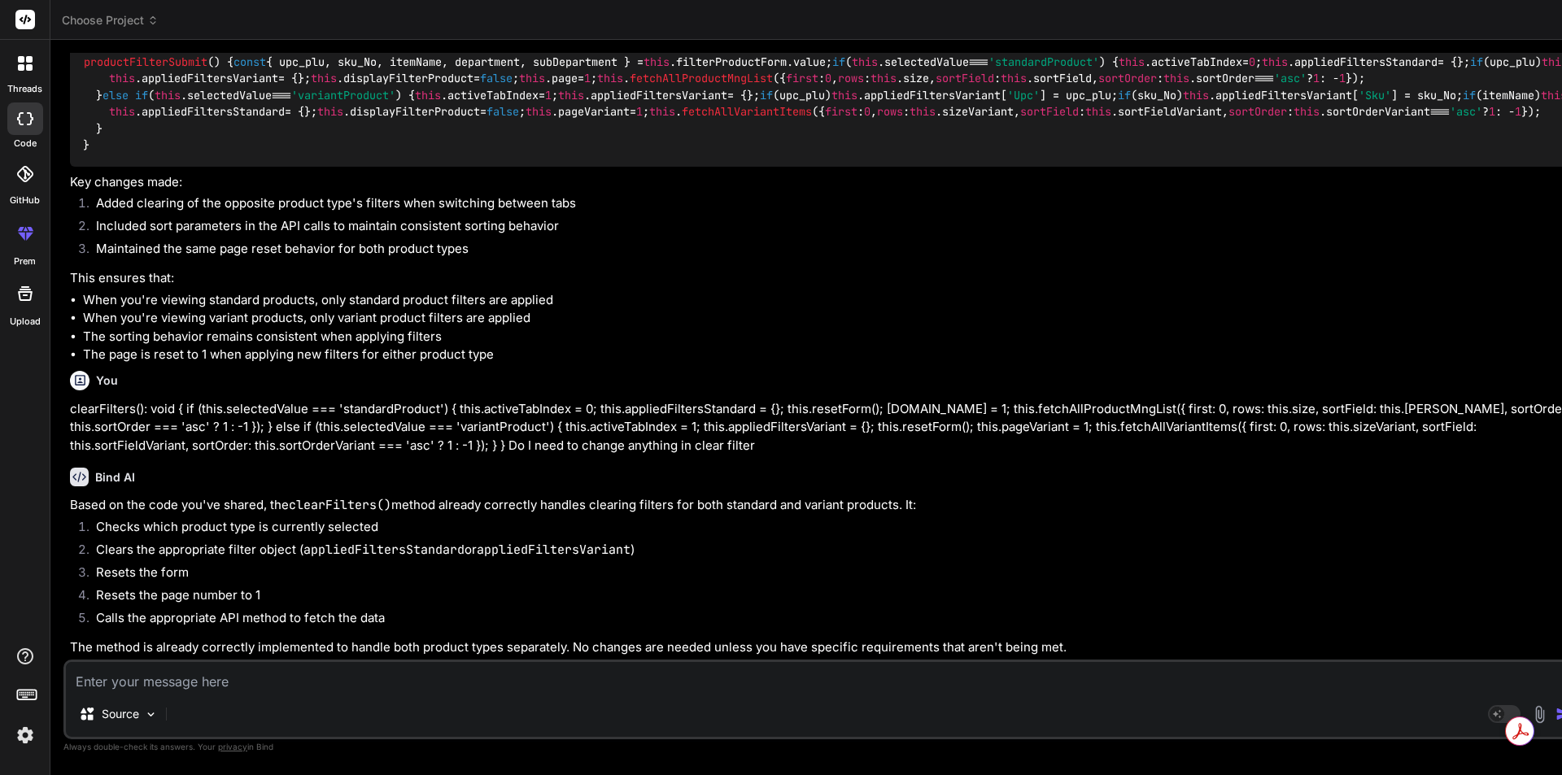
scroll to position [6939, 0]
click at [1507, 29] on img at bounding box center [1513, 22] width 13 height 13
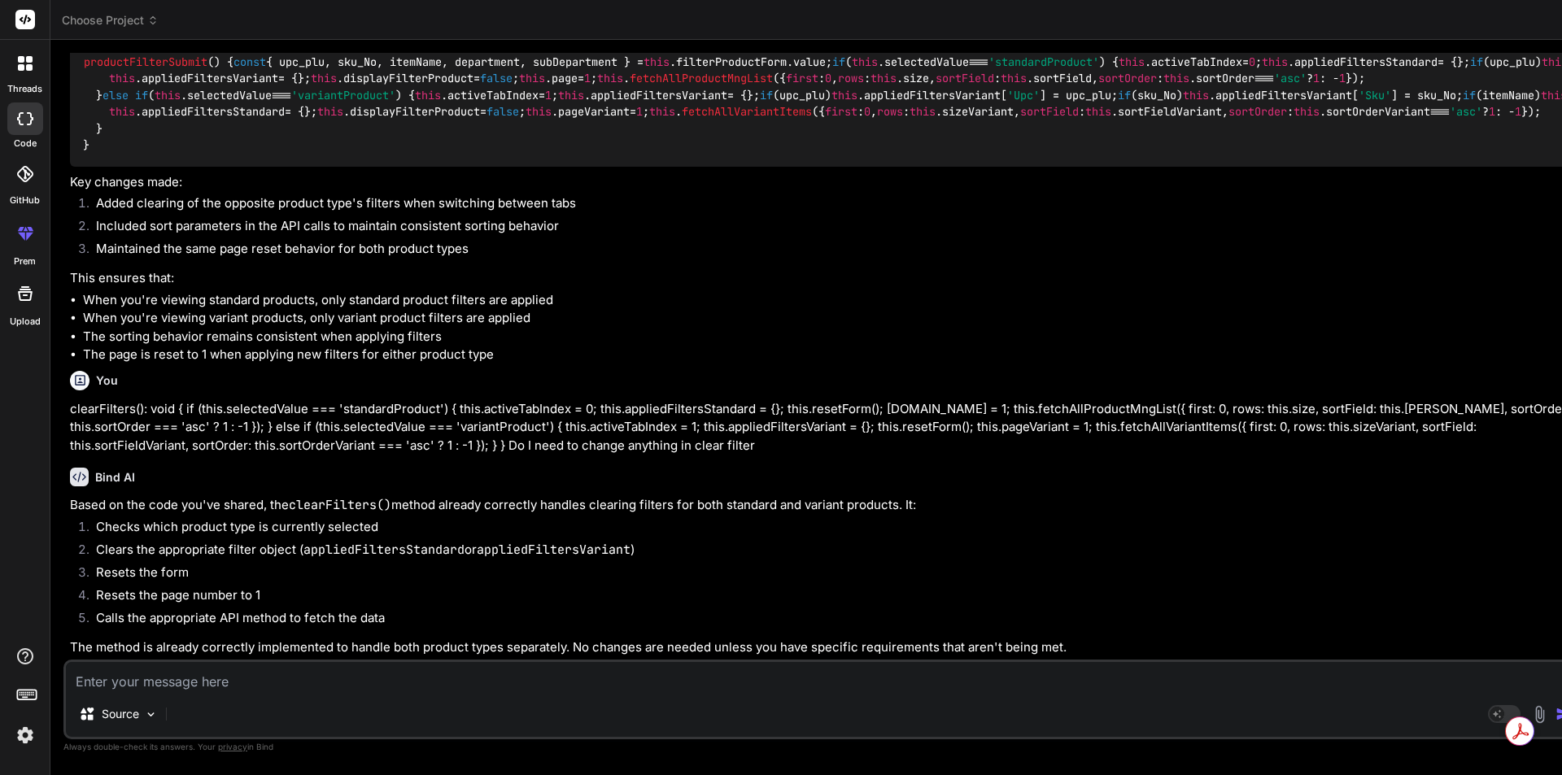
drag, startPoint x: 81, startPoint y: 233, endPoint x: 105, endPoint y: 235, distance: 23.7
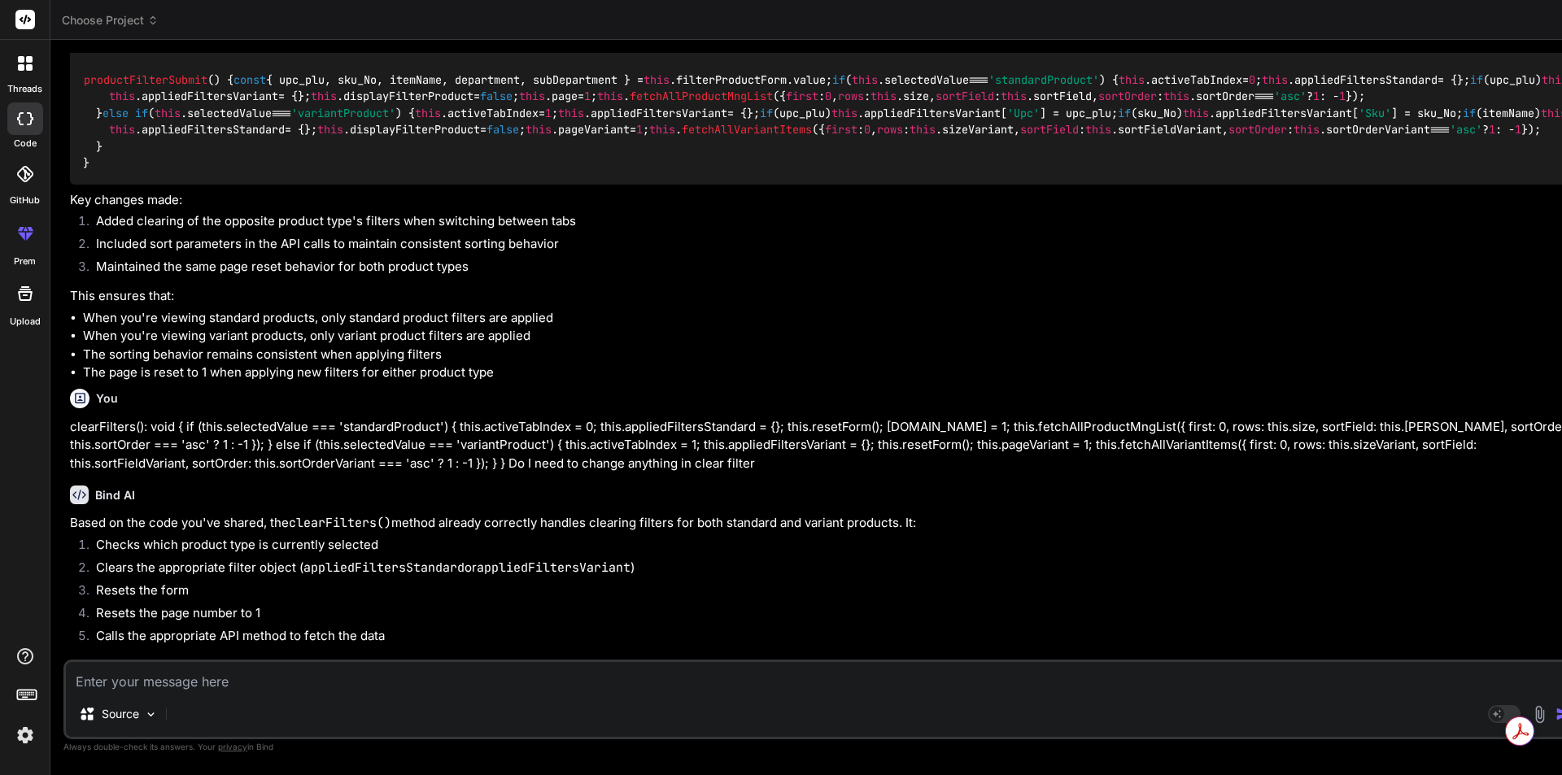
scroll to position [2766, 0]
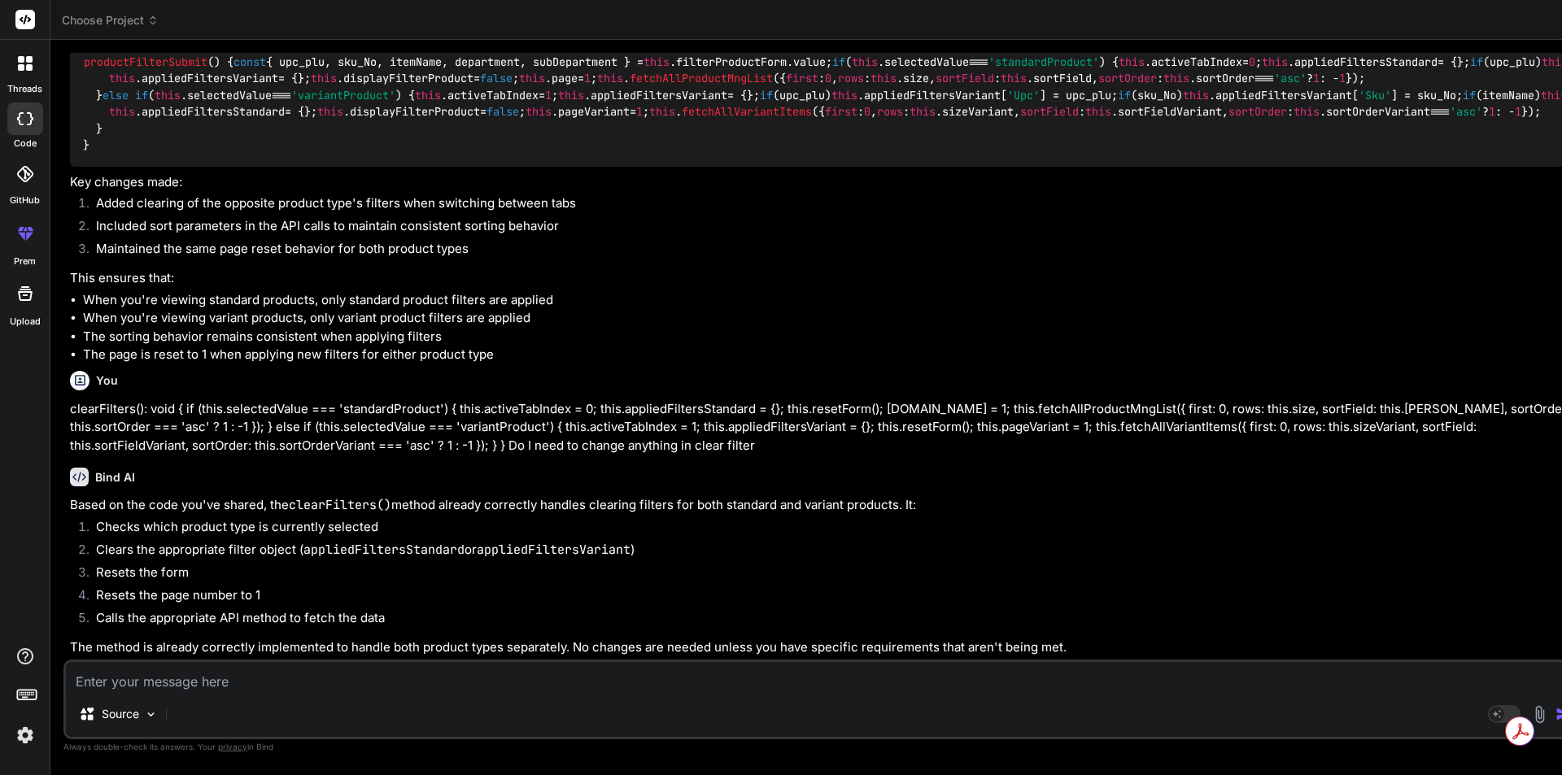
scroll to position [5613, 0]
